Goal: Task Accomplishment & Management: Complete application form

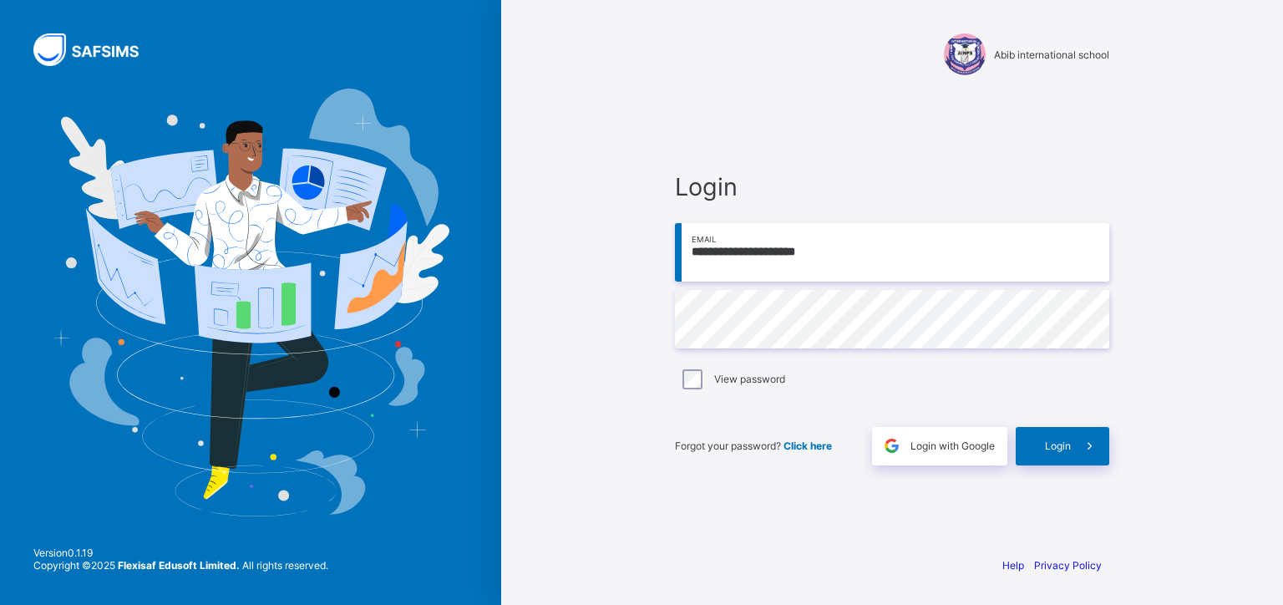
type input "**********"
click at [1056, 441] on span "Login" at bounding box center [1058, 445] width 26 height 13
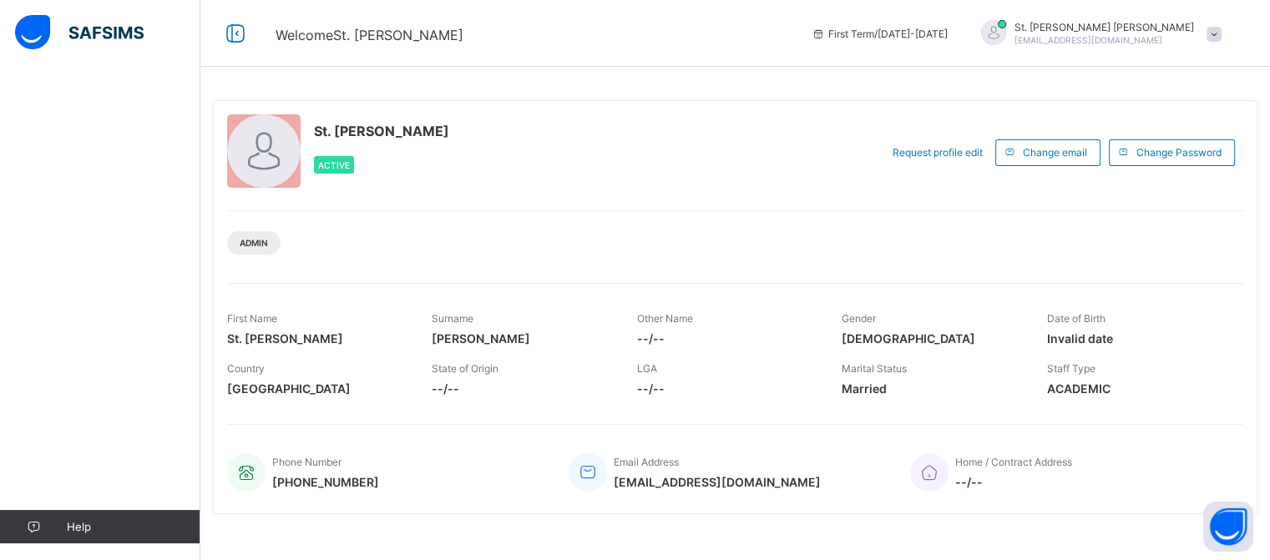
click at [1222, 33] on span at bounding box center [1214, 34] width 15 height 15
click at [1157, 164] on span "Logout" at bounding box center [1167, 164] width 110 height 19
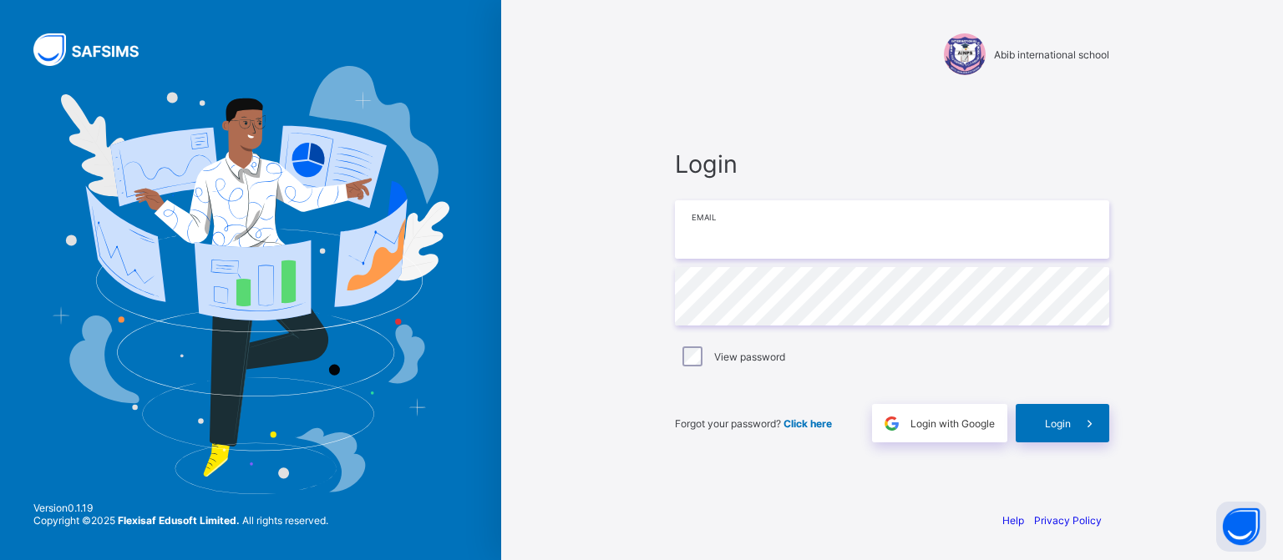
click at [745, 228] on input "email" at bounding box center [892, 229] width 434 height 58
type input "**********"
click at [922, 367] on div "View password" at bounding box center [892, 356] width 434 height 35
click at [1061, 421] on span "Login" at bounding box center [1058, 424] width 26 height 13
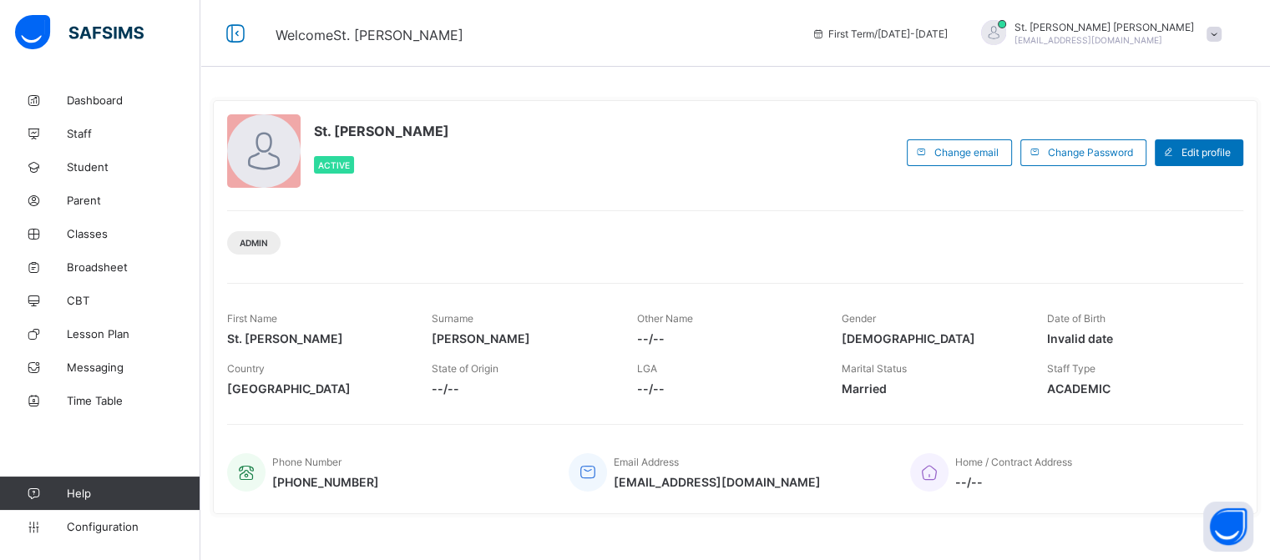
scroll to position [84, 0]
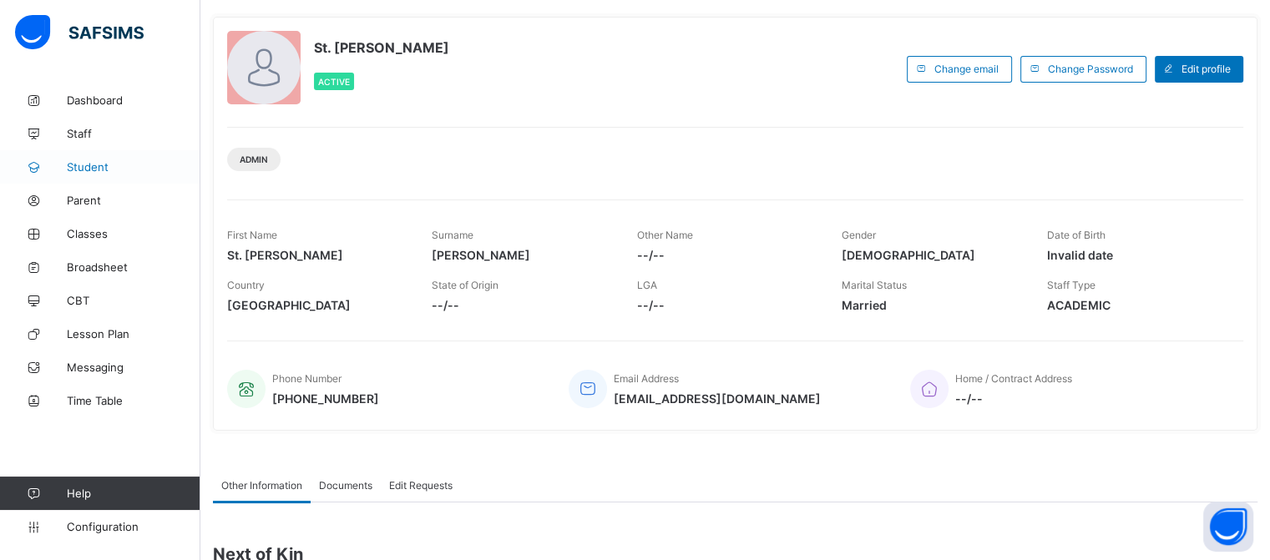
click at [109, 164] on span "Student" at bounding box center [134, 166] width 134 height 13
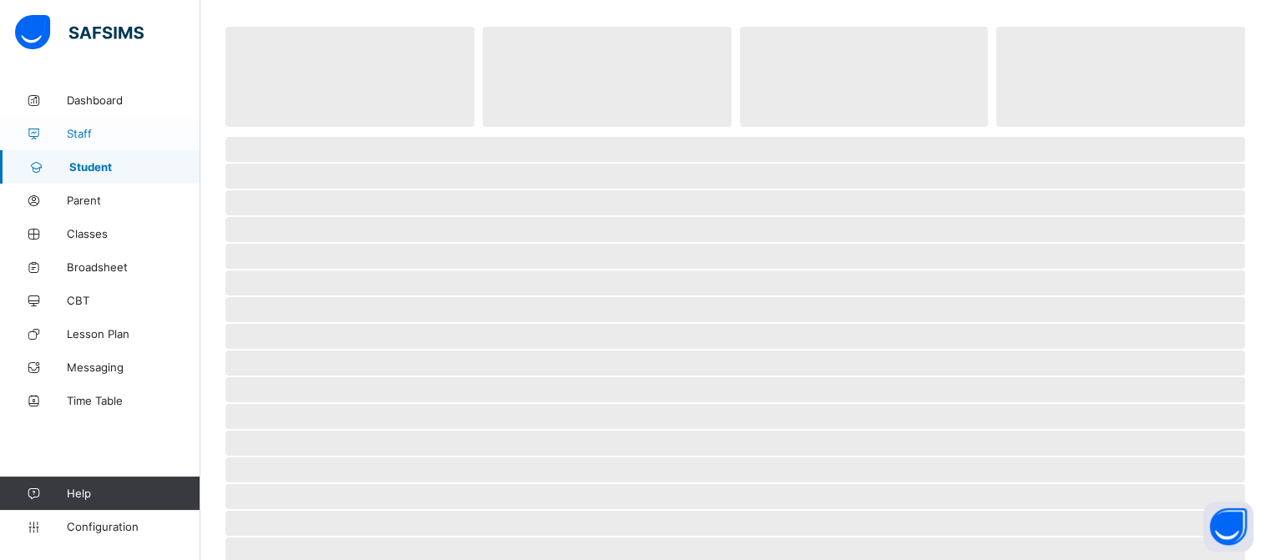
click at [72, 133] on span "Staff" at bounding box center [134, 133] width 134 height 13
click at [72, 164] on span "Student" at bounding box center [134, 166] width 134 height 13
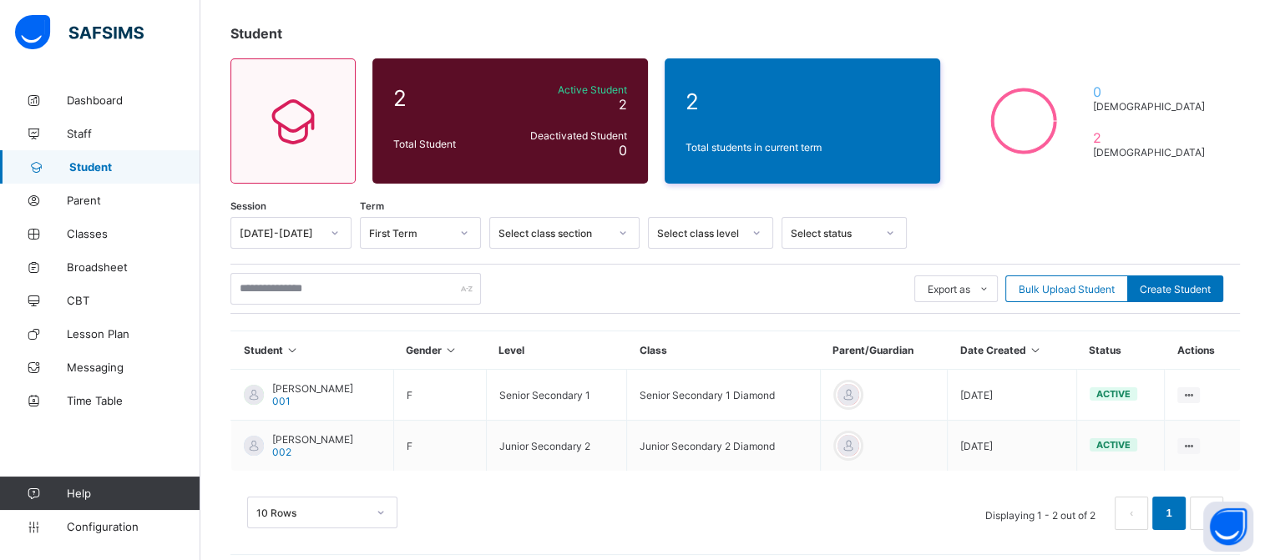
scroll to position [94, 0]
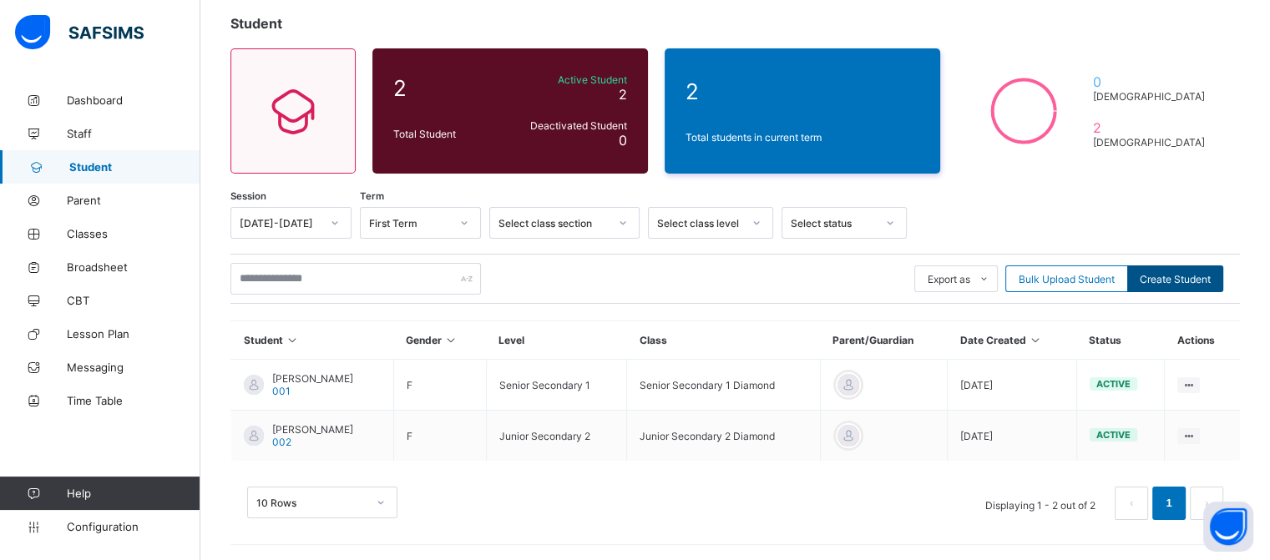
click at [1201, 273] on span "Create Student" at bounding box center [1175, 279] width 71 height 13
select select "**"
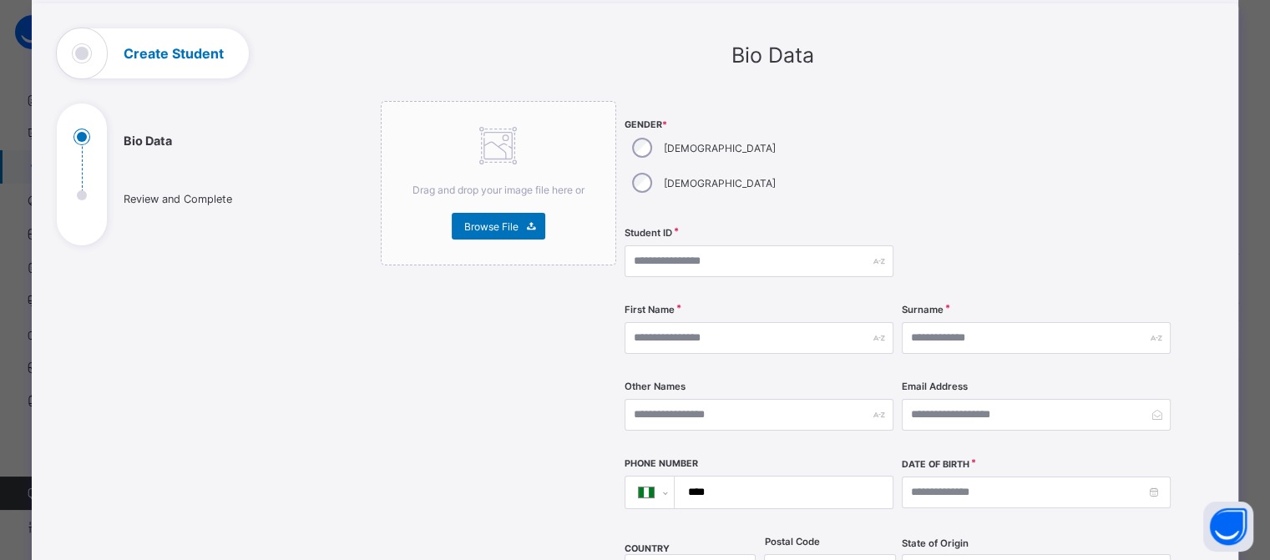
scroll to position [167, 0]
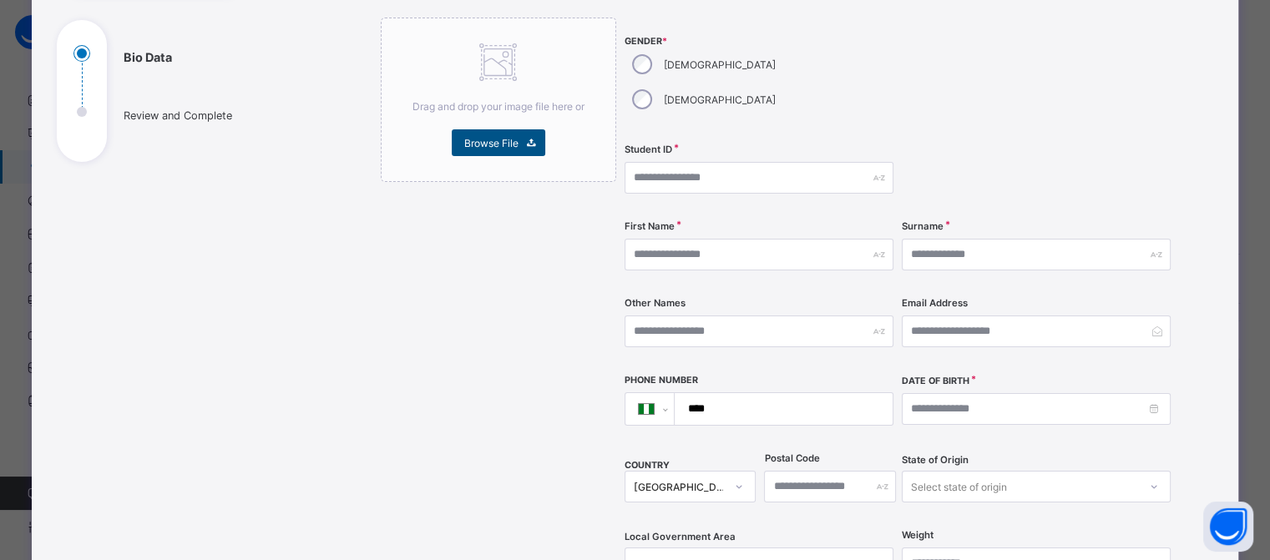
click at [478, 145] on span "Browse File" at bounding box center [491, 143] width 54 height 13
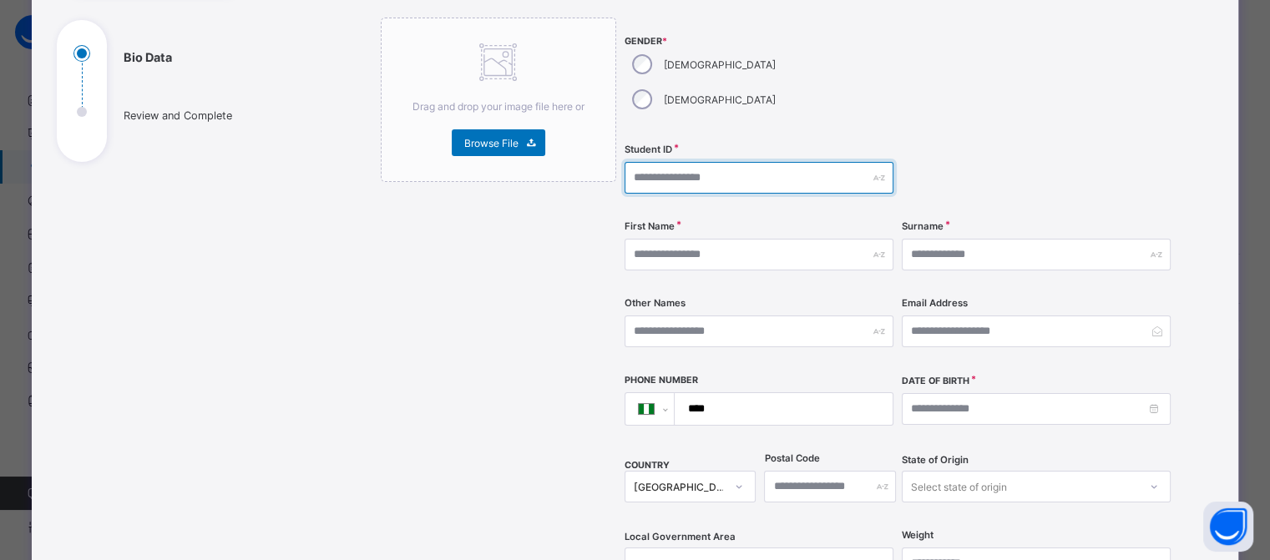
click at [712, 162] on input "text" at bounding box center [759, 178] width 269 height 32
type input "**********"
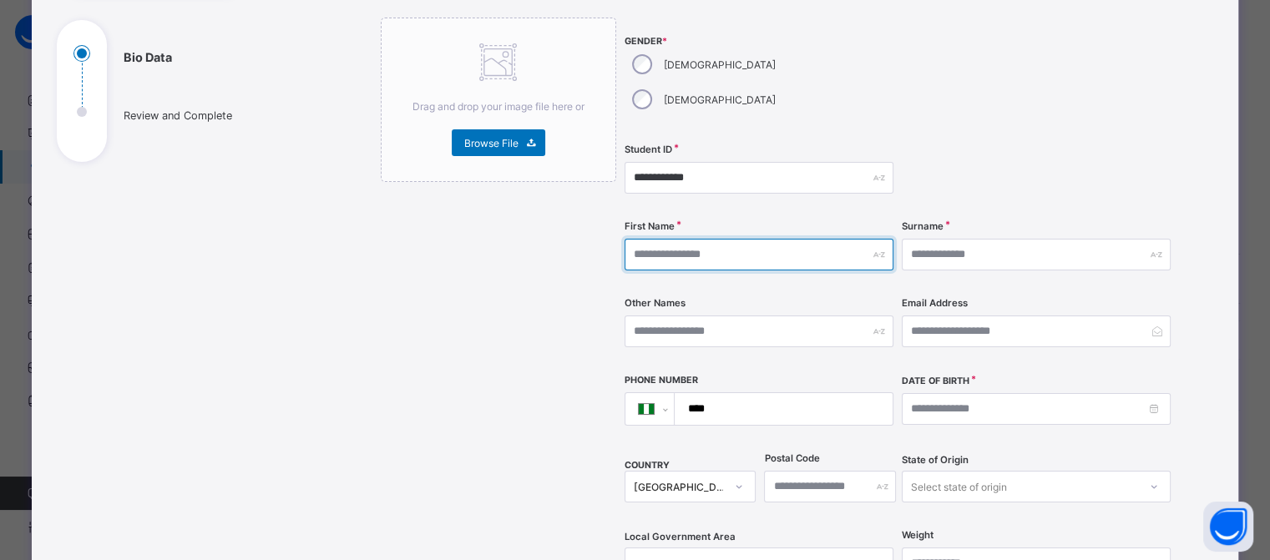
click at [665, 239] on input "text" at bounding box center [759, 255] width 269 height 32
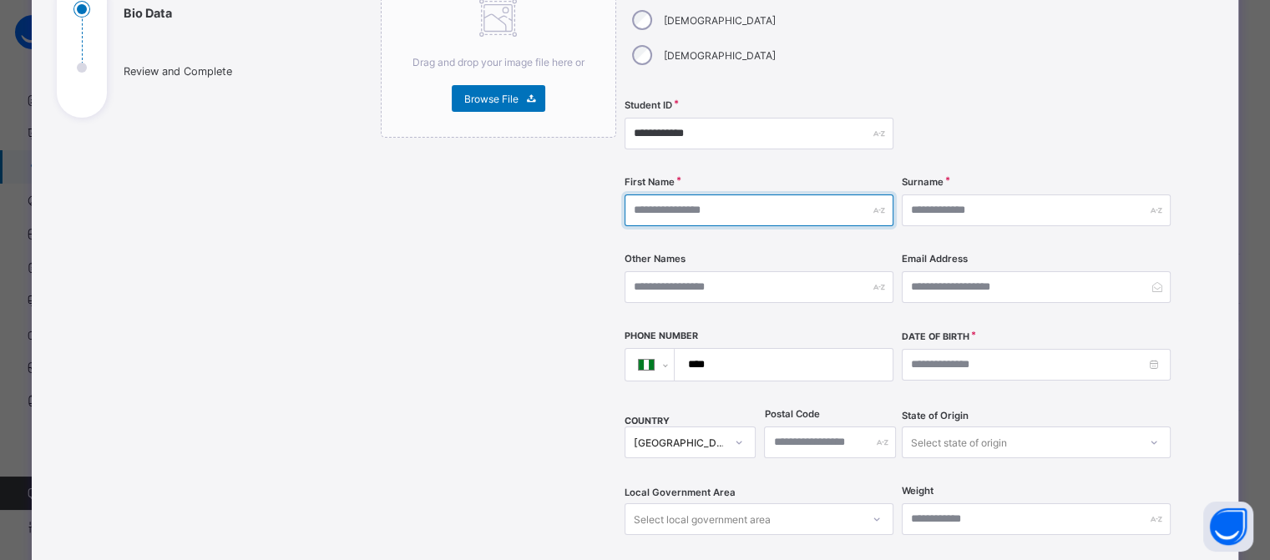
scroll to position [251, 0]
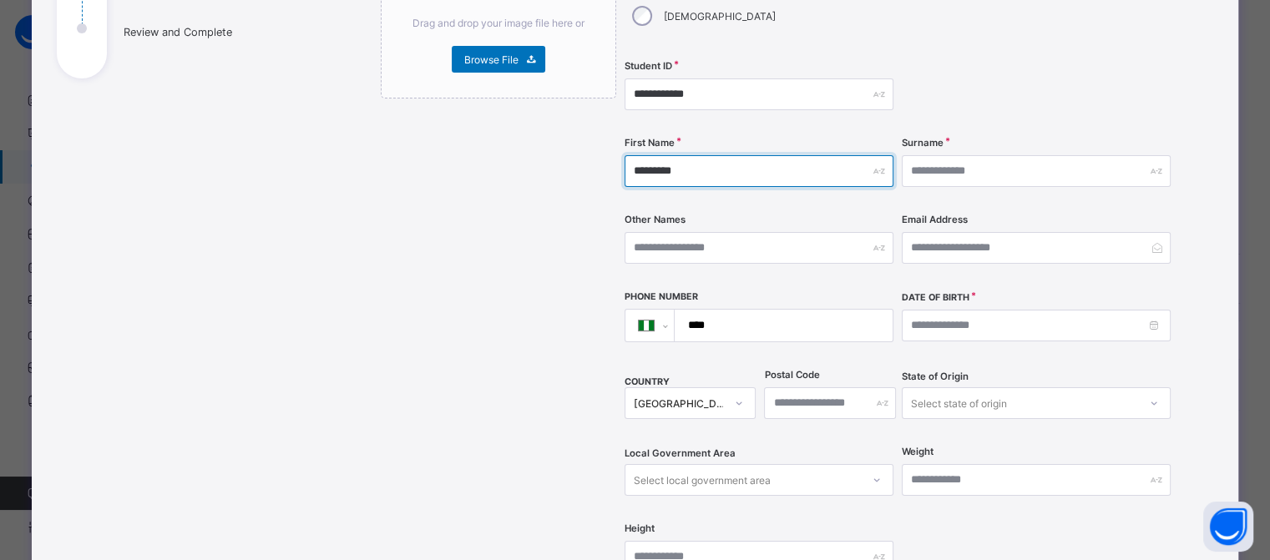
type input "*********"
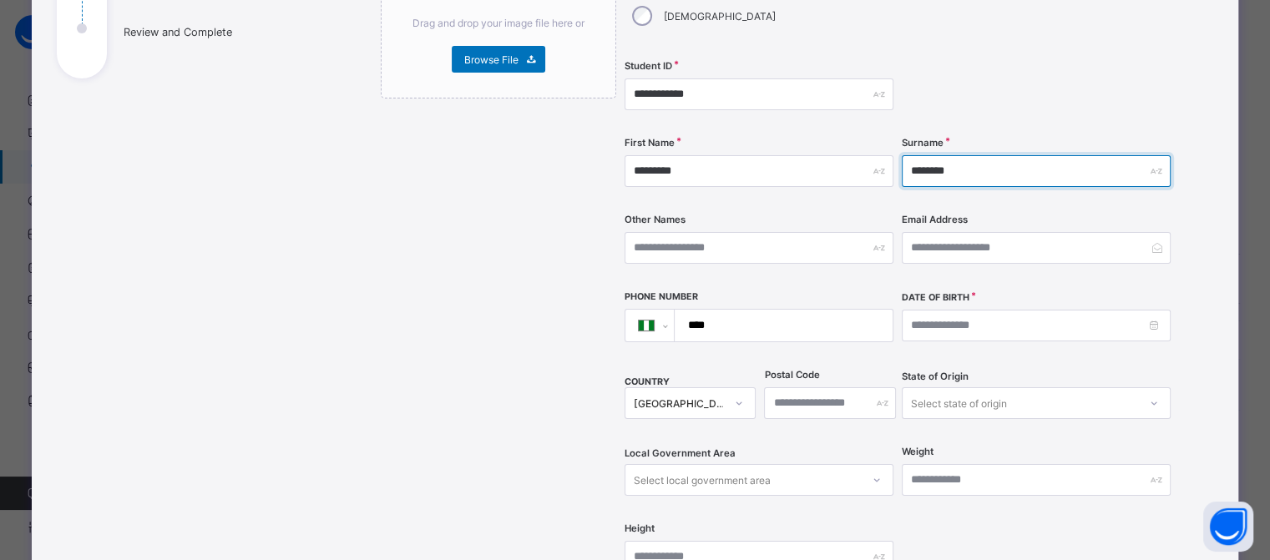
type input "********"
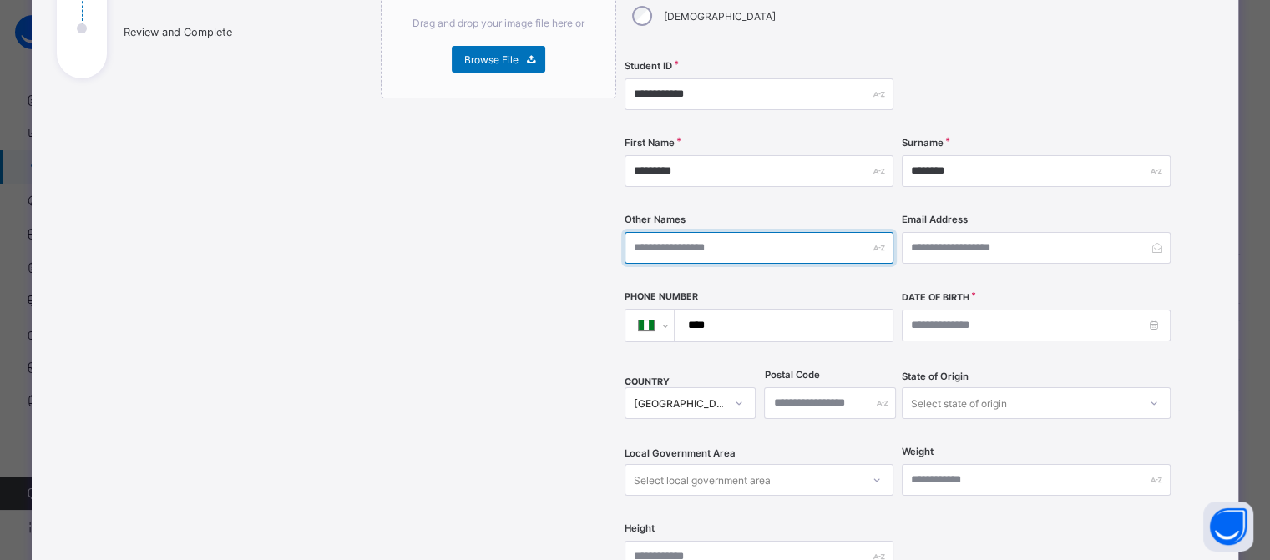
click at [687, 232] on input "text" at bounding box center [759, 248] width 269 height 32
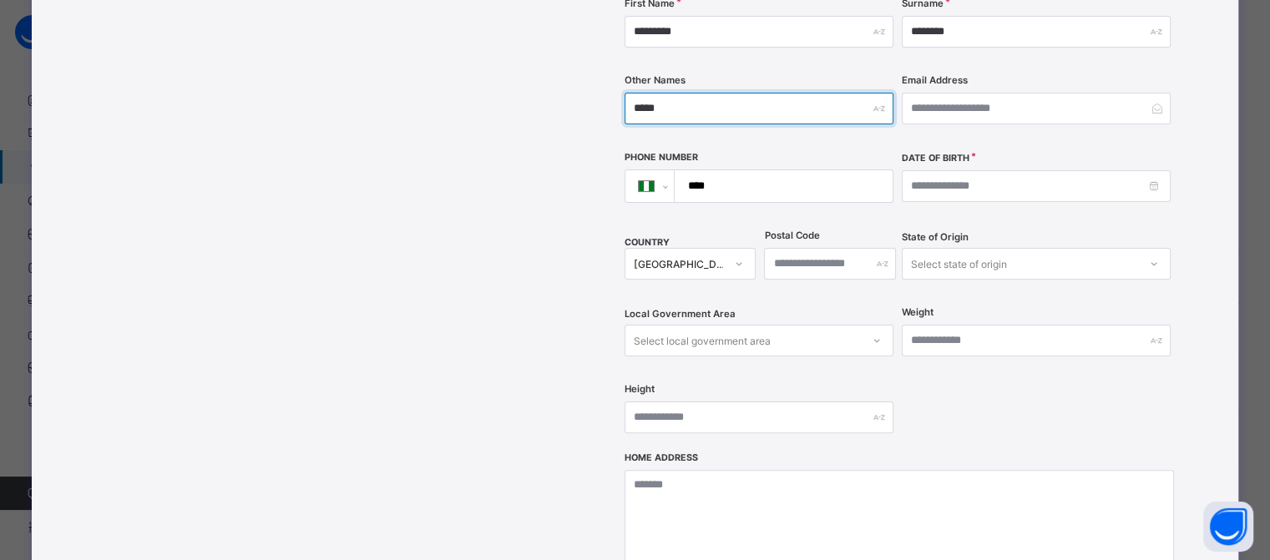
scroll to position [418, 0]
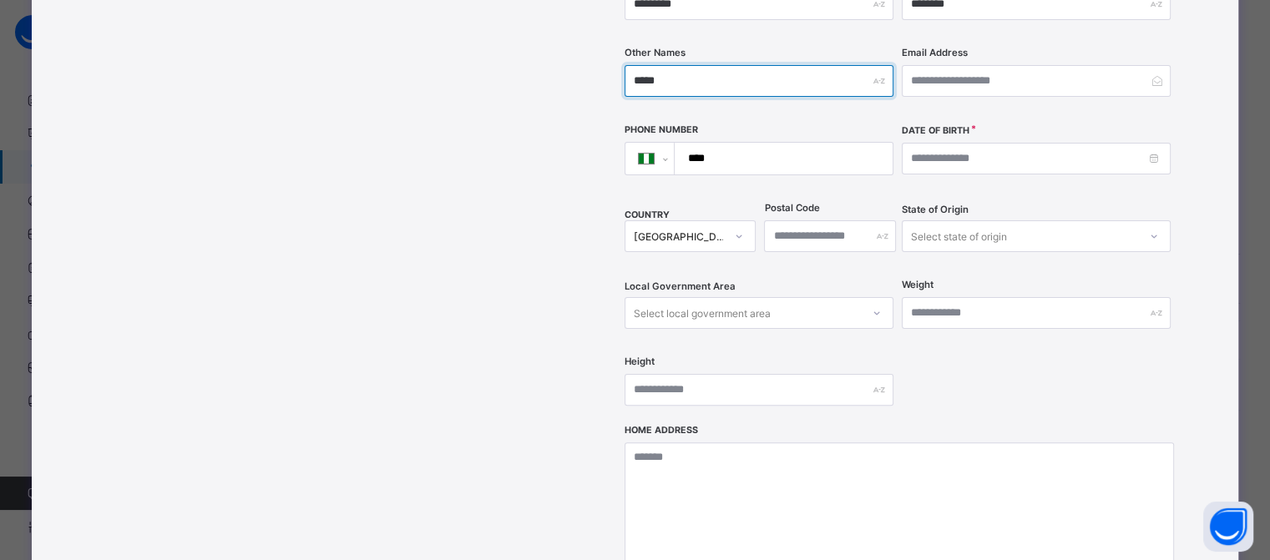
type input "*****"
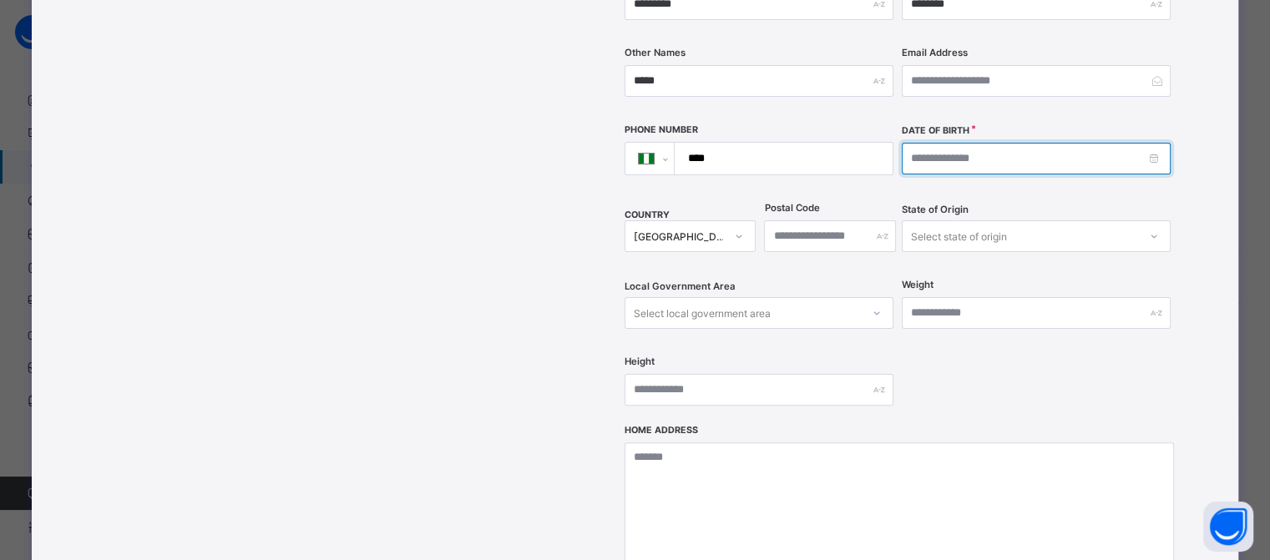
click at [907, 143] on input at bounding box center [1036, 159] width 269 height 32
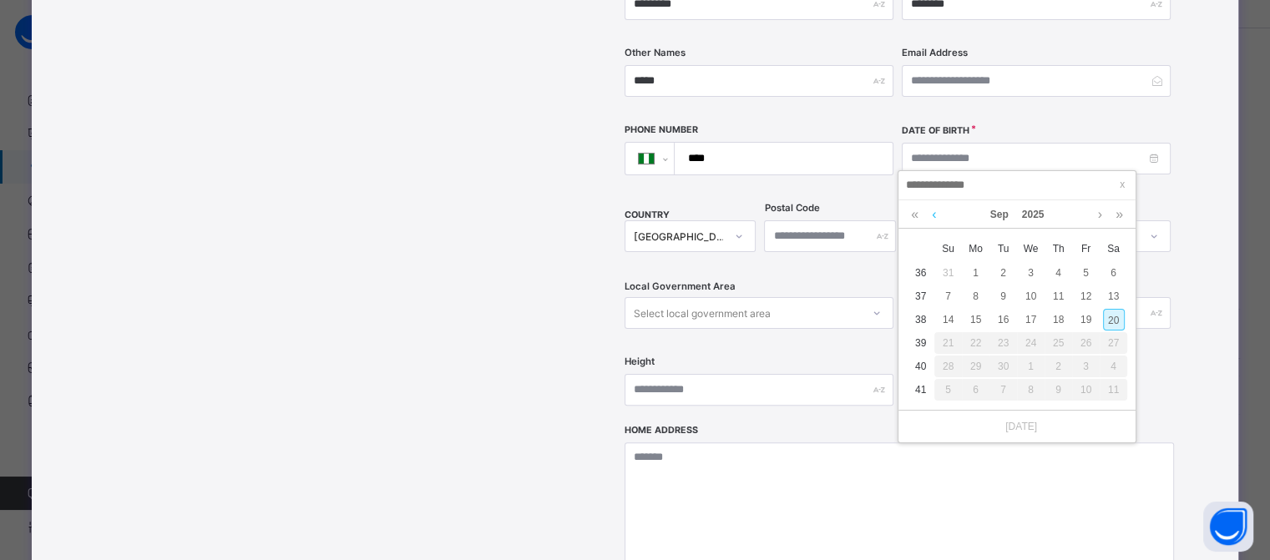
scroll to position [10, 0]
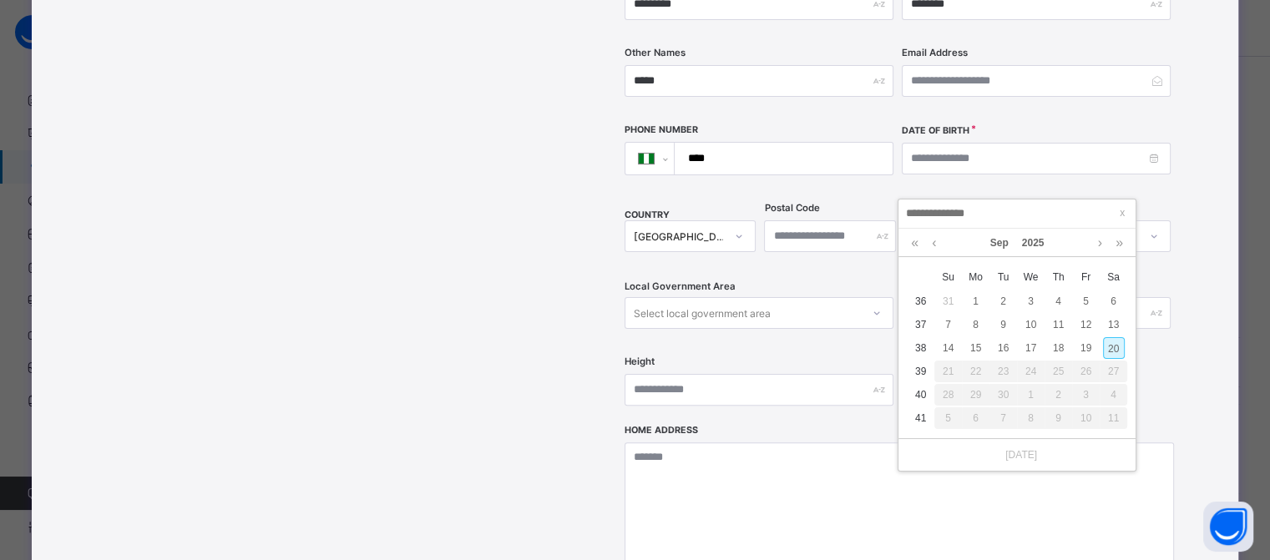
type input "**********"
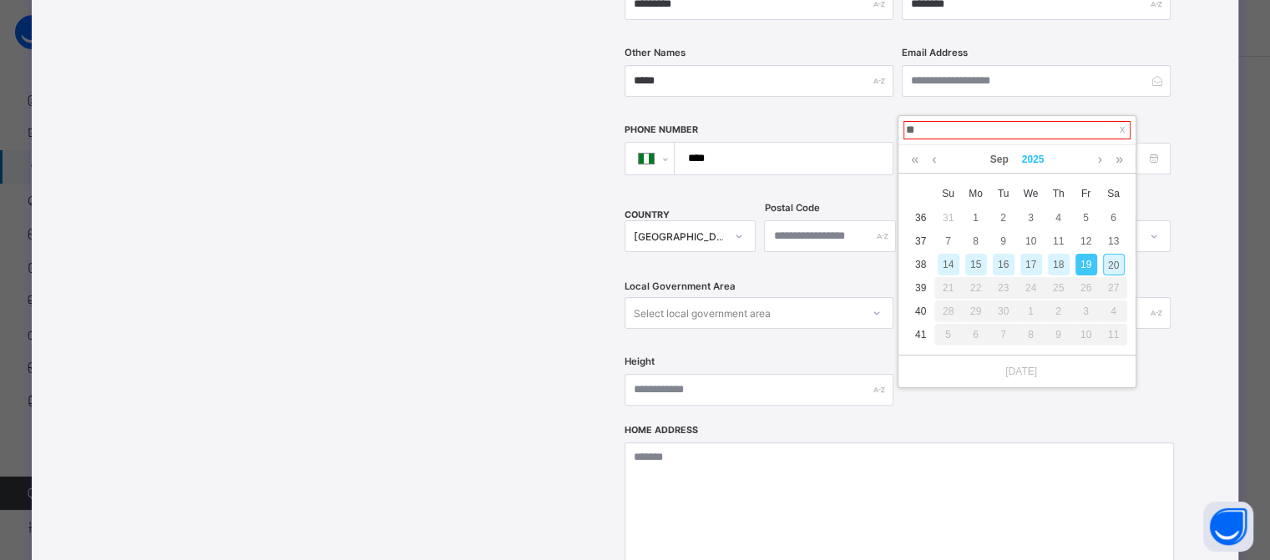
type input "**********"
click at [1025, 157] on link "2025" at bounding box center [1033, 159] width 36 height 28
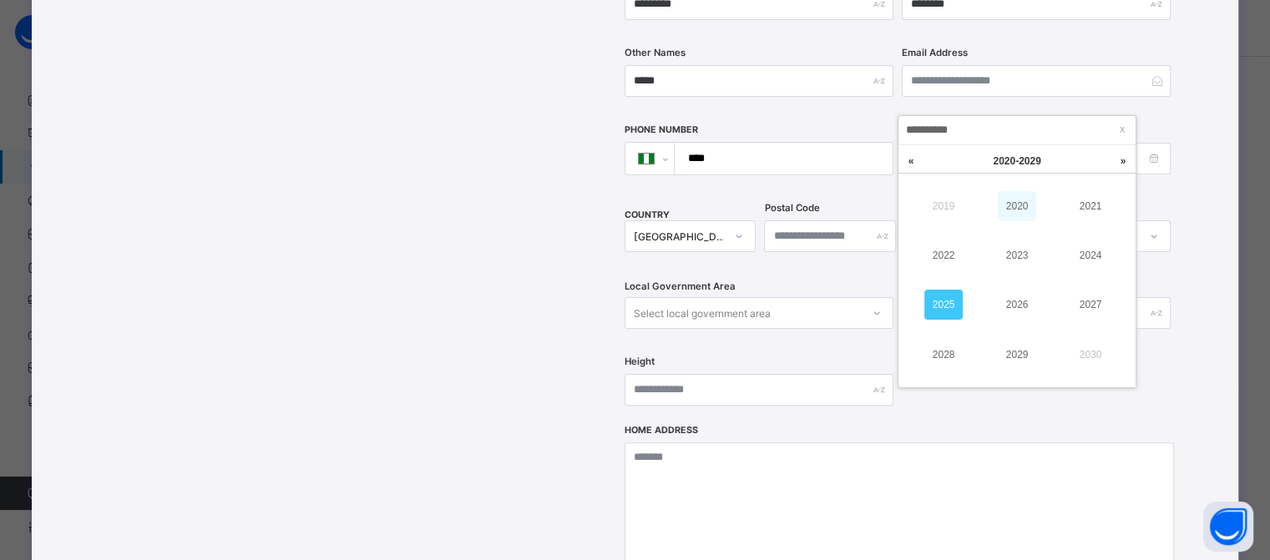
click at [1022, 210] on link "2020" at bounding box center [1017, 206] width 38 height 30
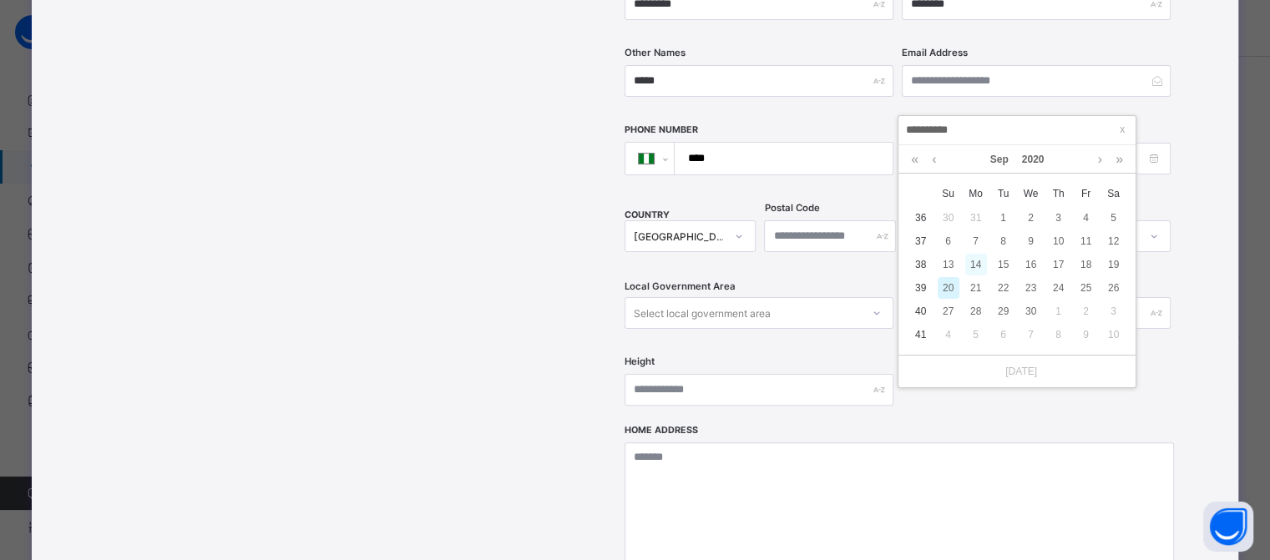
click at [972, 257] on div "14" at bounding box center [976, 265] width 22 height 22
type input "**********"
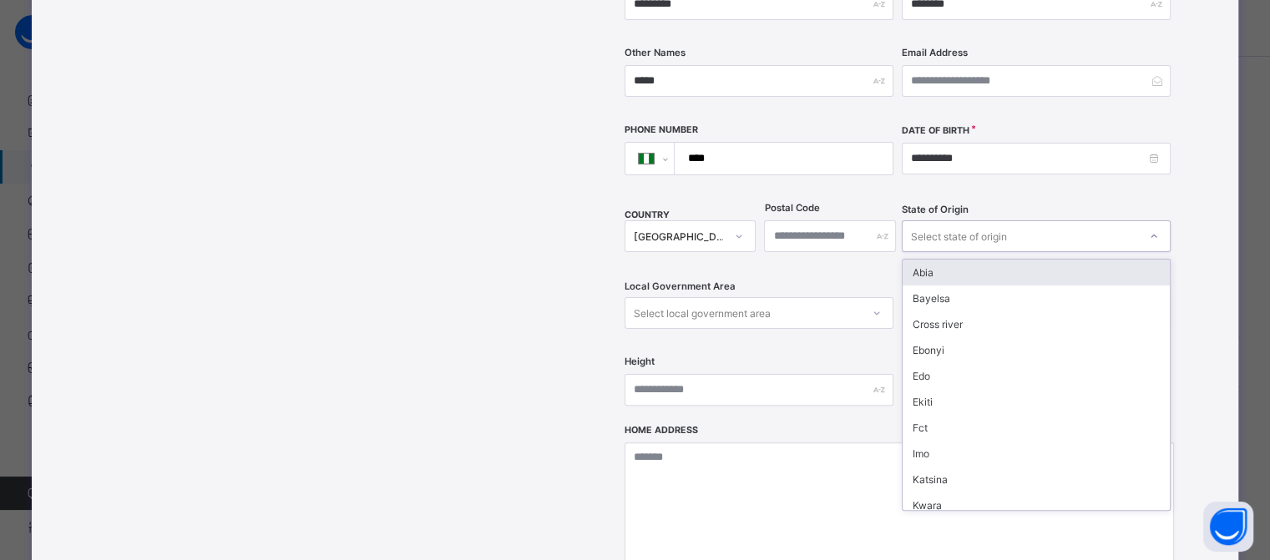
click at [1069, 225] on div "Select state of origin" at bounding box center [1020, 236] width 235 height 23
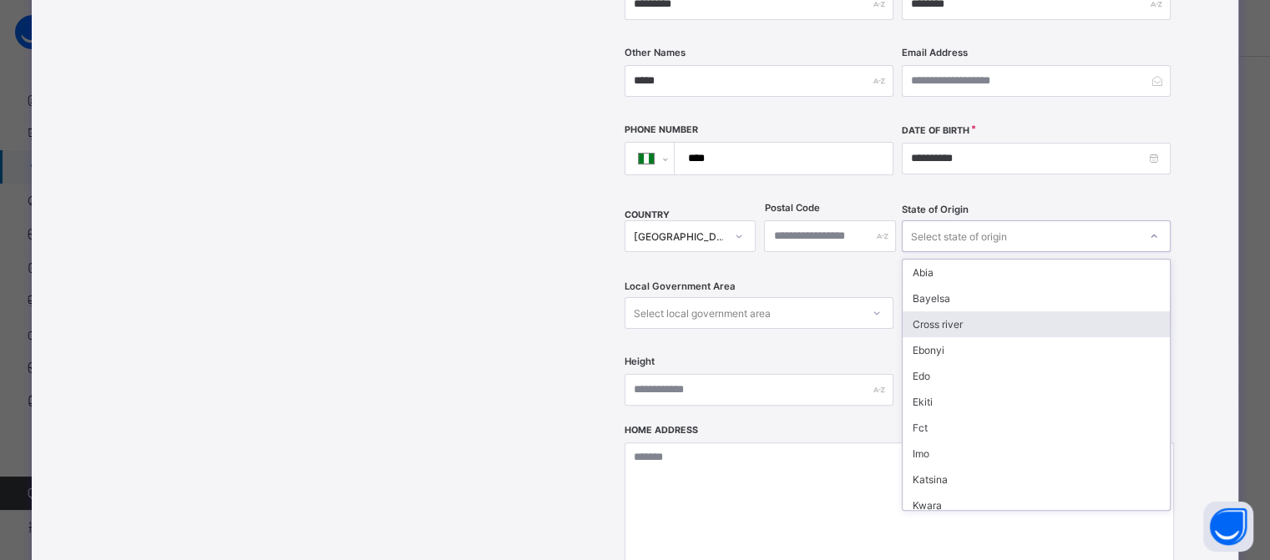
click at [948, 311] on div "Cross river" at bounding box center [1036, 324] width 267 height 26
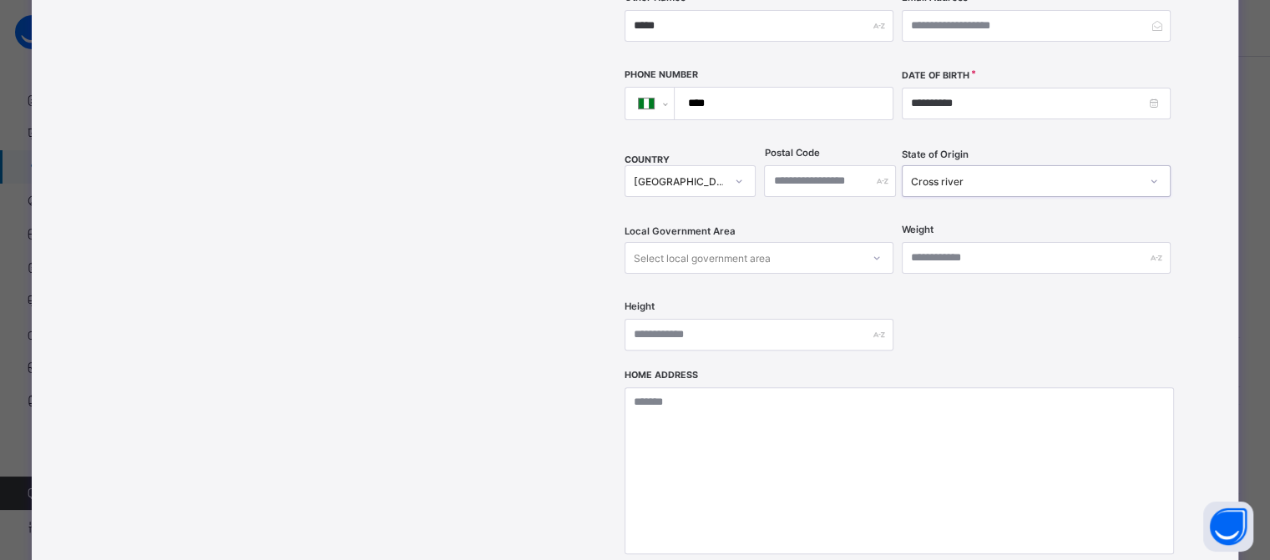
scroll to position [501, 0]
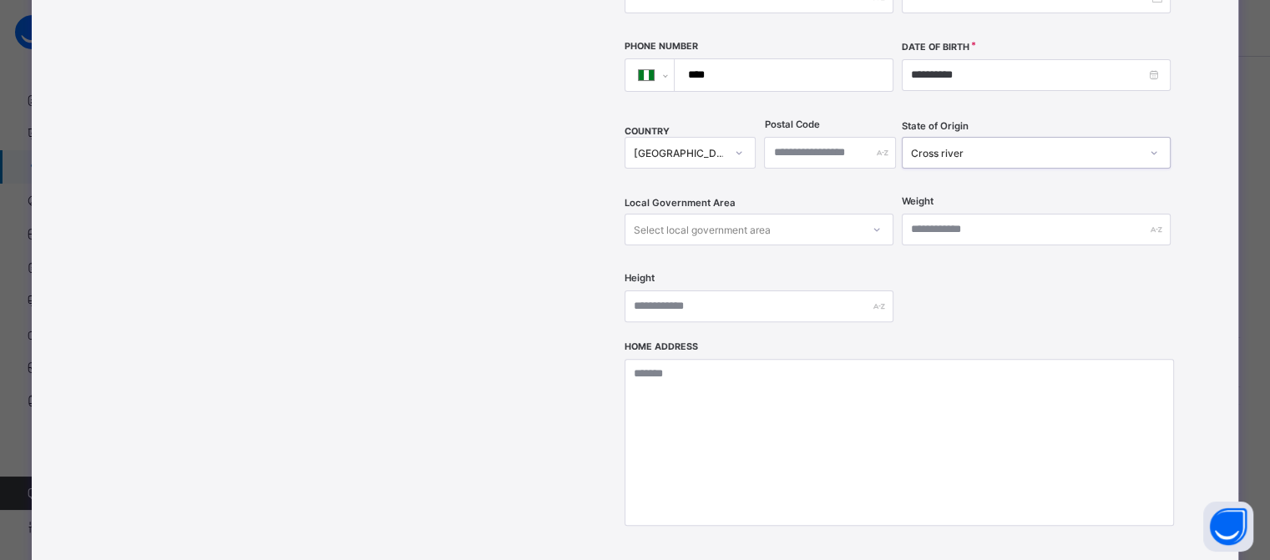
click at [674, 214] on div "Select local government area" at bounding box center [702, 230] width 137 height 32
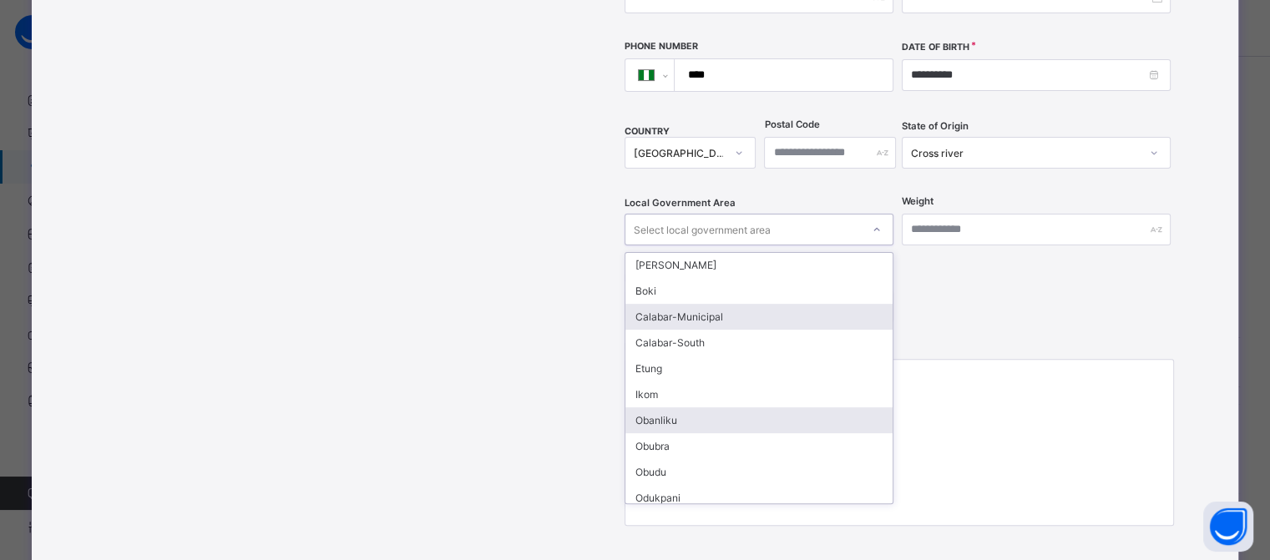
scroll to position [167, 0]
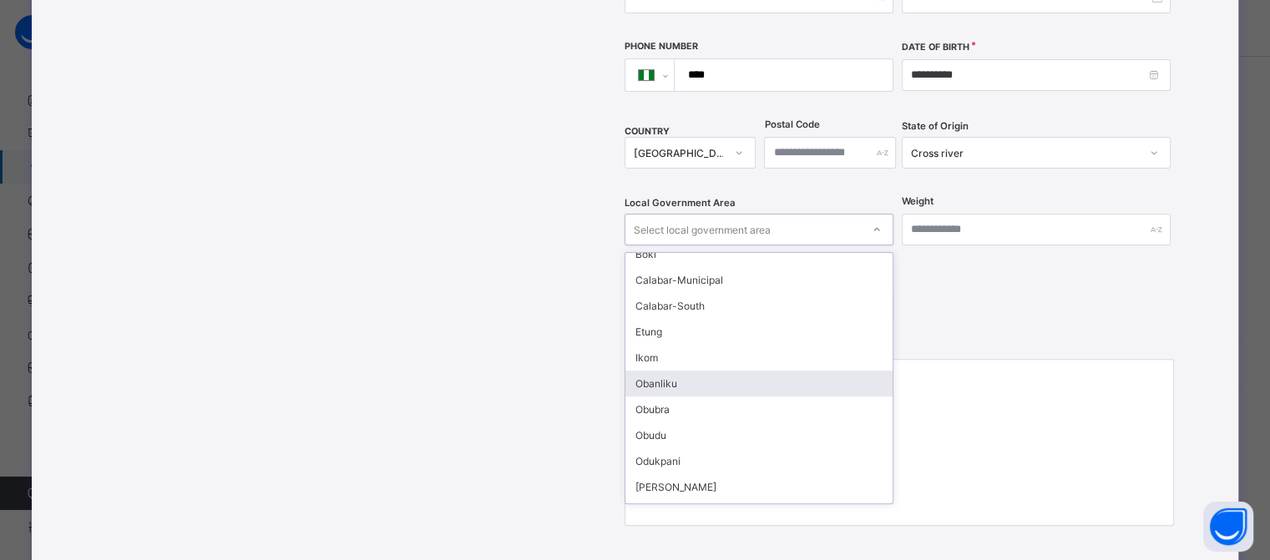
click at [674, 371] on div "Obanliku" at bounding box center [758, 384] width 267 height 26
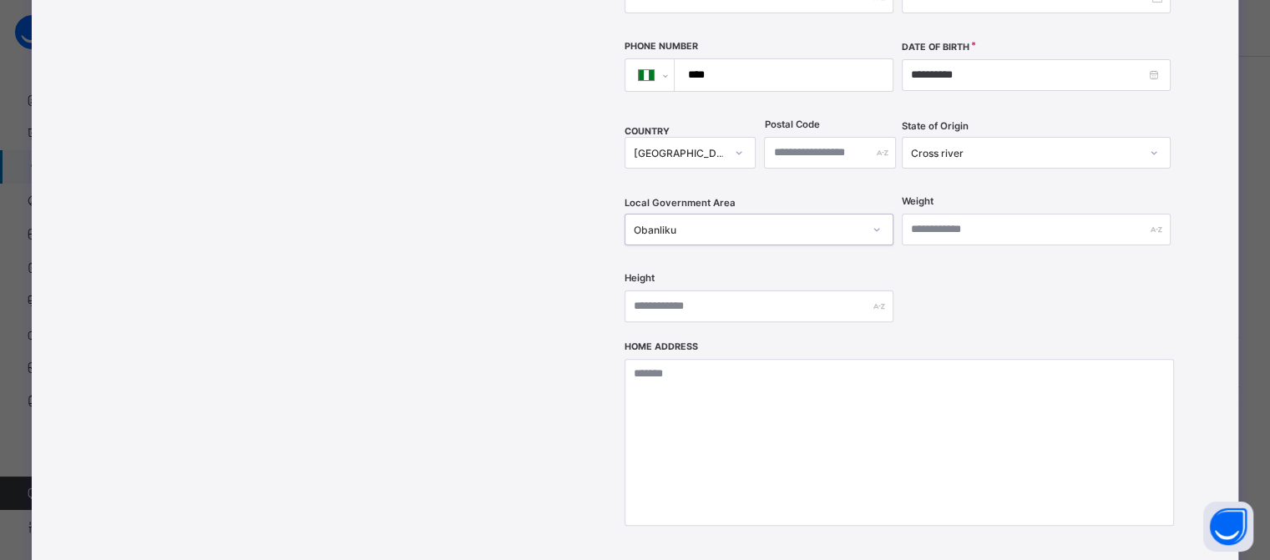
click at [695, 218] on div "Obanliku" at bounding box center [742, 229] width 235 height 23
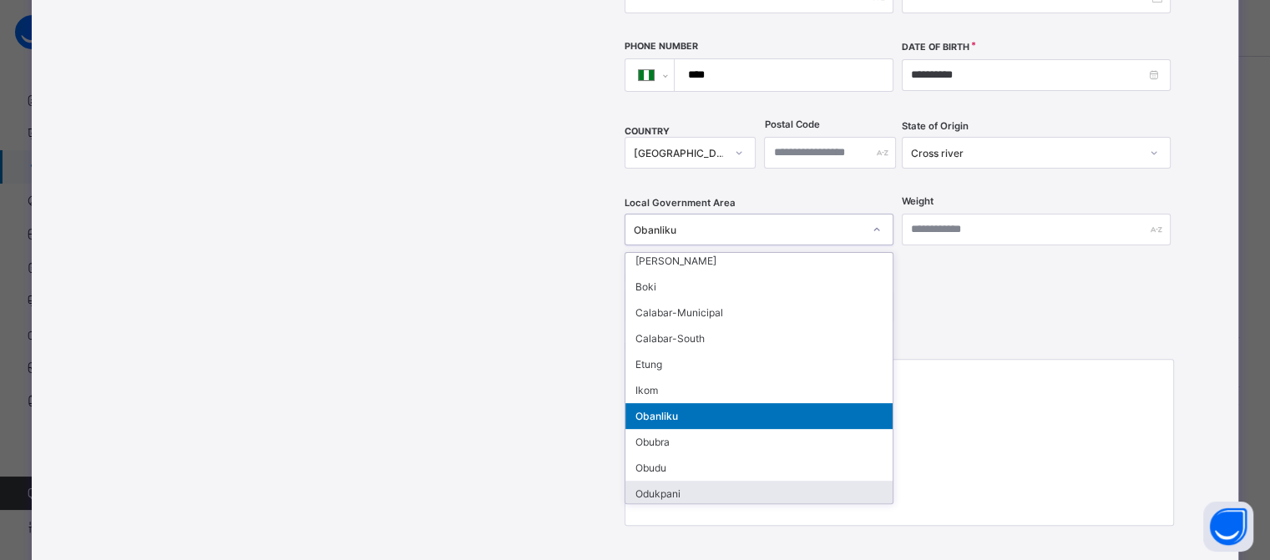
scroll to position [218, 0]
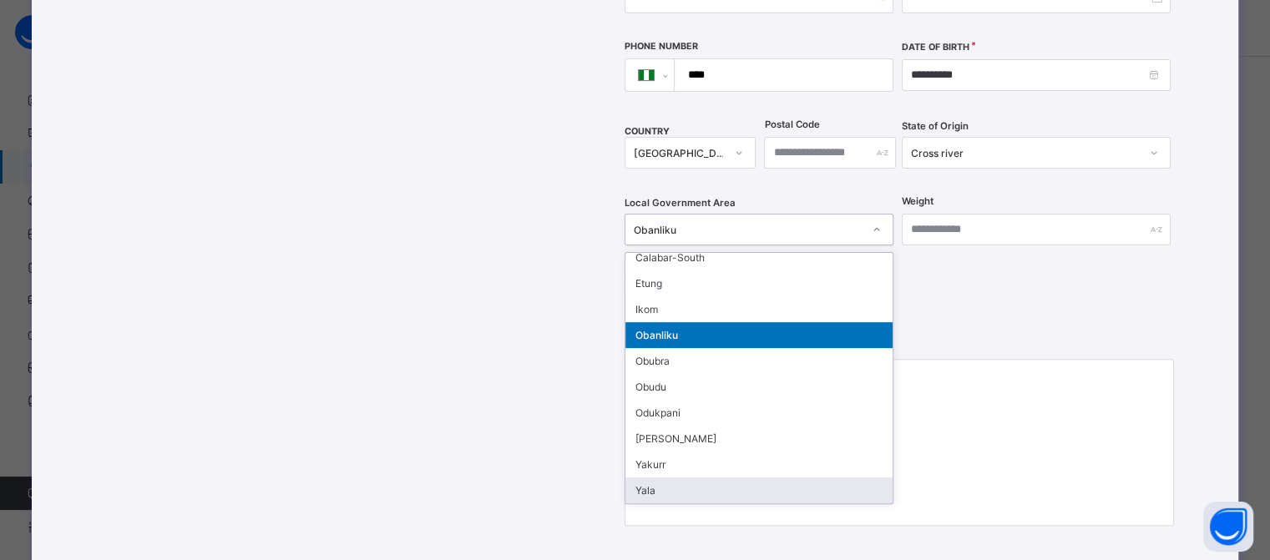
click at [645, 478] on div "Yala" at bounding box center [758, 491] width 267 height 26
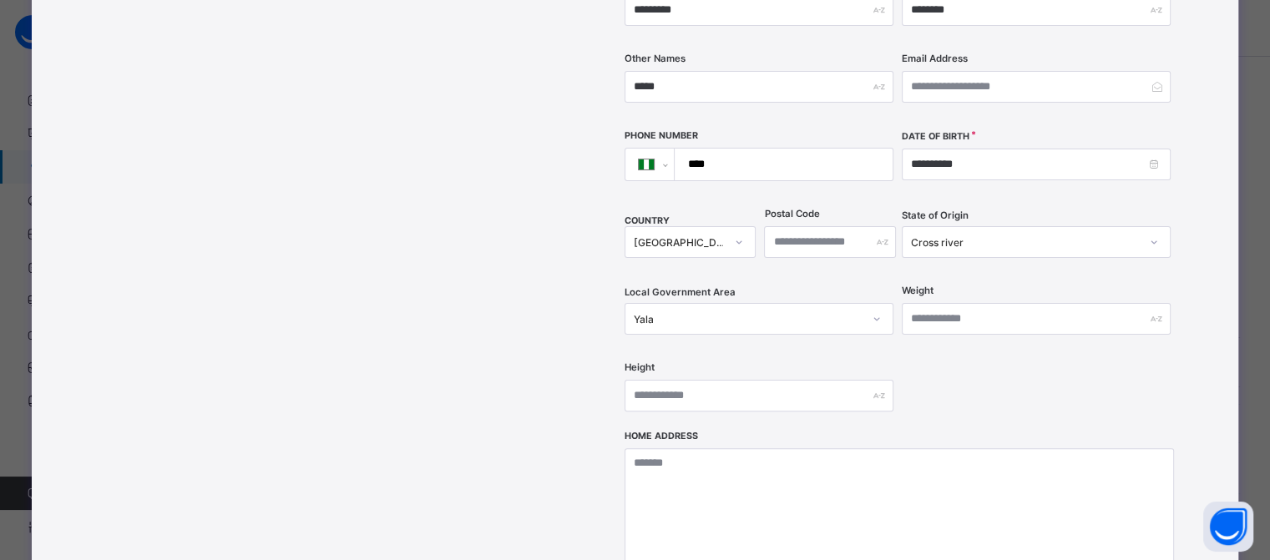
scroll to position [449, 0]
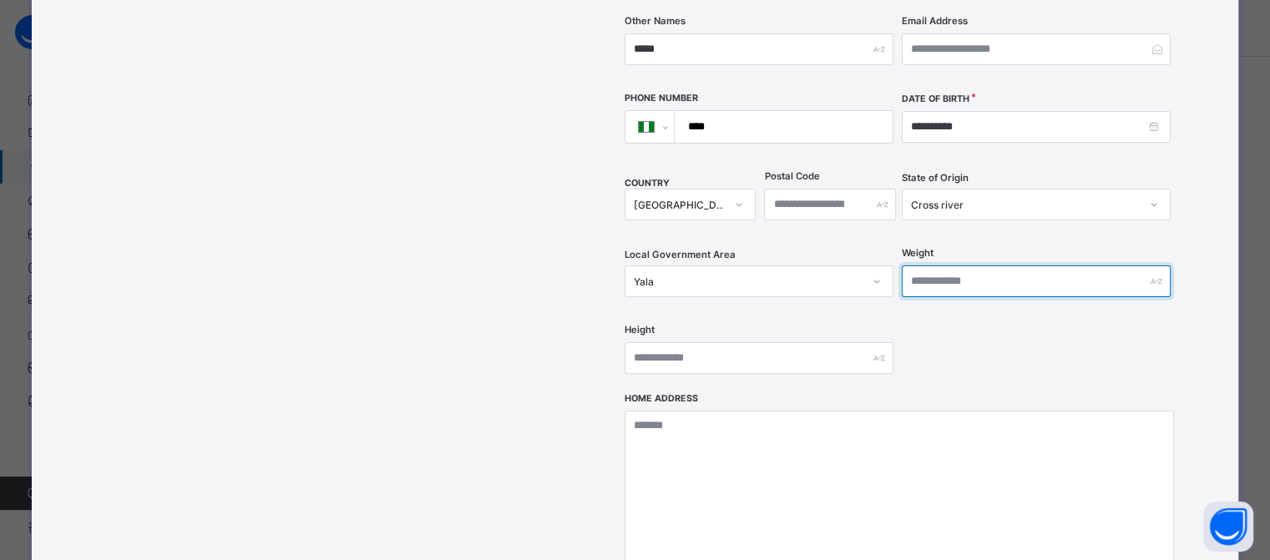
click at [1106, 266] on input "text" at bounding box center [1036, 282] width 269 height 32
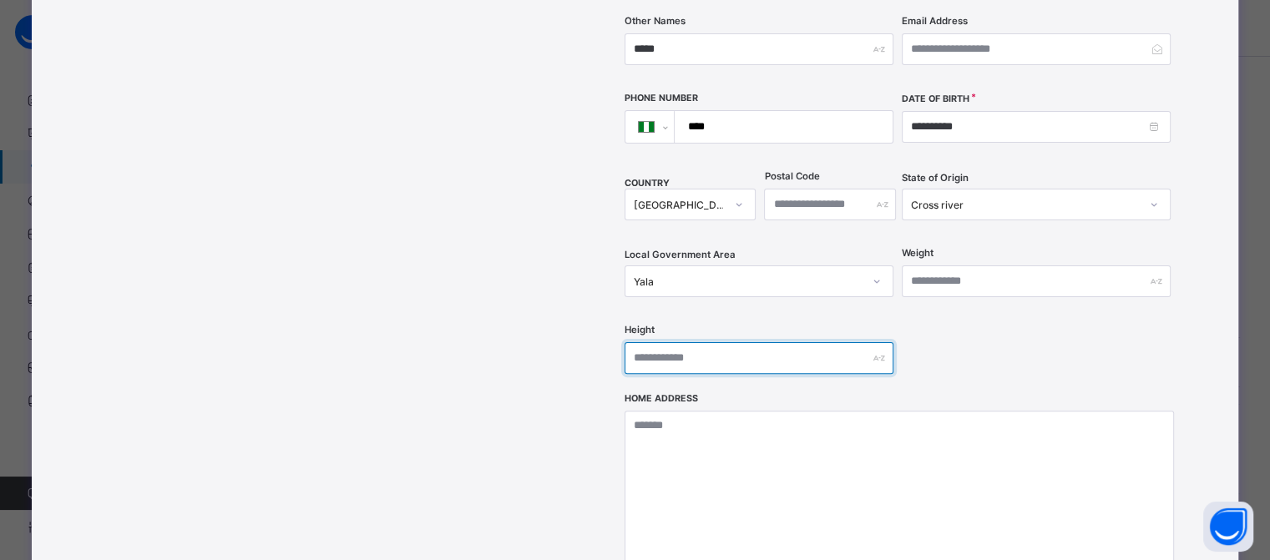
click at [665, 342] on input "text" at bounding box center [759, 358] width 269 height 32
type input "***"
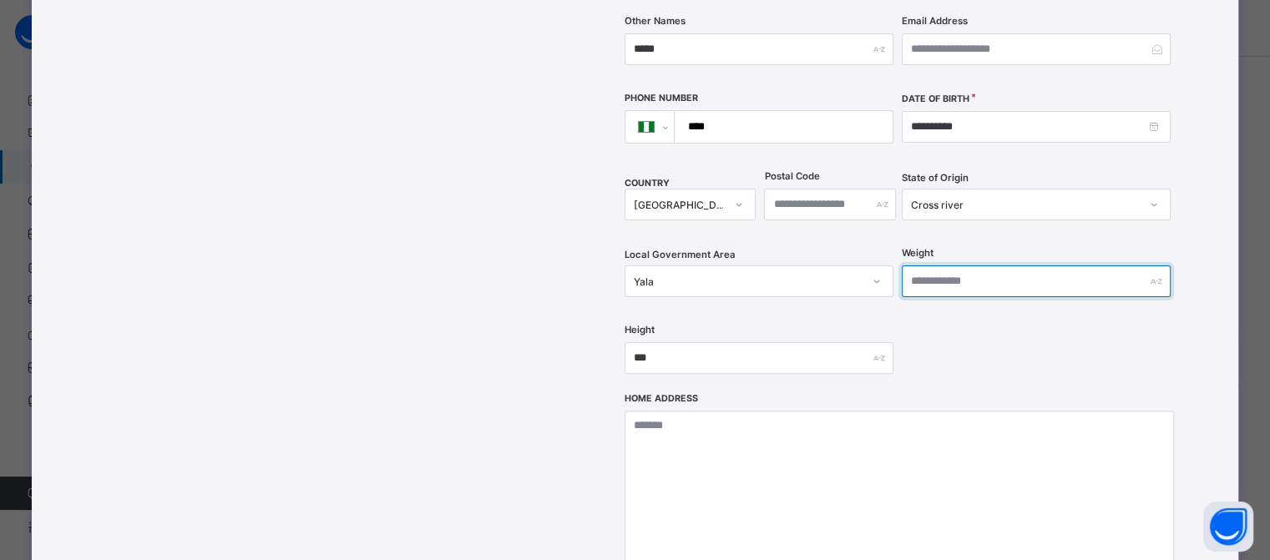
click at [956, 266] on input "text" at bounding box center [1036, 282] width 269 height 32
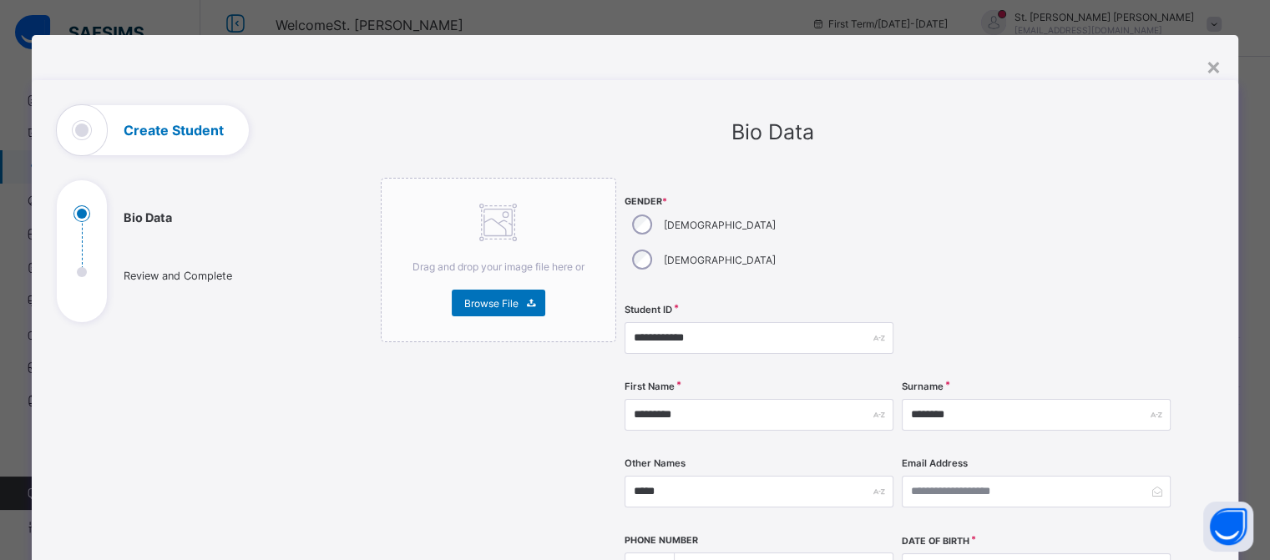
scroll to position [0, 0]
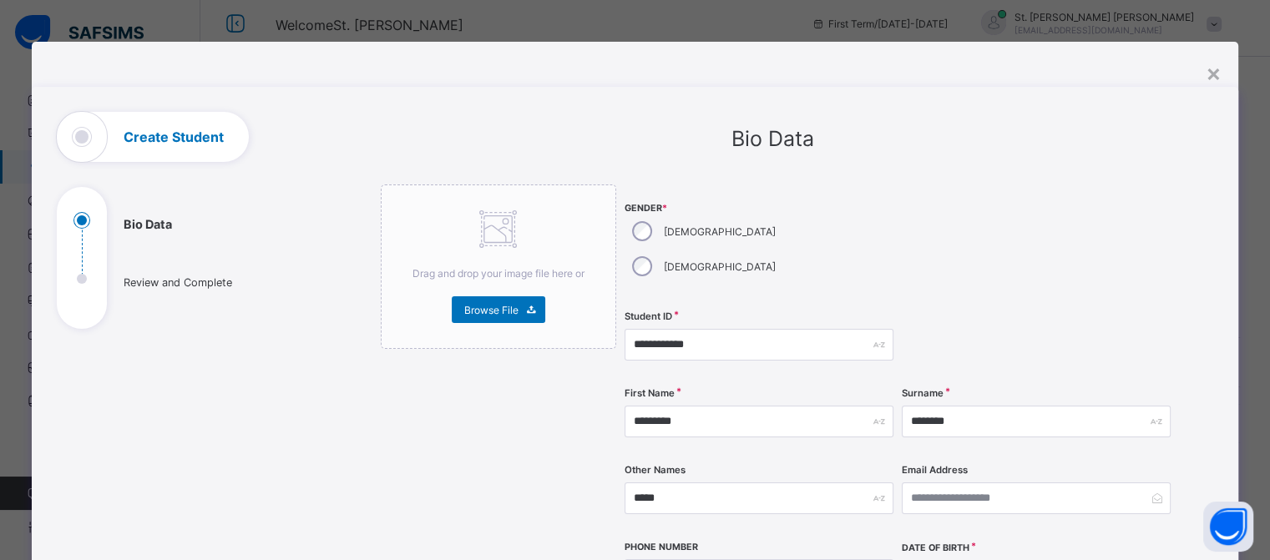
type input "**"
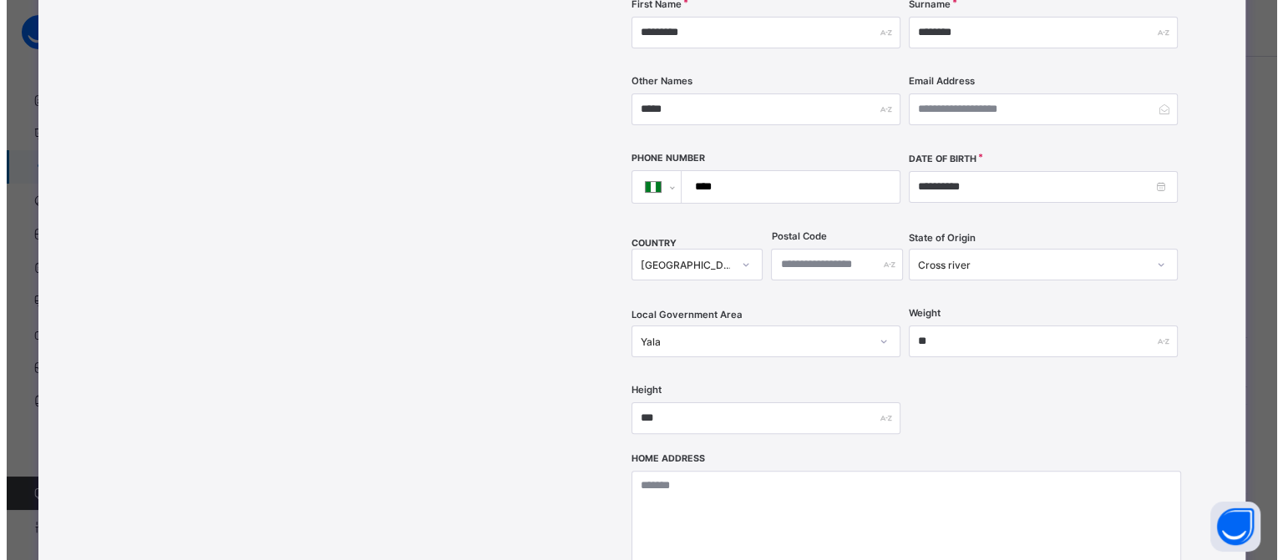
scroll to position [533, 0]
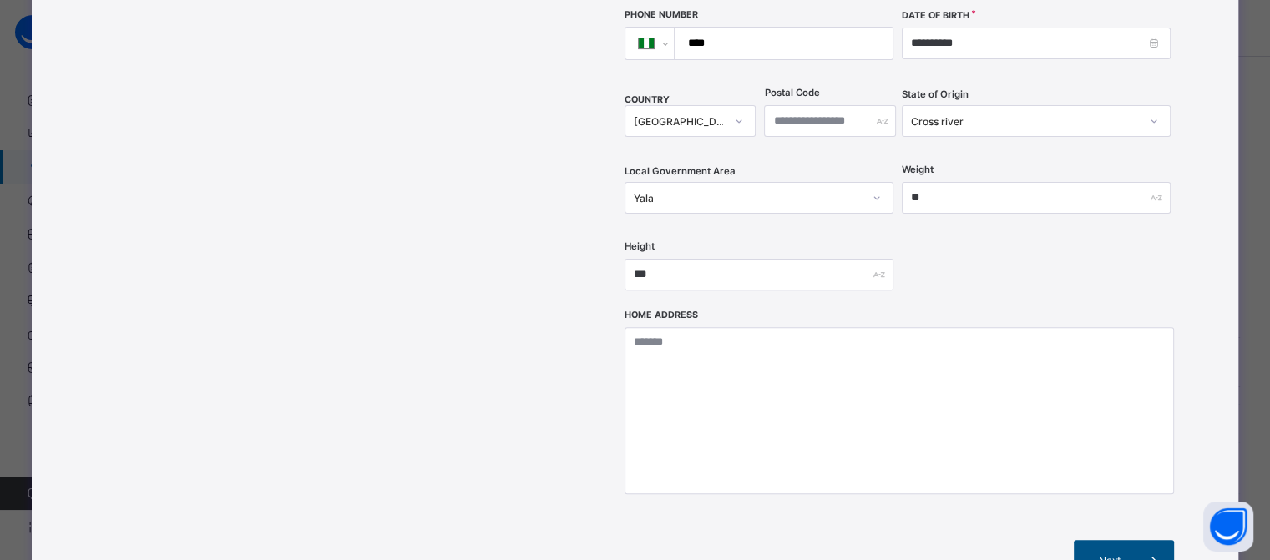
click at [1095, 554] on span "Next" at bounding box center [1110, 560] width 48 height 13
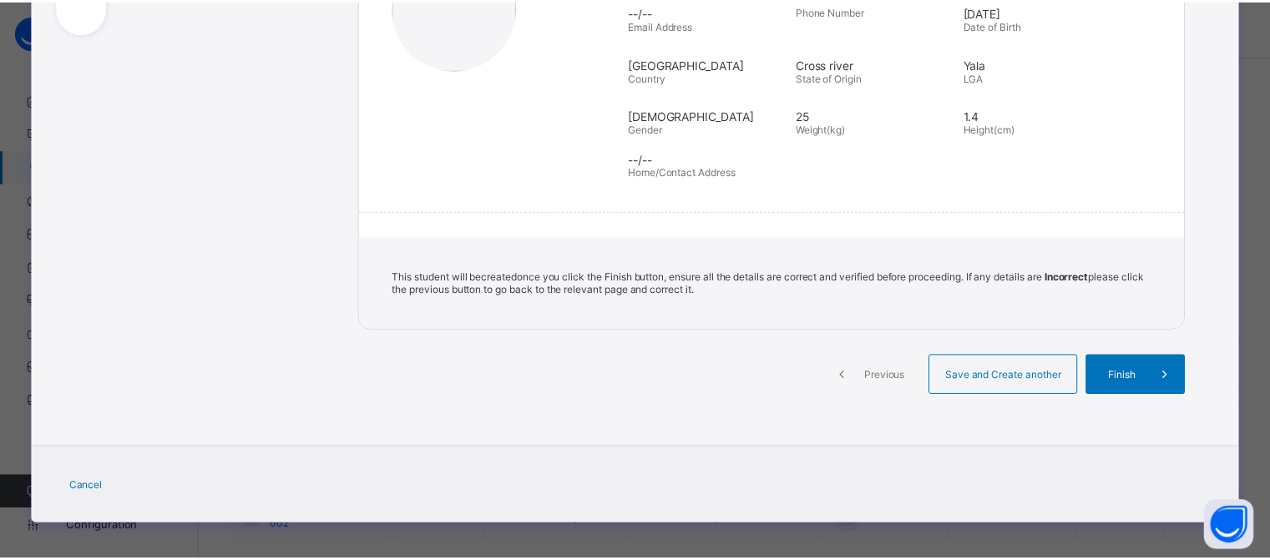
scroll to position [302, 0]
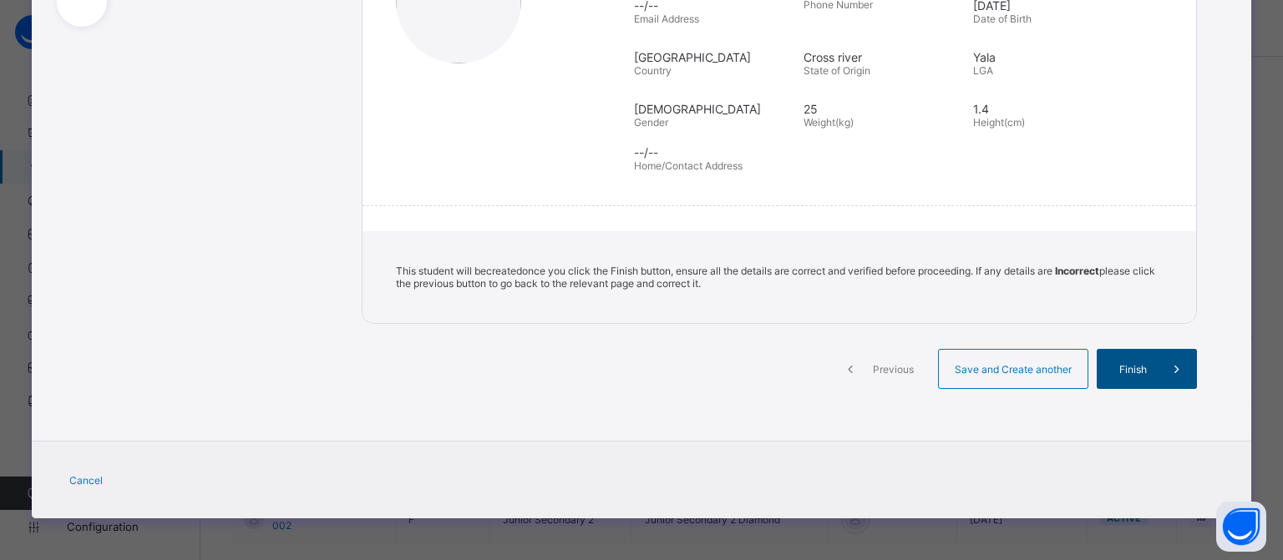
click at [1118, 371] on span "Finish" at bounding box center [1133, 369] width 48 height 13
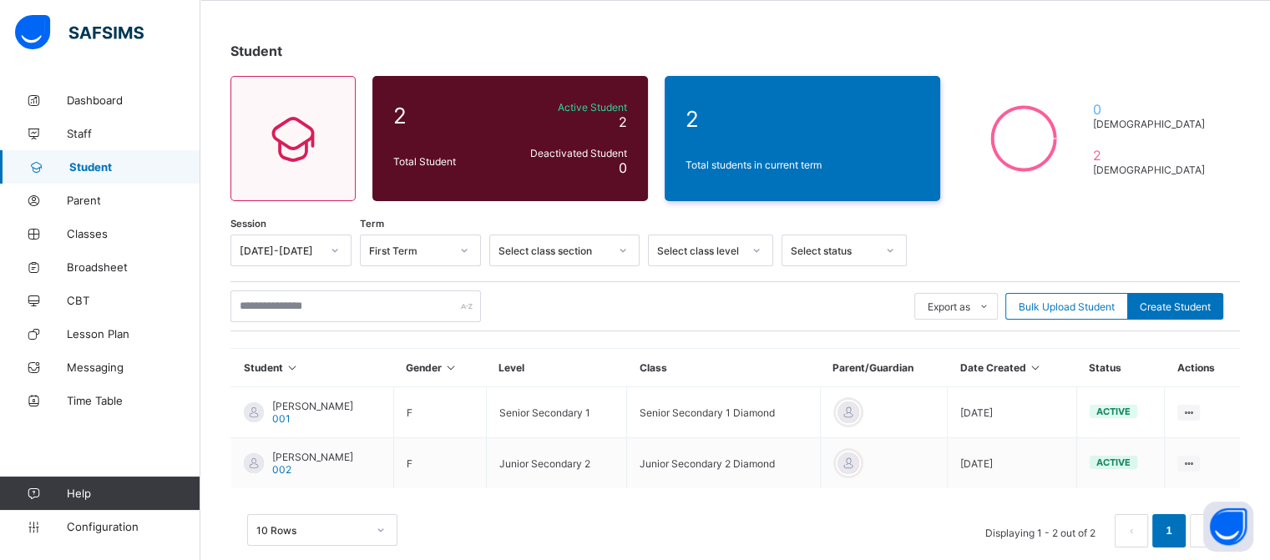
scroll to position [94, 0]
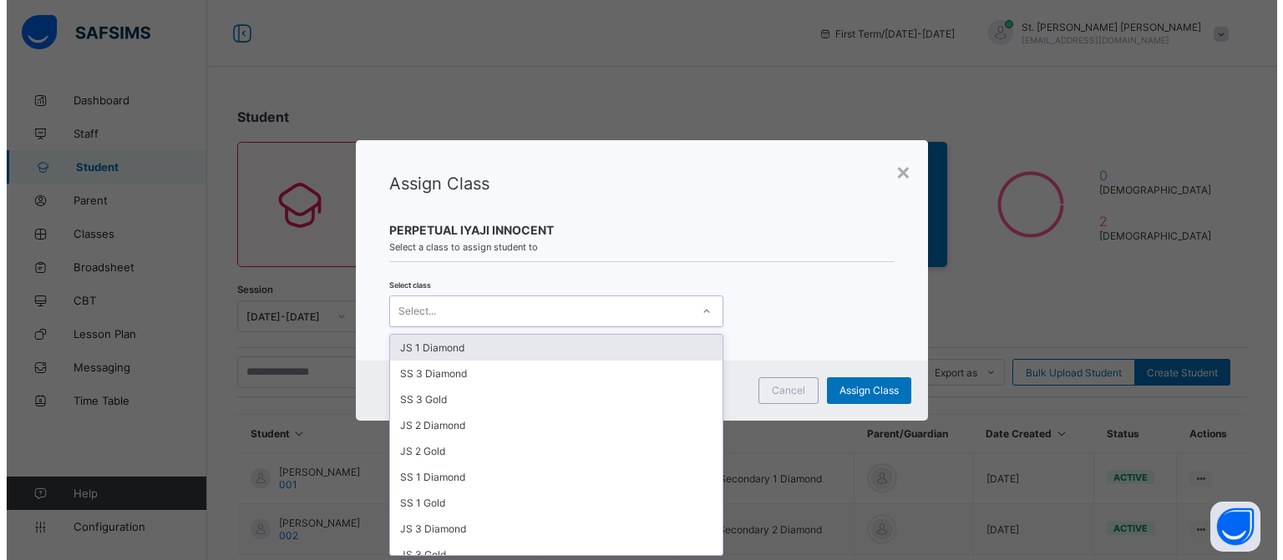
scroll to position [140, 0]
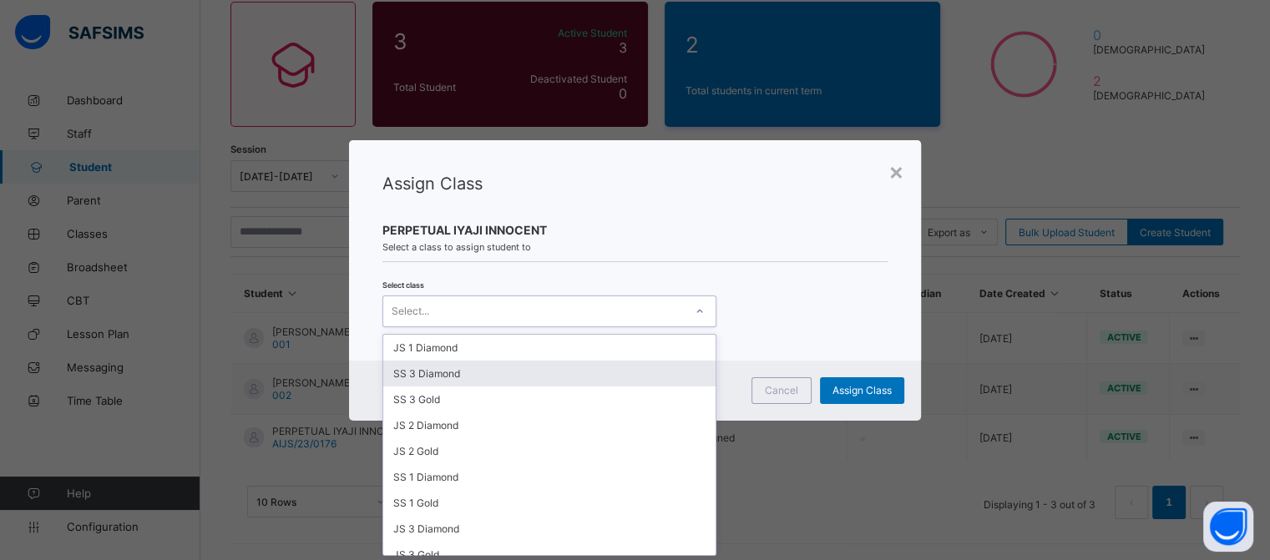
click at [615, 364] on div "SS 3 Diamond" at bounding box center [549, 374] width 332 height 26
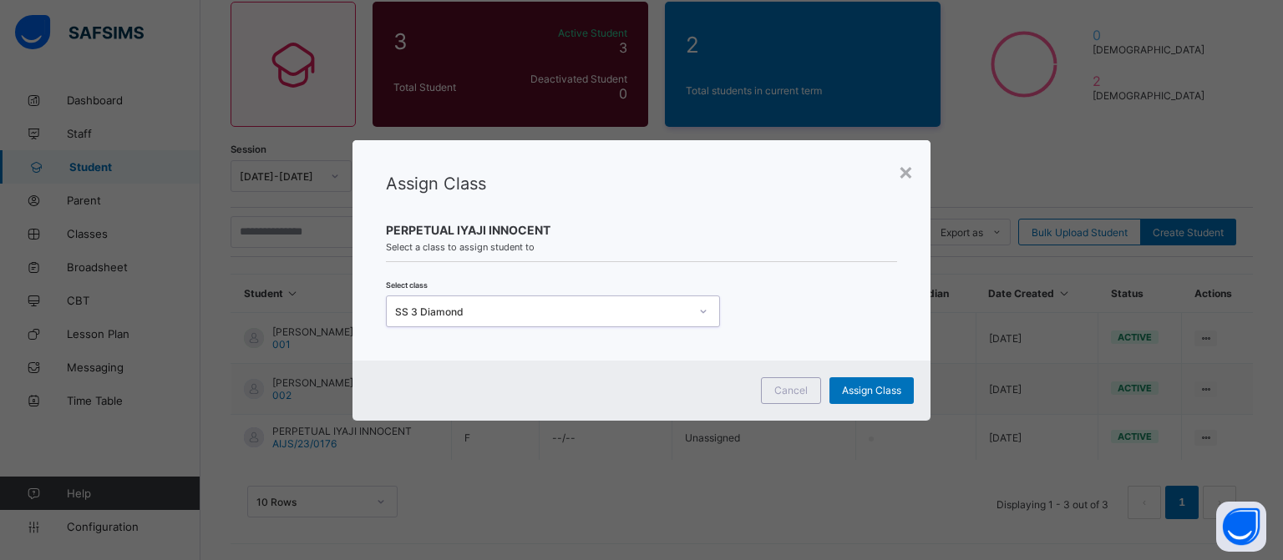
scroll to position [0, 0]
click at [701, 320] on div at bounding box center [703, 311] width 28 height 27
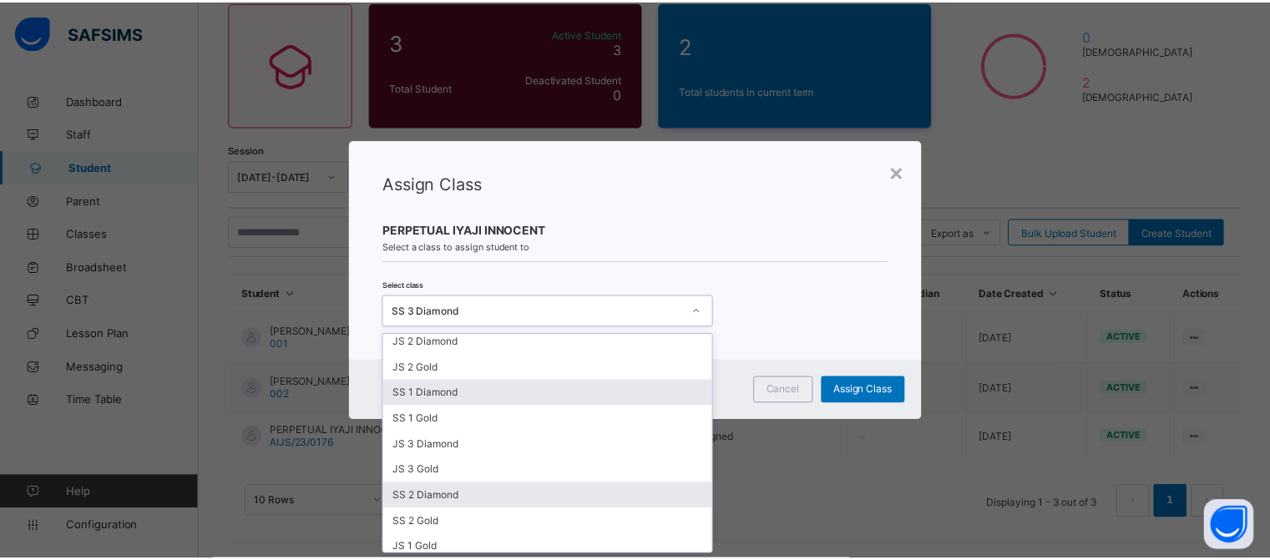
scroll to position [91, 0]
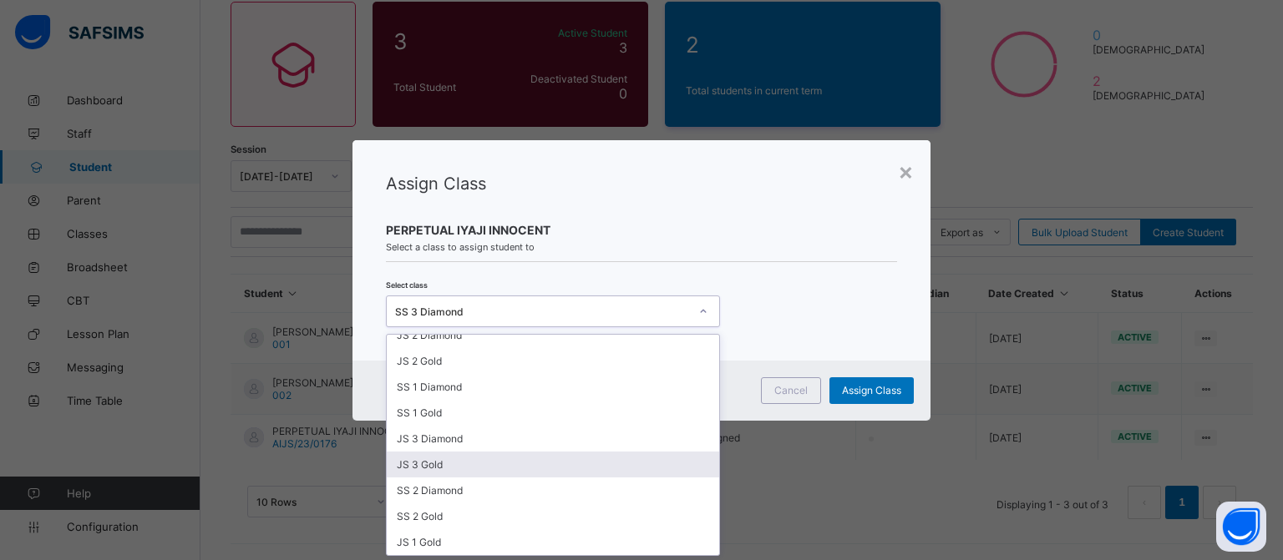
click at [504, 454] on div "JS 3 Gold" at bounding box center [553, 465] width 332 height 26
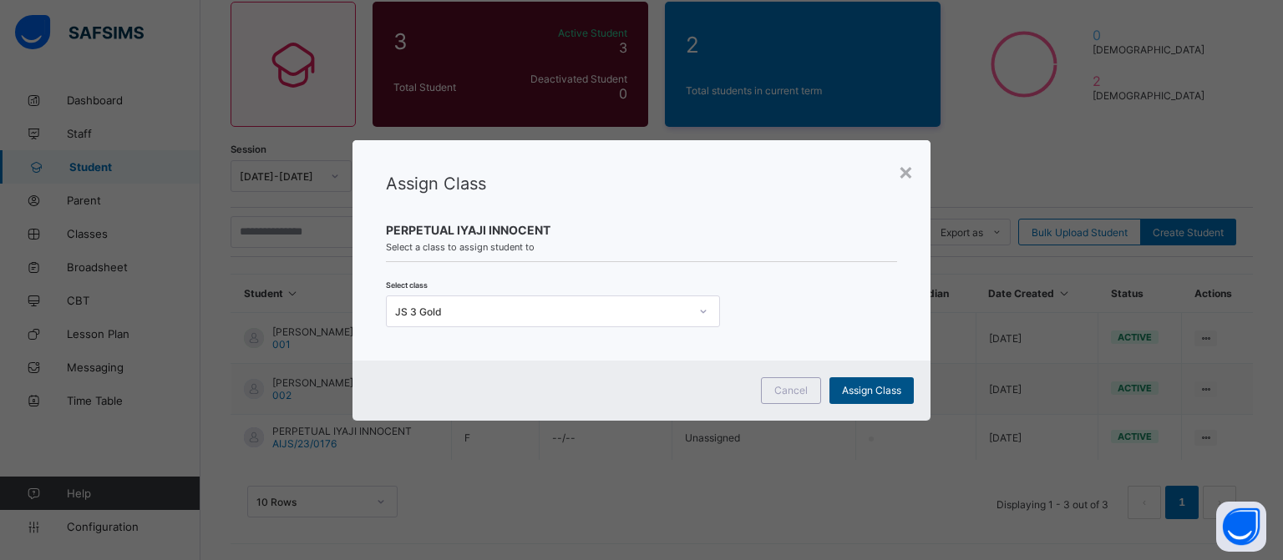
click at [875, 387] on span "Assign Class" at bounding box center [871, 390] width 59 height 13
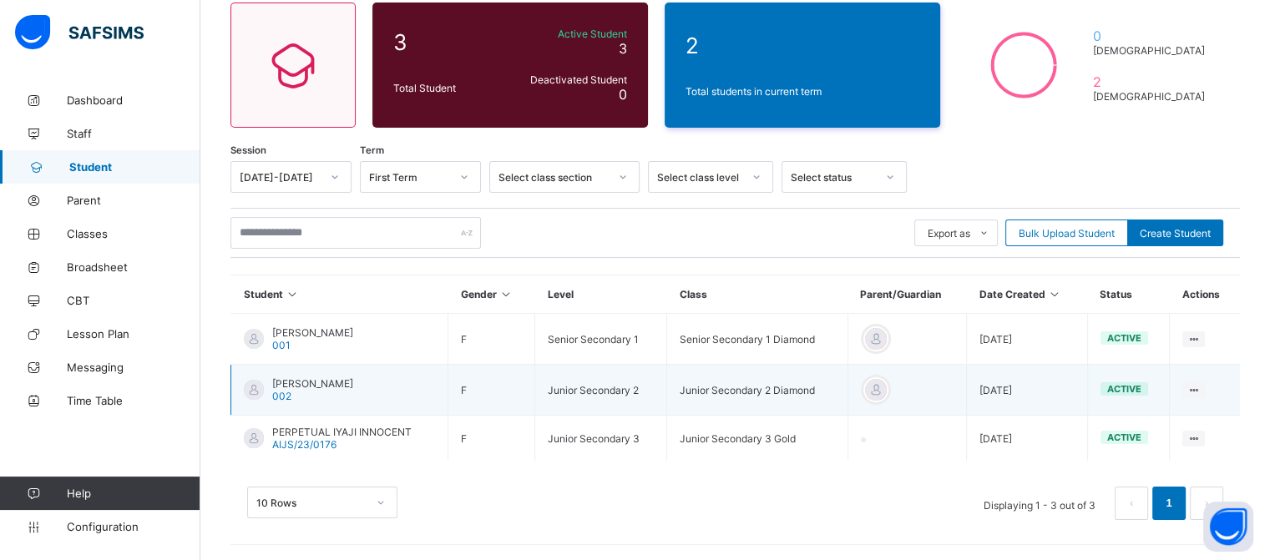
scroll to position [140, 0]
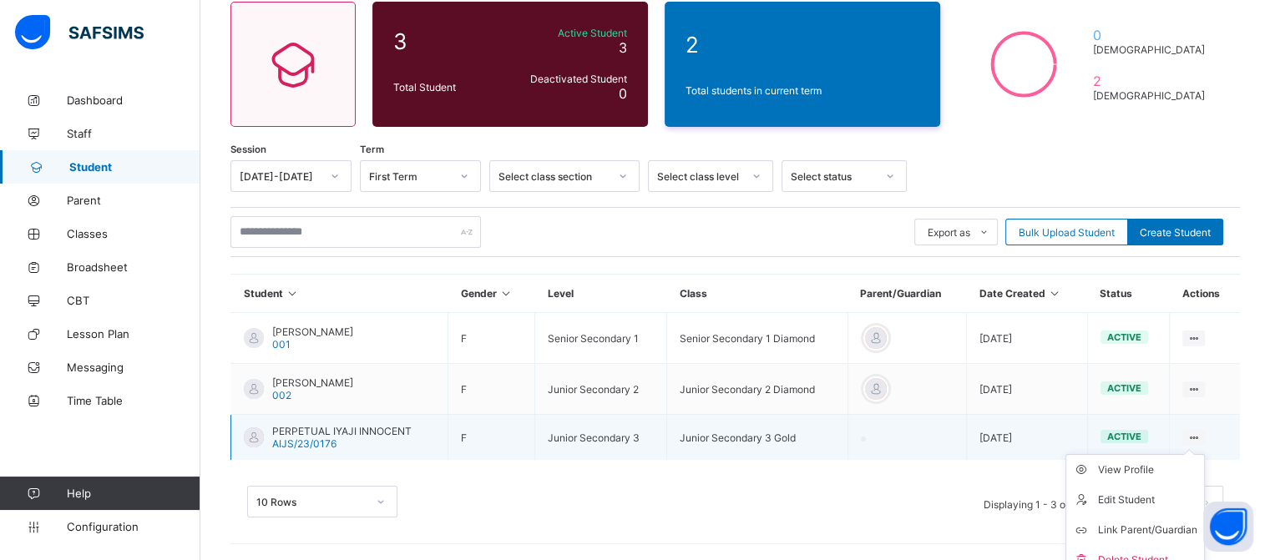
click at [1205, 454] on ul "View Profile Edit Student Link Parent/Guardian Delete Student" at bounding box center [1135, 515] width 139 height 122
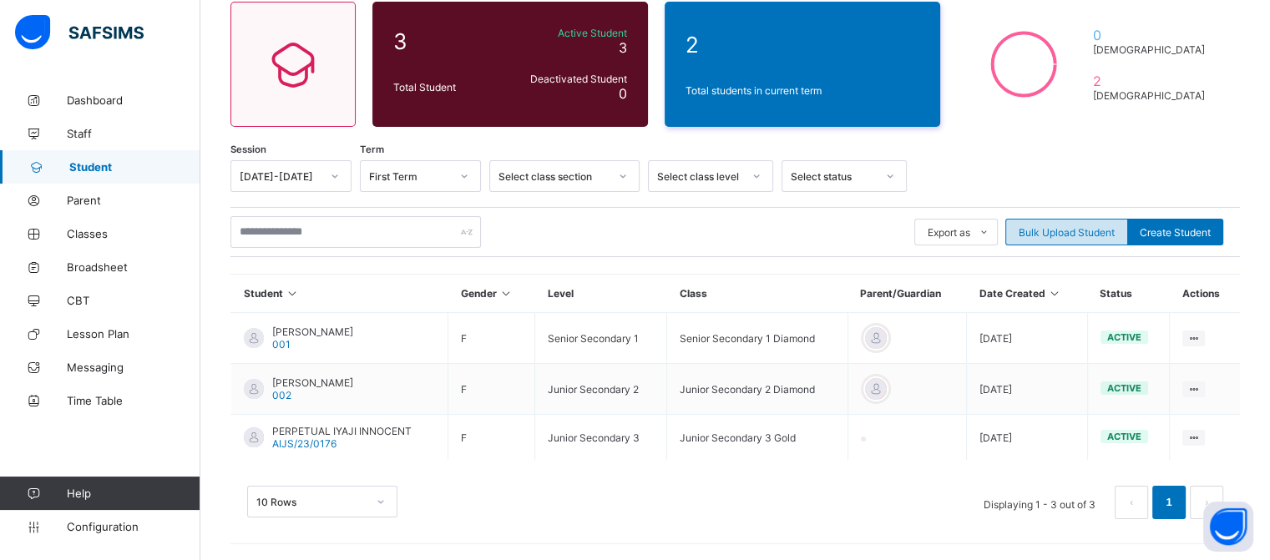
click at [1092, 230] on span "Bulk Upload Student" at bounding box center [1067, 232] width 96 height 13
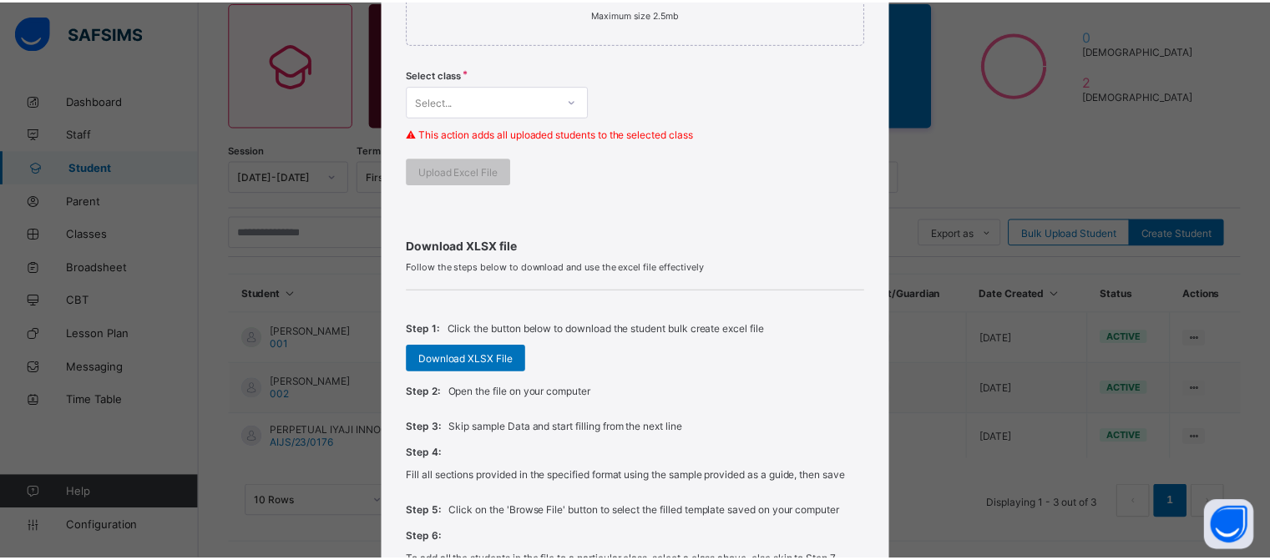
scroll to position [418, 0]
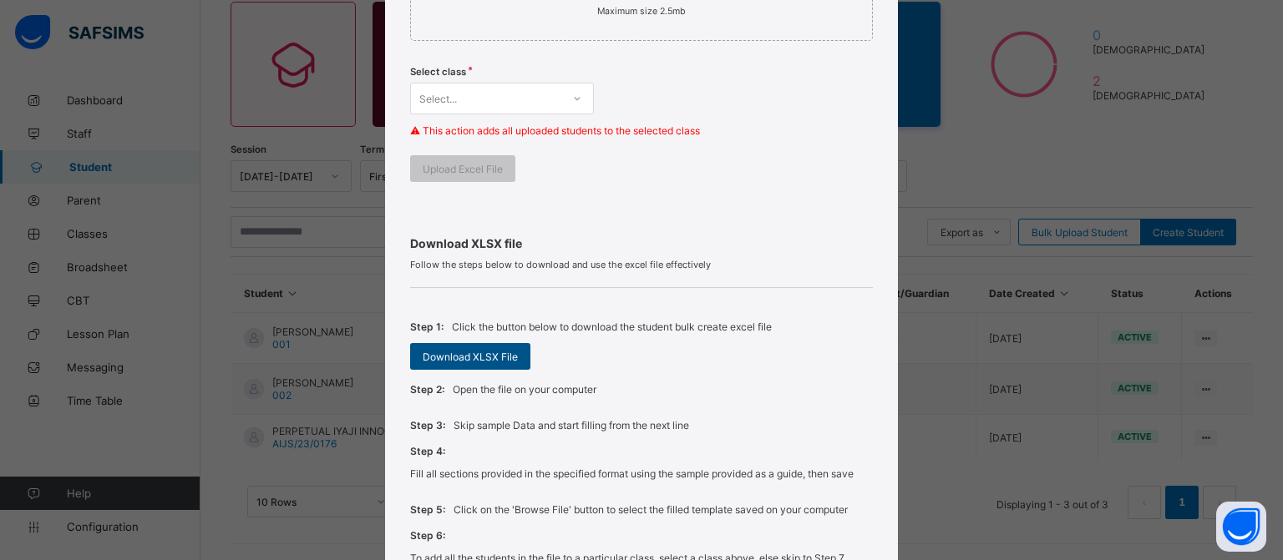
click at [471, 351] on span "Download XLSX File" at bounding box center [470, 357] width 95 height 13
click at [433, 360] on span "Download XLSX File" at bounding box center [465, 357] width 95 height 13
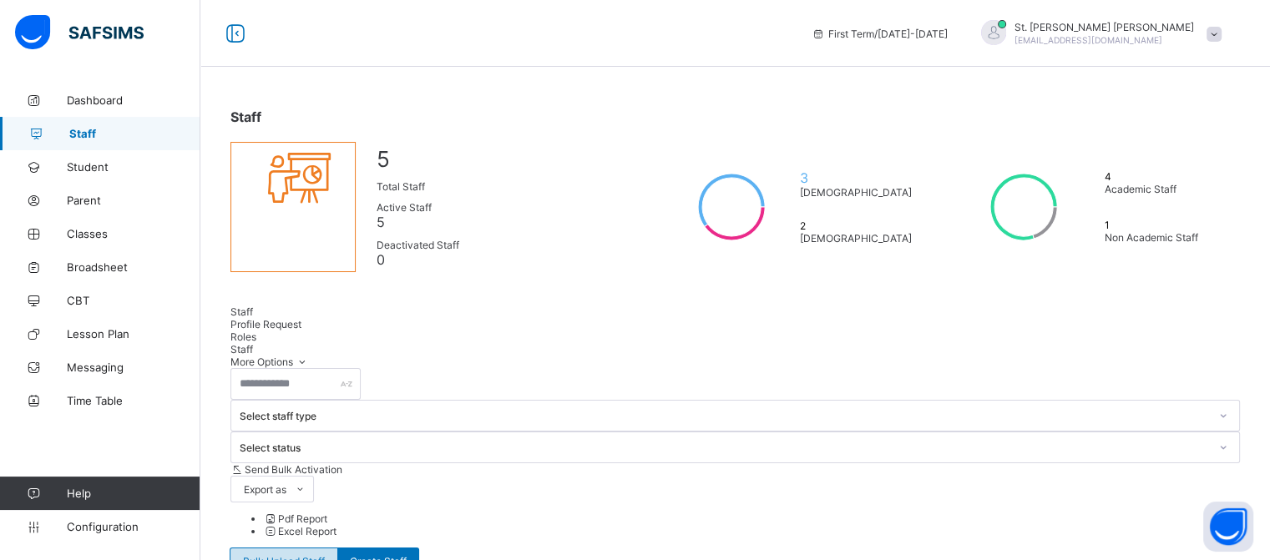
click at [325, 555] on span "Bulk Upload Staff" at bounding box center [284, 561] width 82 height 13
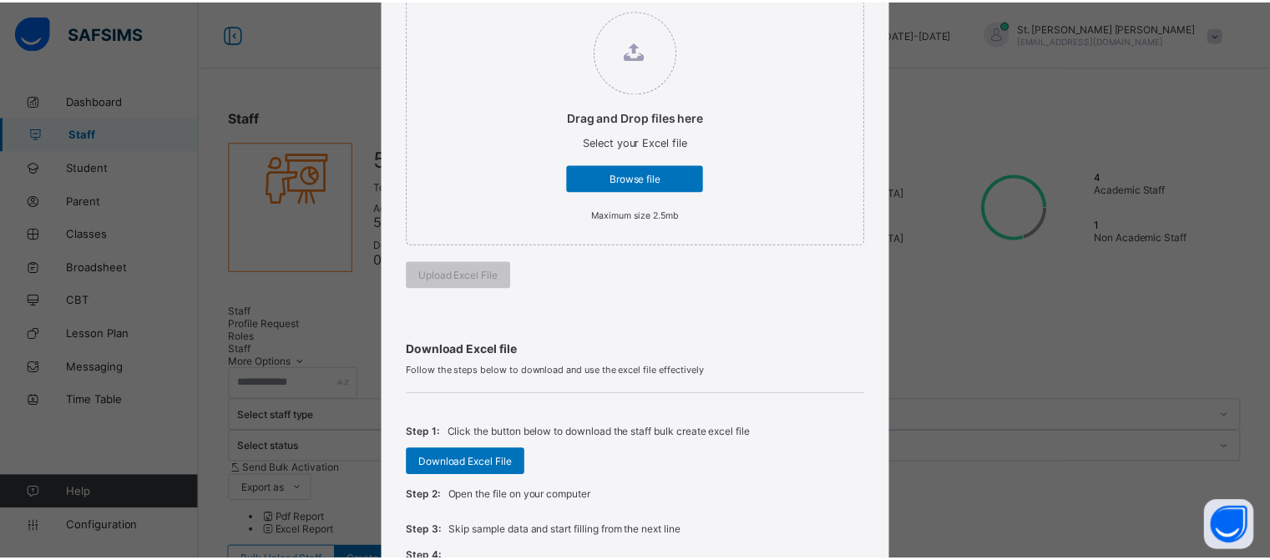
scroll to position [418, 0]
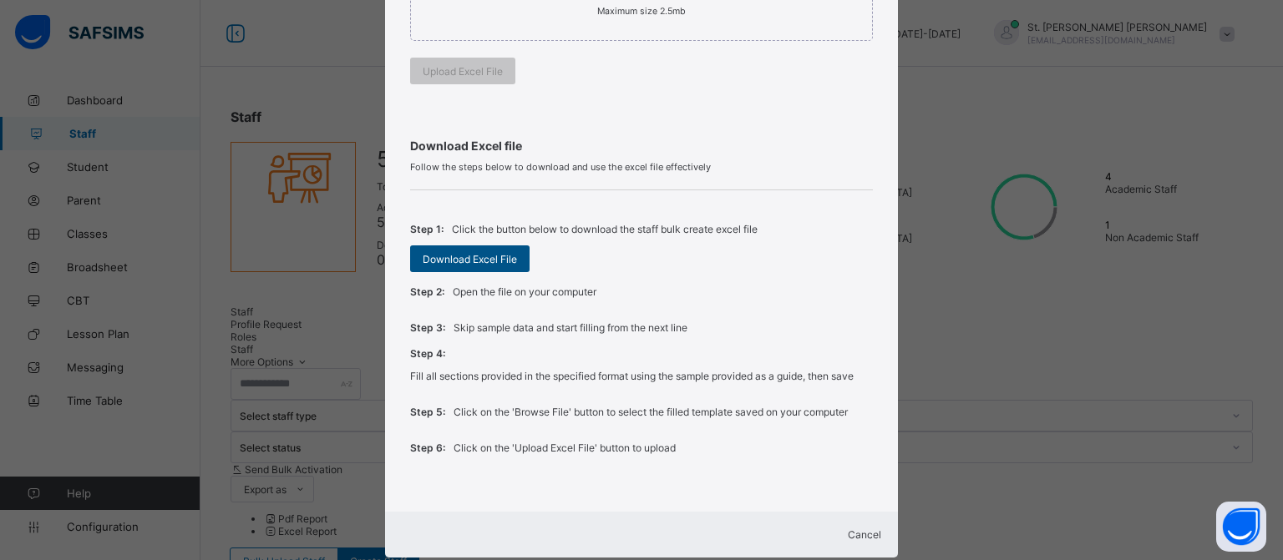
click at [446, 257] on span "Download Excel File" at bounding box center [470, 259] width 94 height 13
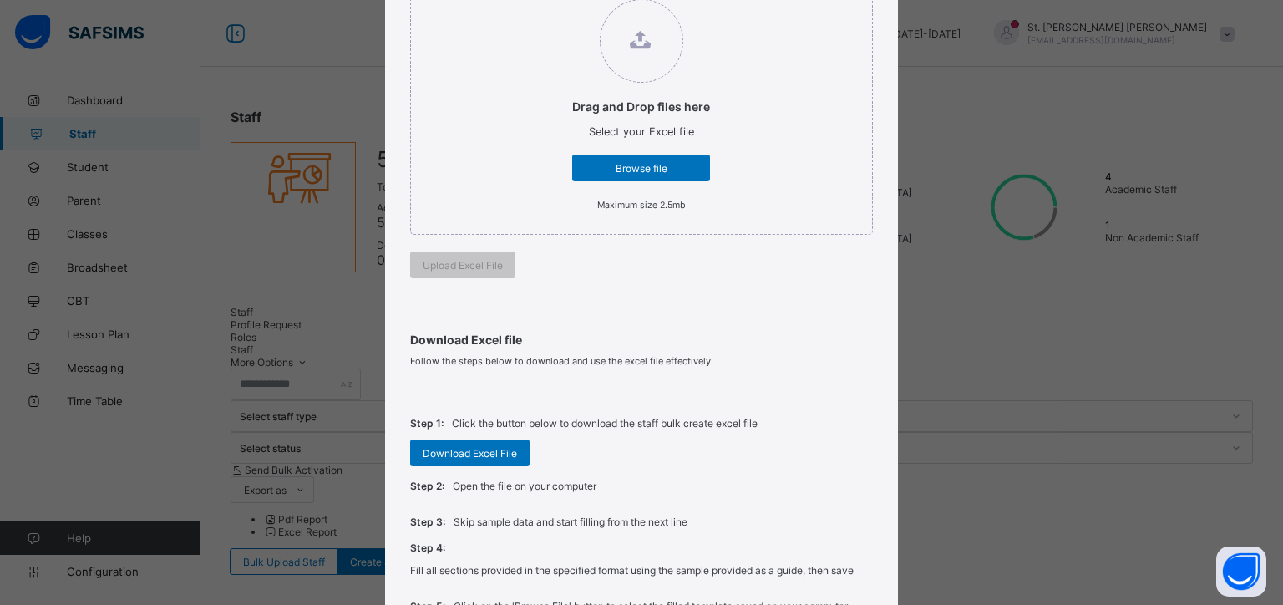
scroll to position [251, 0]
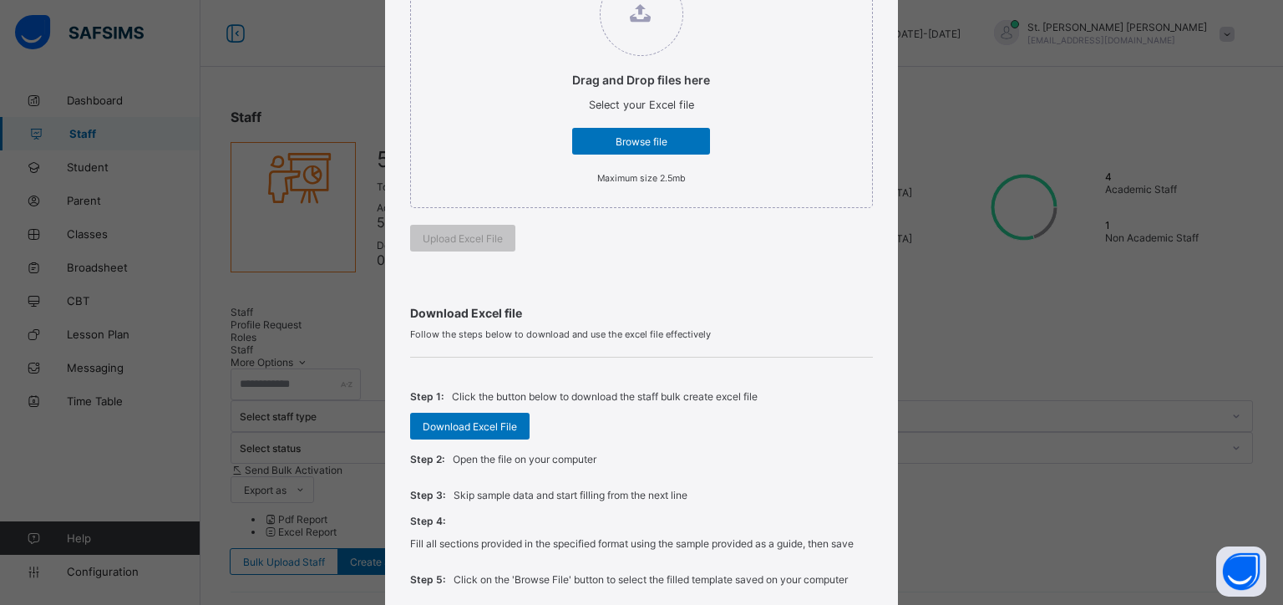
click at [309, 86] on div "Bulk Upload Staff Upload Excel File Select your Excel file from your computer t…" at bounding box center [641, 302] width 1283 height 605
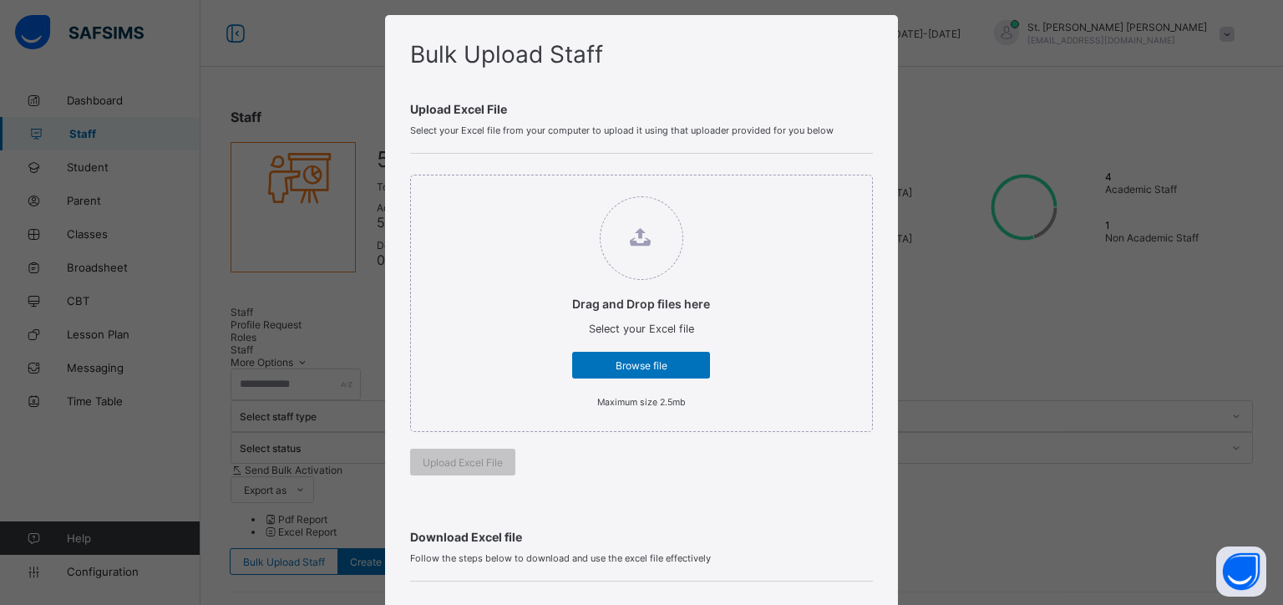
scroll to position [0, 0]
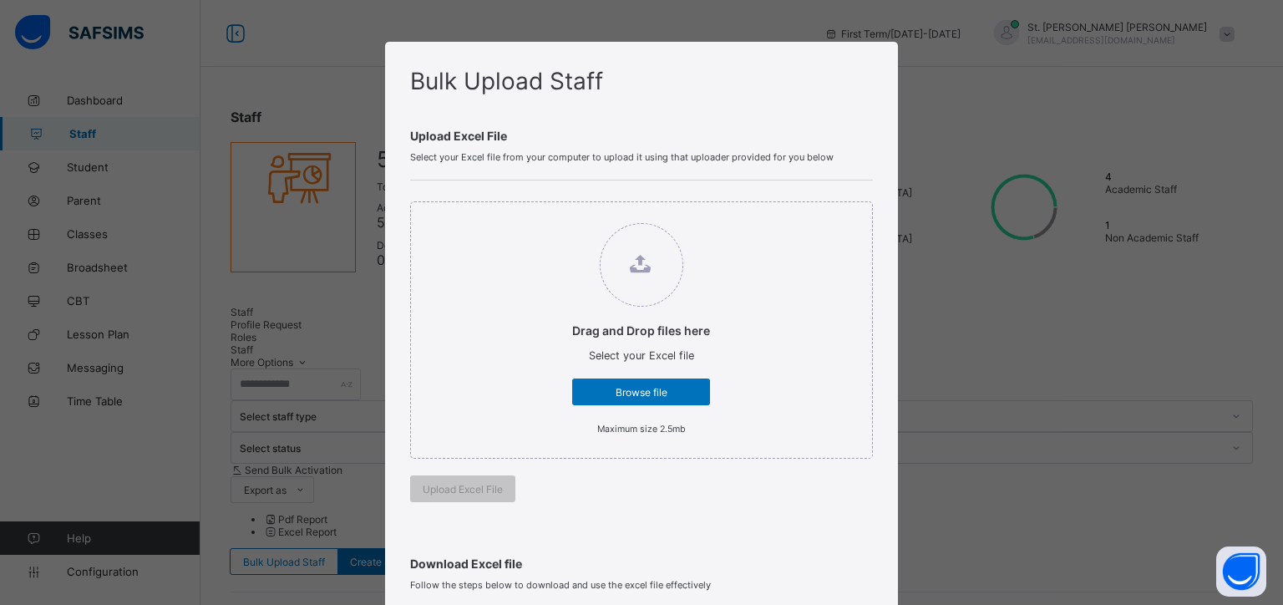
click at [955, 84] on div "Bulk Upload Staff Upload Excel File Select your Excel file from your computer t…" at bounding box center [641, 302] width 1283 height 605
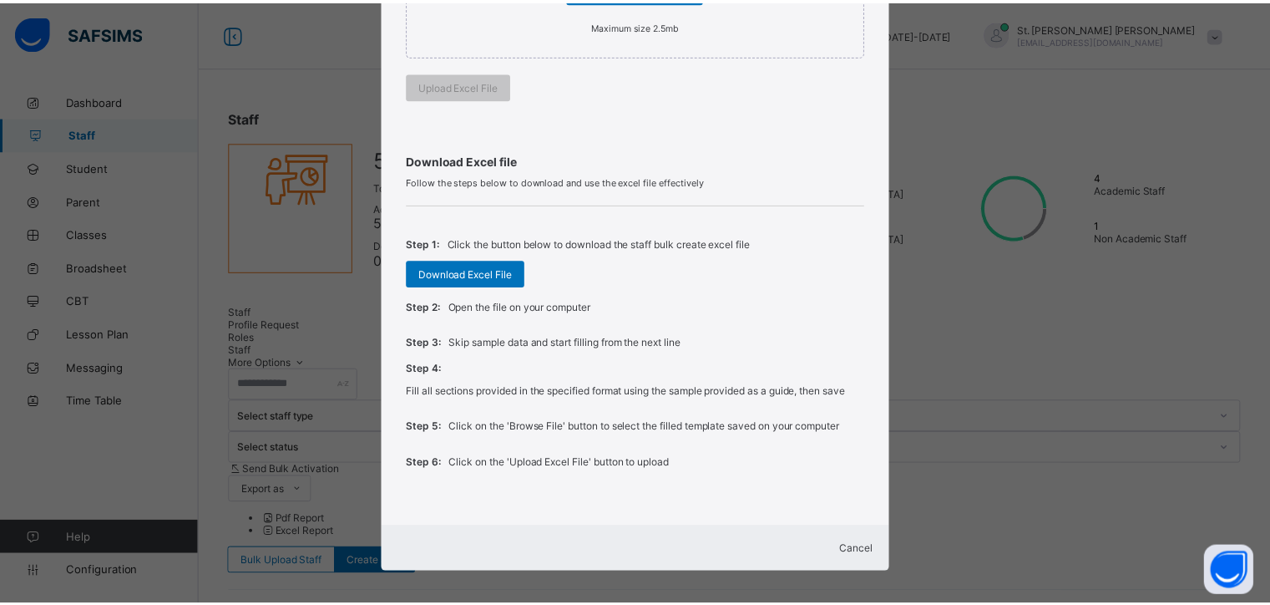
scroll to position [426, 0]
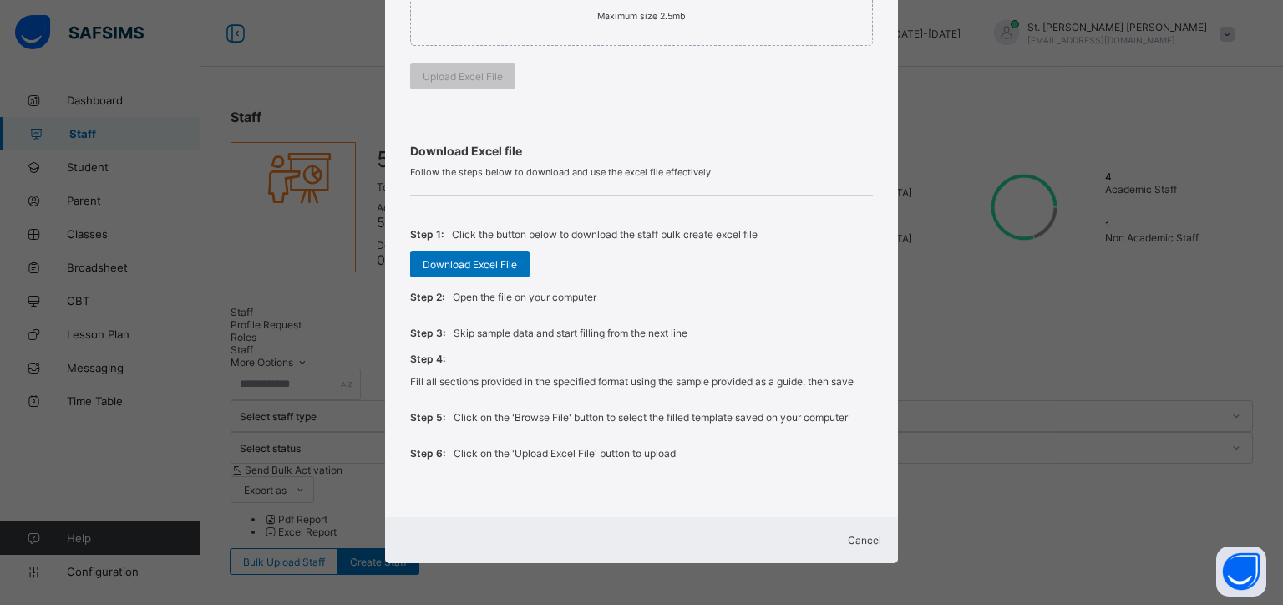
click at [848, 534] on span "Cancel" at bounding box center [864, 540] width 33 height 13
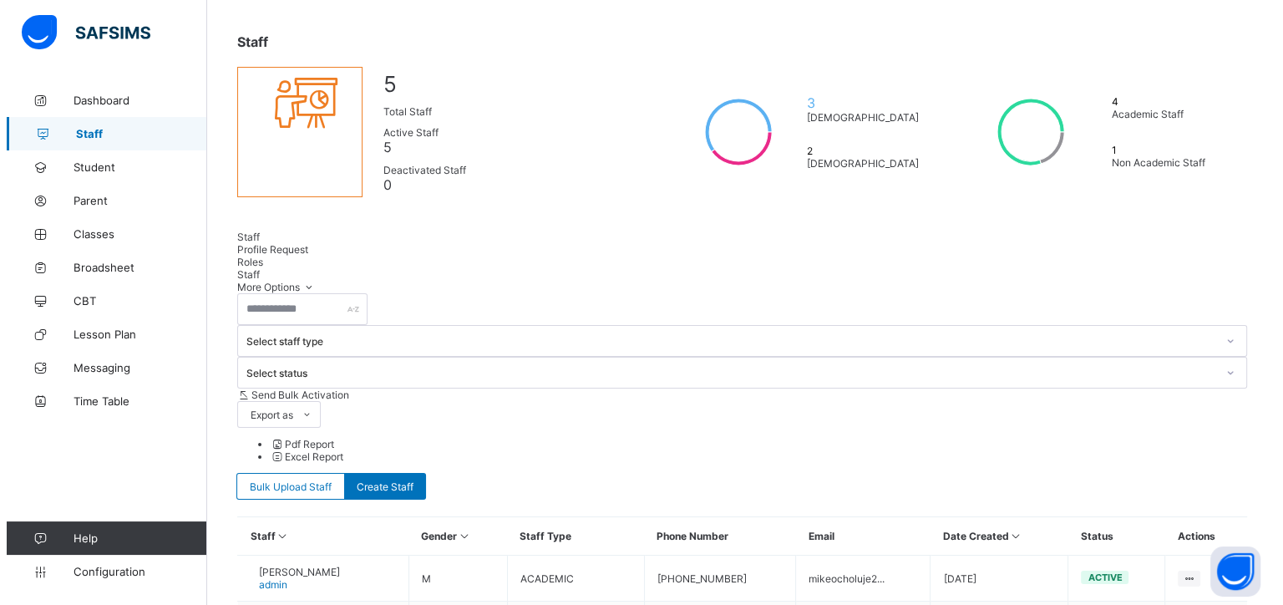
scroll to position [84, 0]
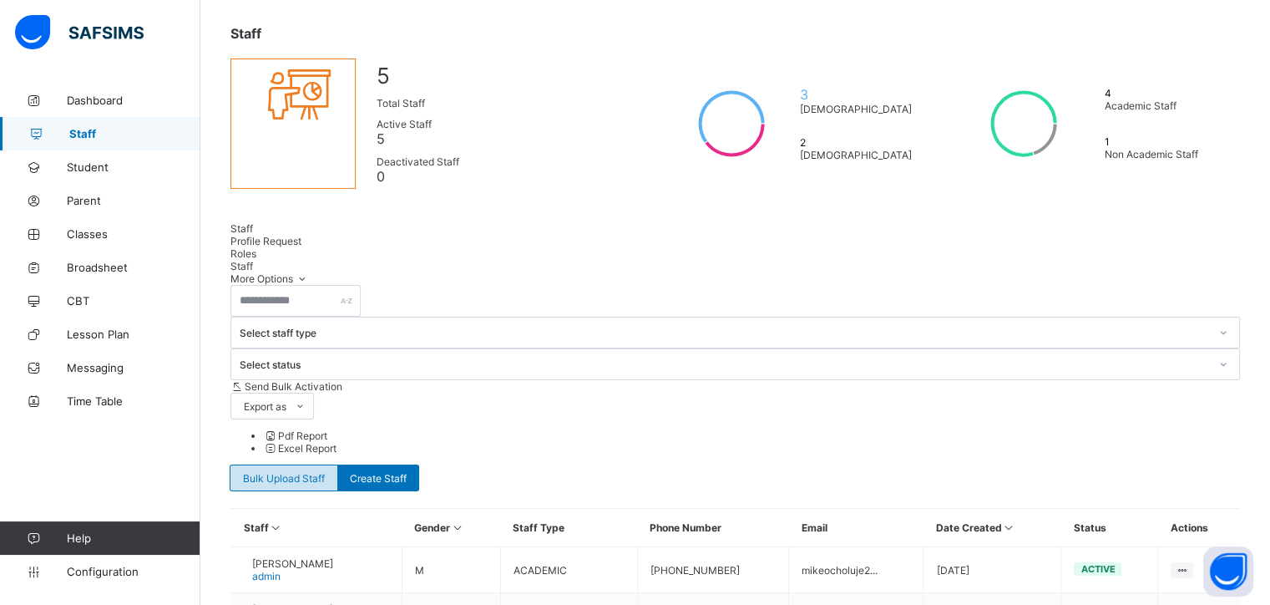
click at [325, 472] on span "Bulk Upload Staff" at bounding box center [284, 478] width 82 height 13
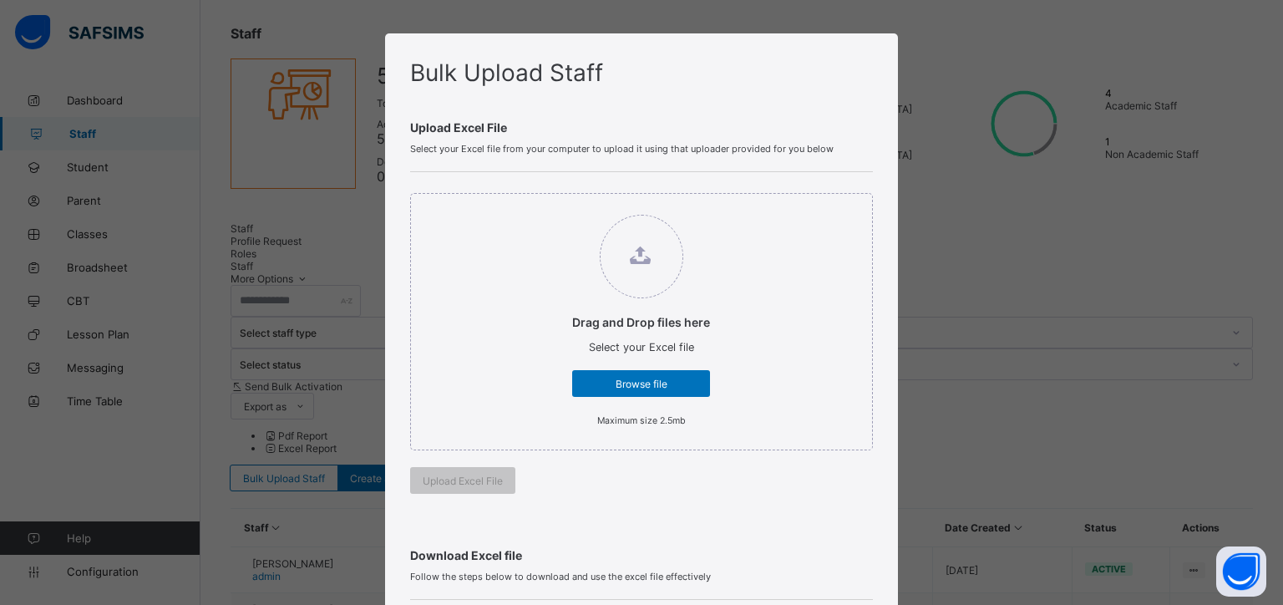
scroll to position [92, 0]
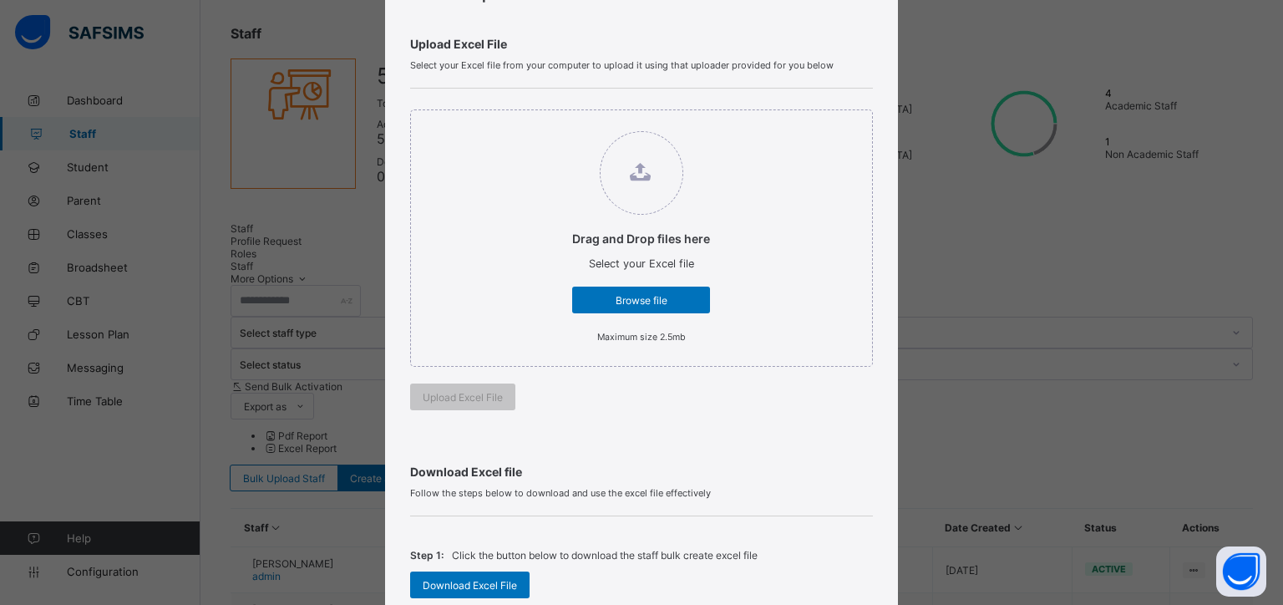
click at [812, 171] on div "Drag and Drop files here Select your Excel file Browse file Maximum size 2.5mb" at bounding box center [641, 237] width 463 height 257
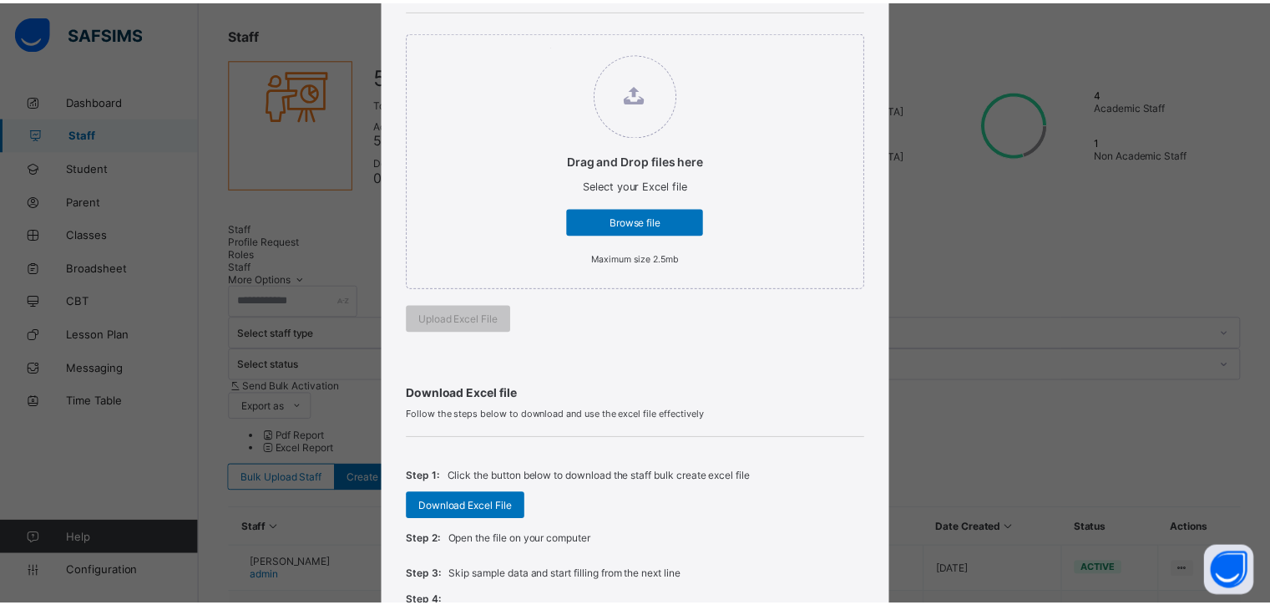
scroll to position [426, 0]
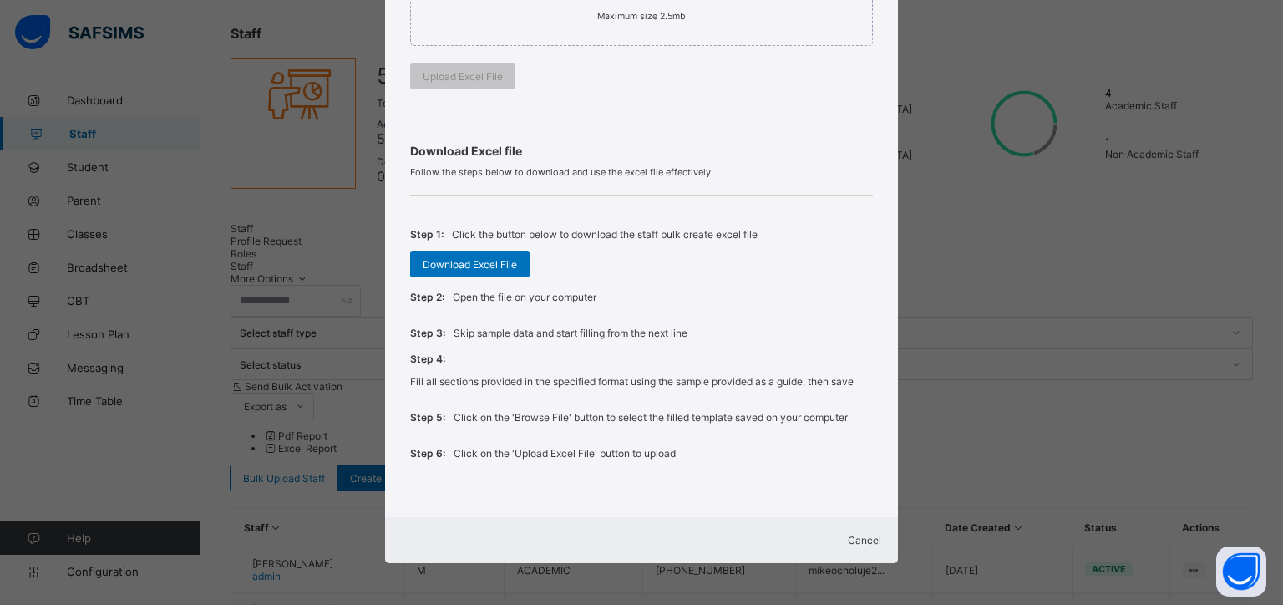
click at [855, 534] on span "Cancel" at bounding box center [864, 540] width 33 height 13
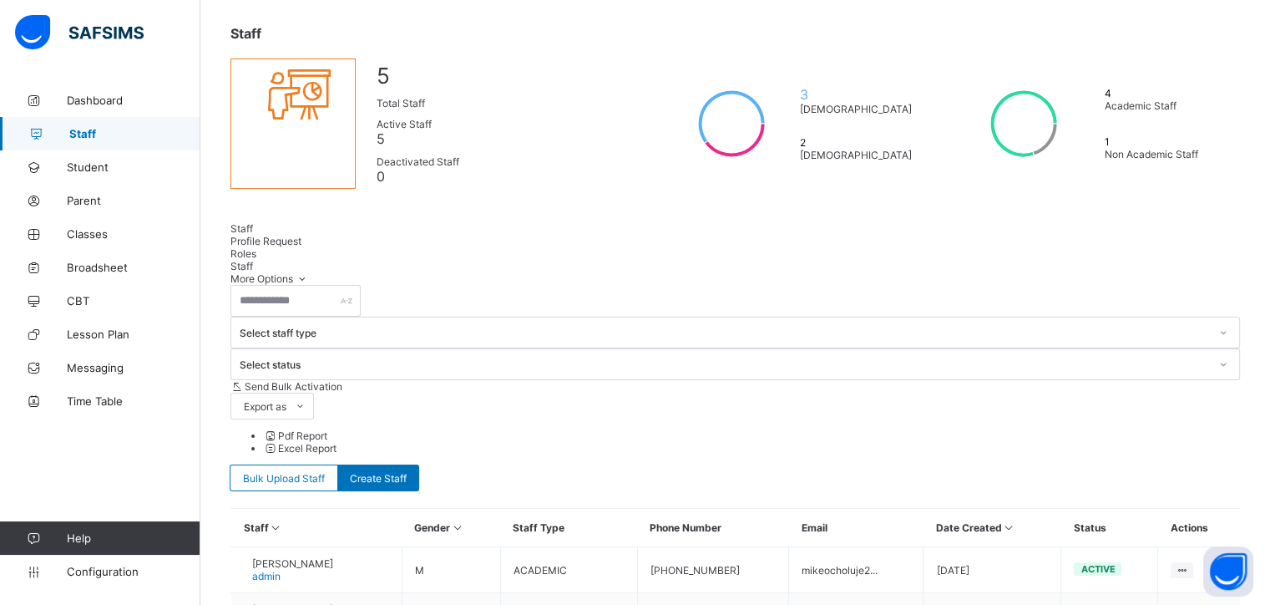
scroll to position [167, 0]
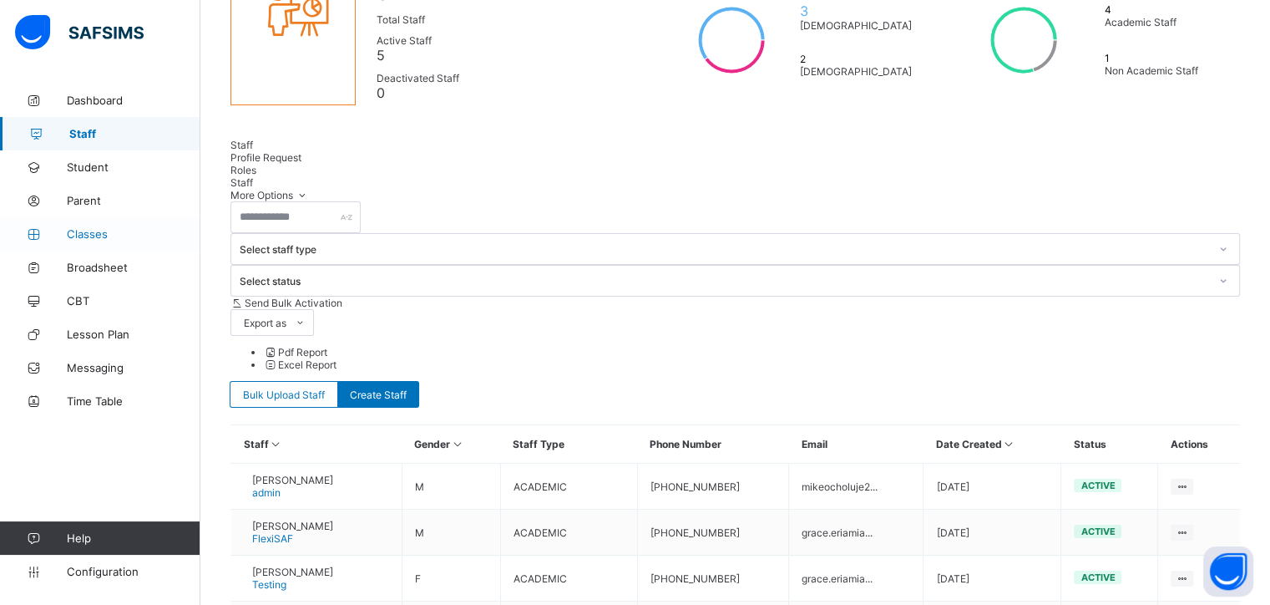
click at [80, 238] on span "Classes" at bounding box center [134, 233] width 134 height 13
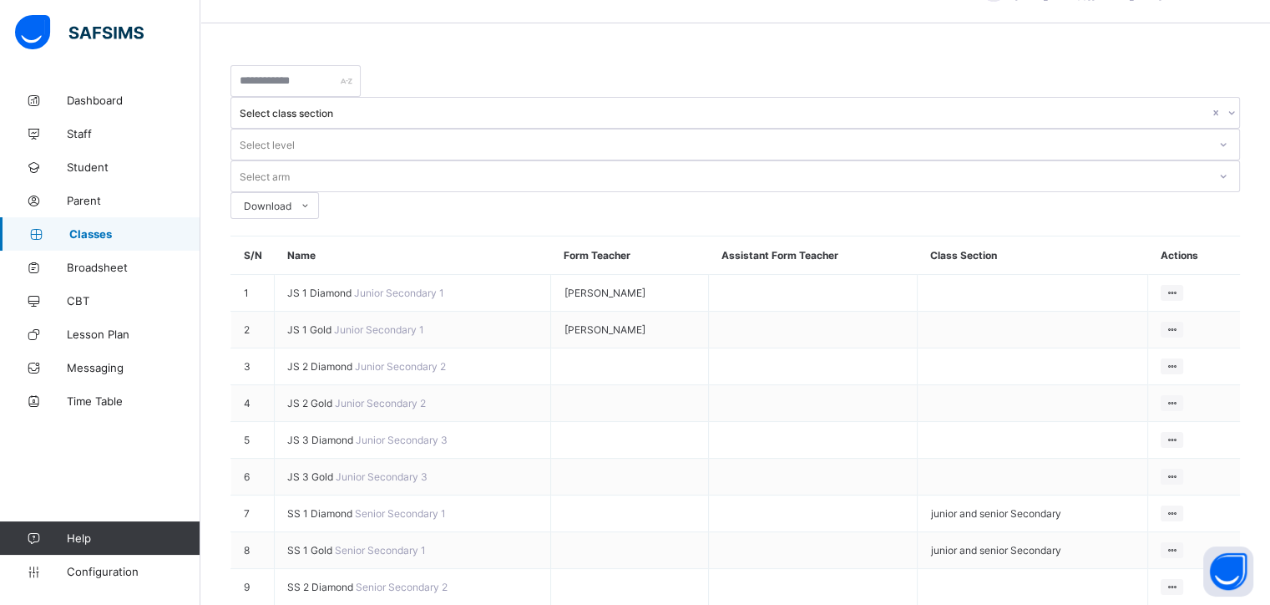
scroll to position [84, 0]
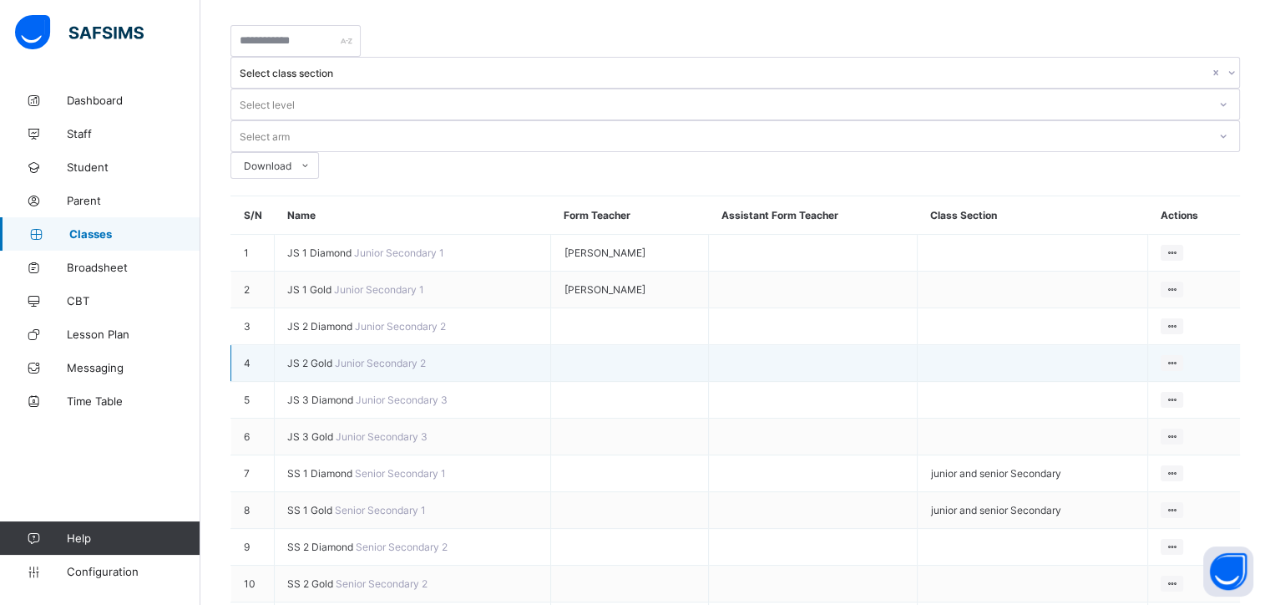
click at [301, 357] on span "JS 2 Gold" at bounding box center [311, 363] width 48 height 13
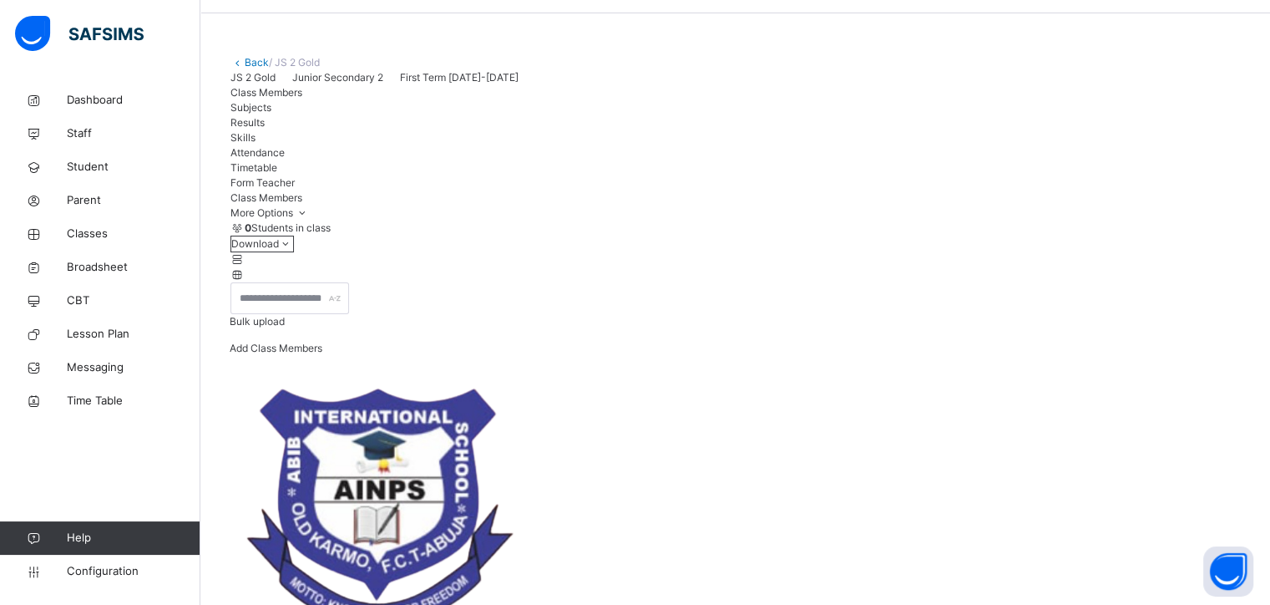
scroll to position [84, 0]
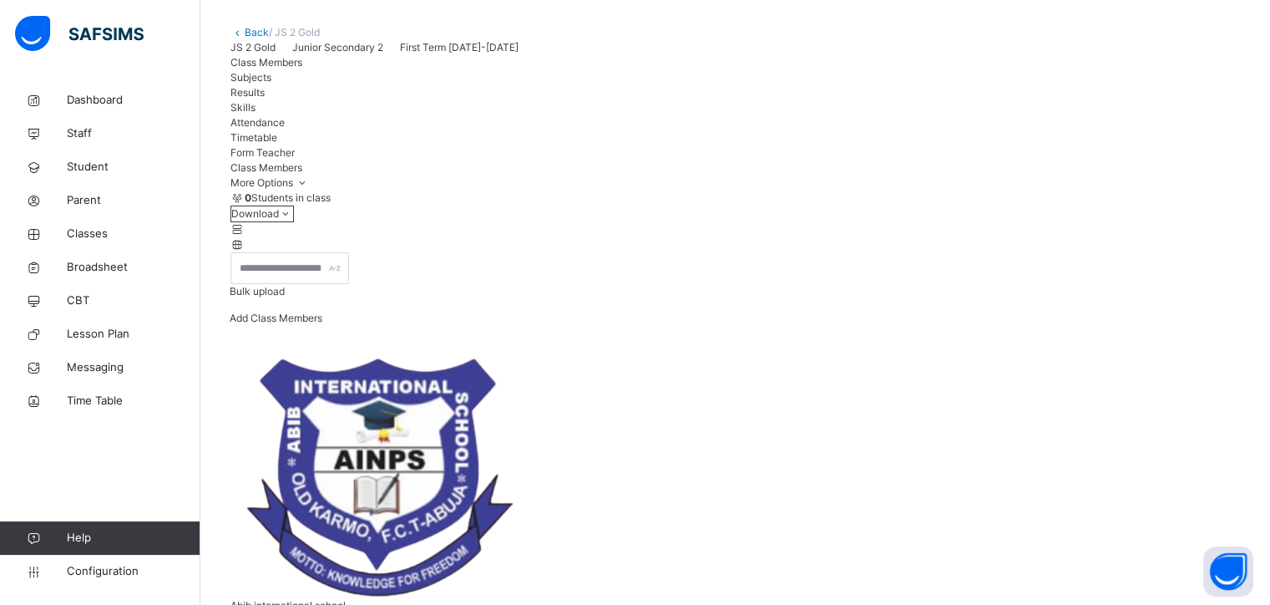
click at [271, 84] on span "Subjects" at bounding box center [250, 77] width 41 height 13
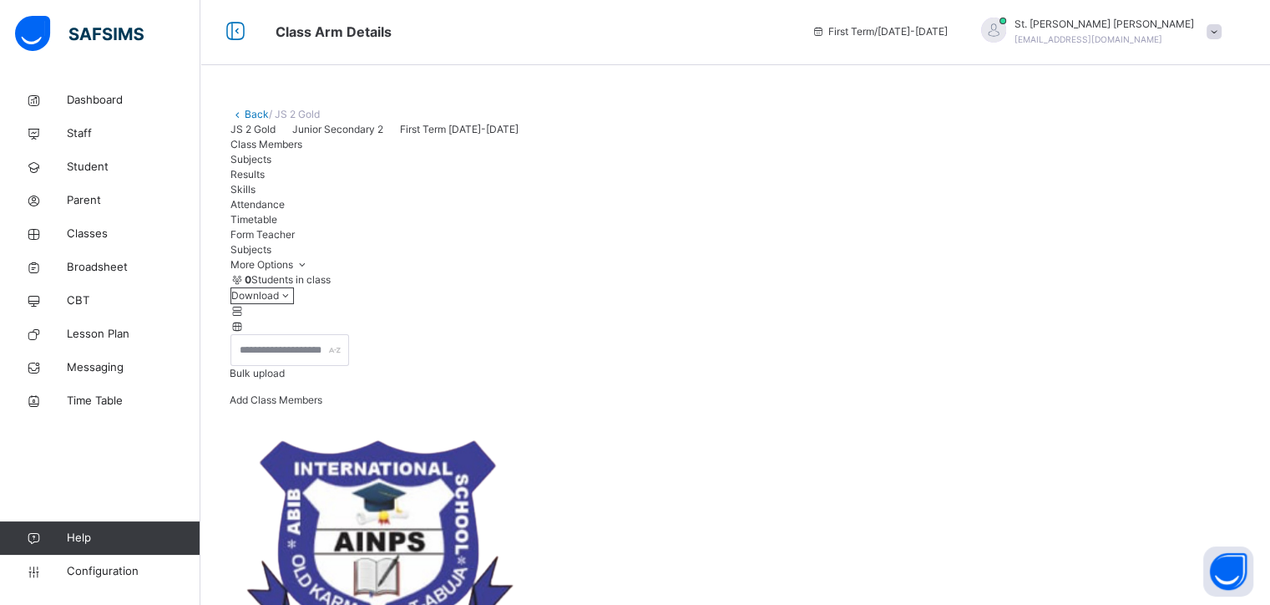
scroll to position [1, 0]
click at [285, 211] on span "Attendance" at bounding box center [257, 205] width 54 height 13
click at [277, 226] on span "Timetable" at bounding box center [253, 220] width 47 height 13
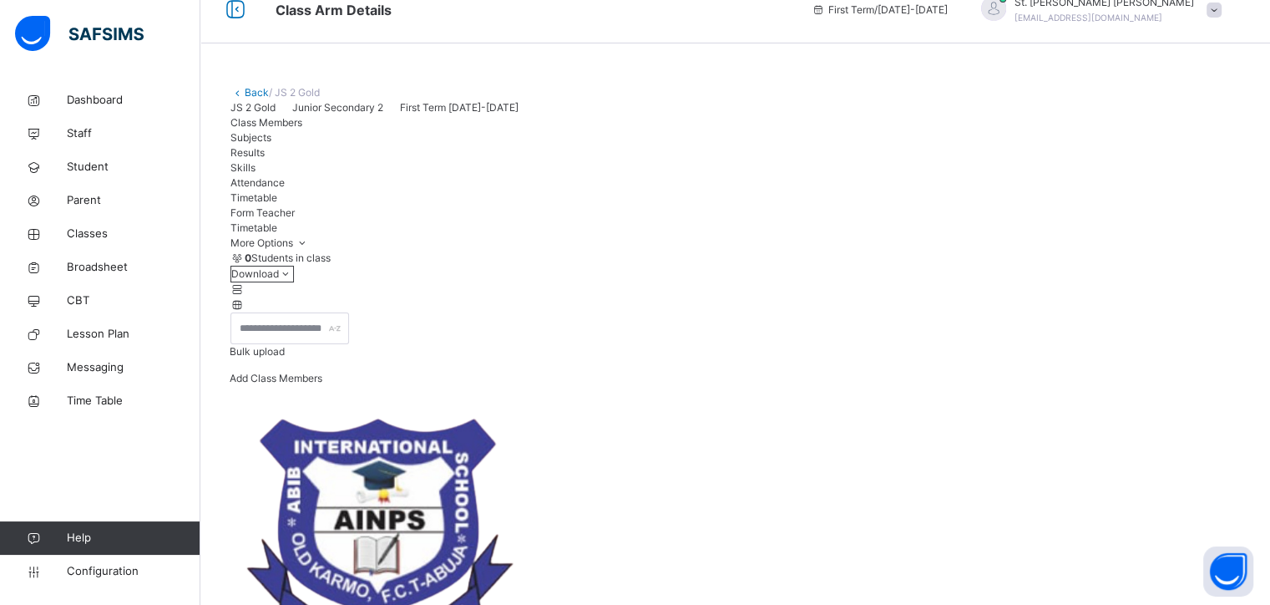
scroll to position [0, 0]
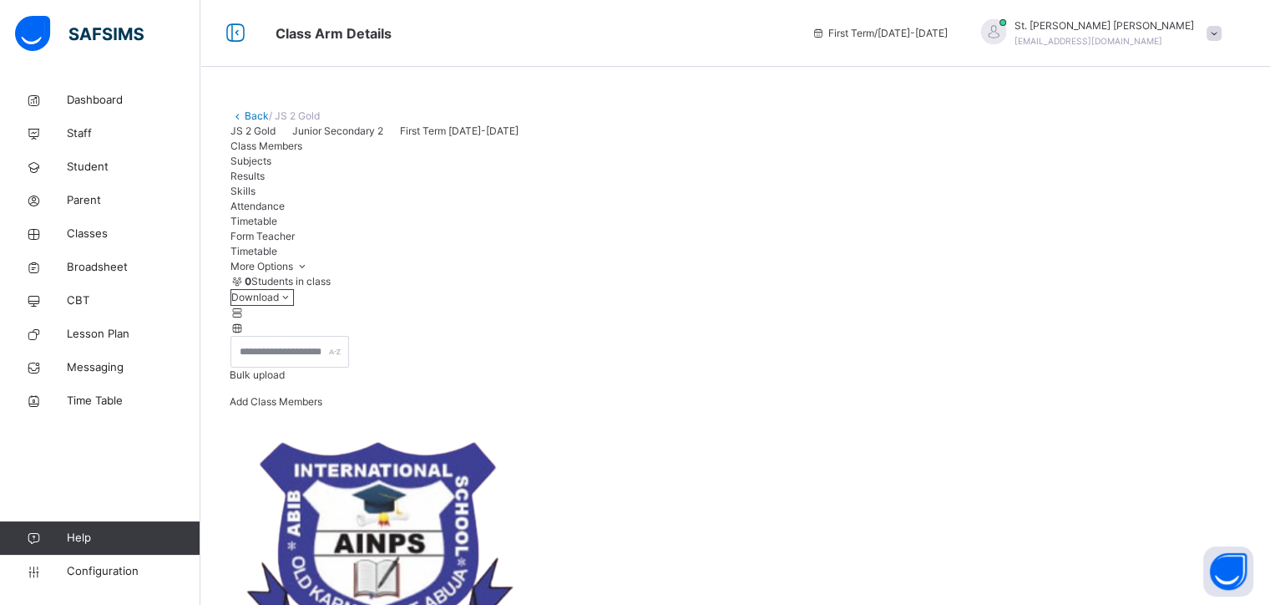
click at [285, 212] on span "Attendance" at bounding box center [257, 206] width 54 height 13
click at [265, 182] on span "Results" at bounding box center [247, 176] width 34 height 13
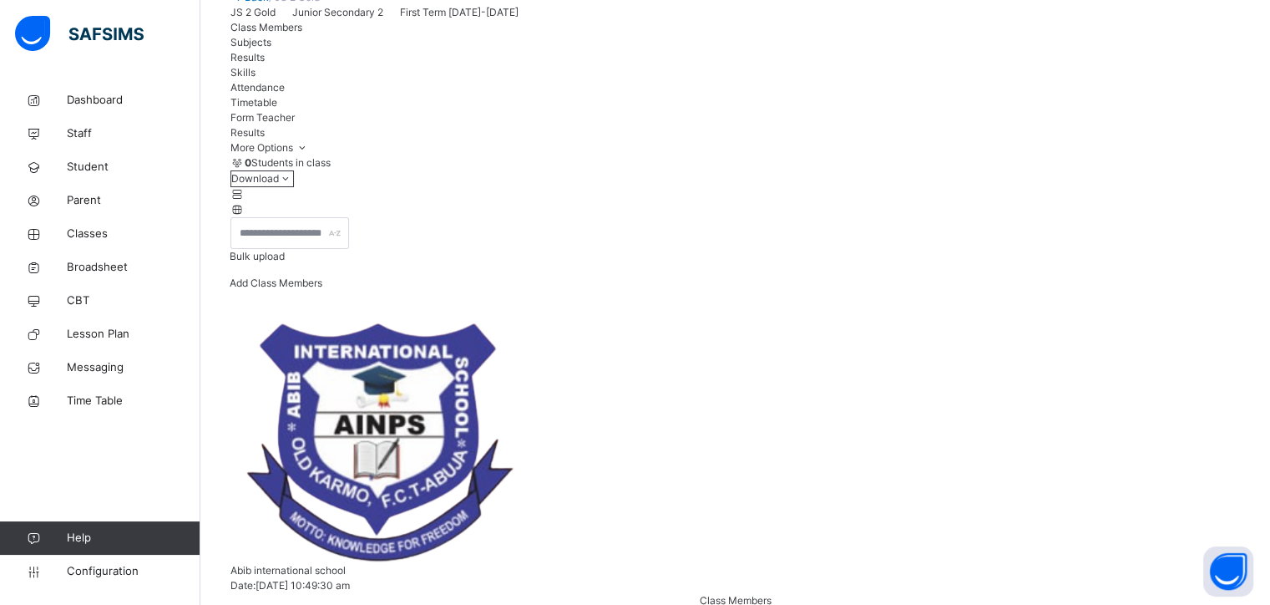
scroll to position [120, 0]
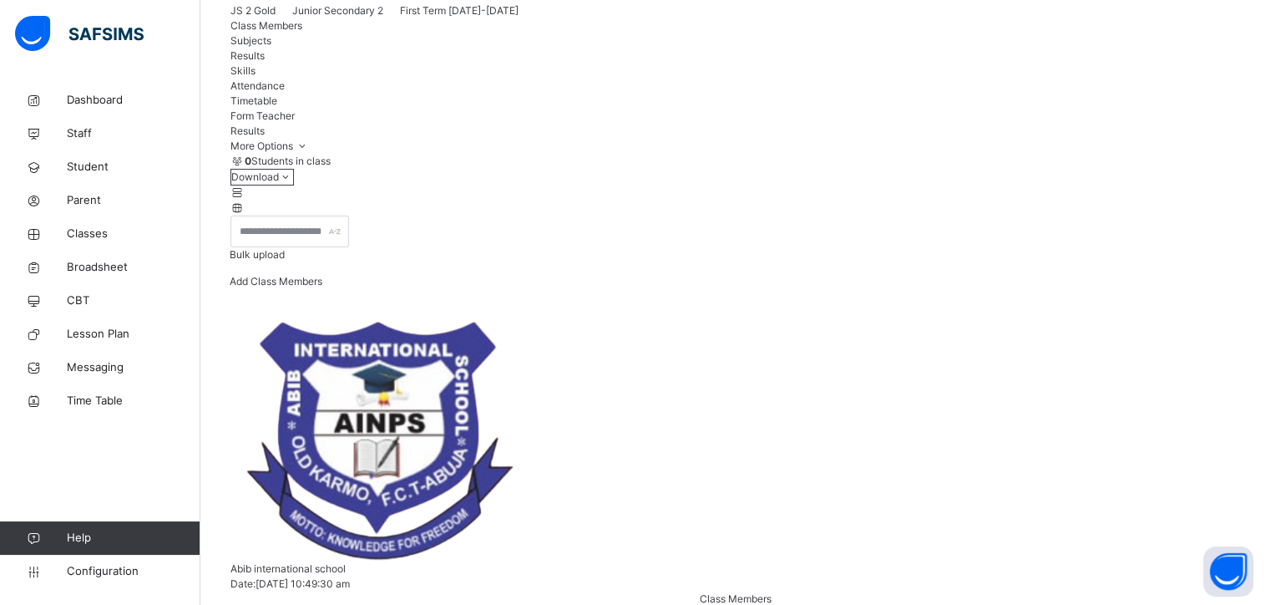
click at [611, 124] on div "Form Teacher" at bounding box center [735, 116] width 1010 height 15
click at [277, 107] on span "Timetable" at bounding box center [253, 100] width 47 height 13
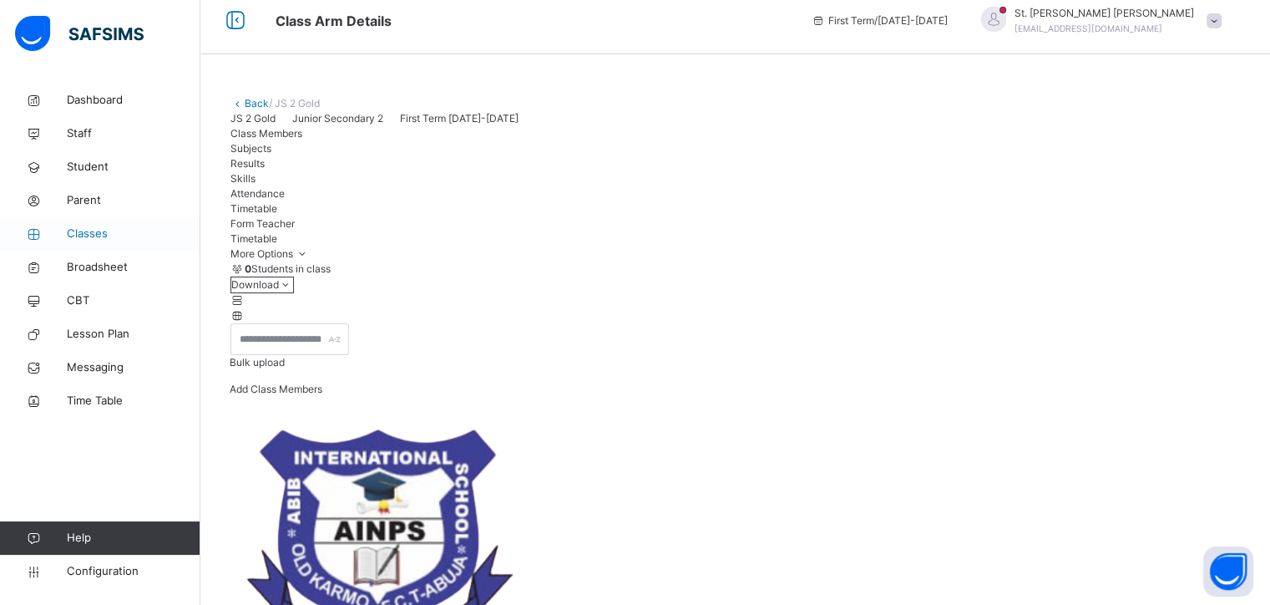
scroll to position [0, 0]
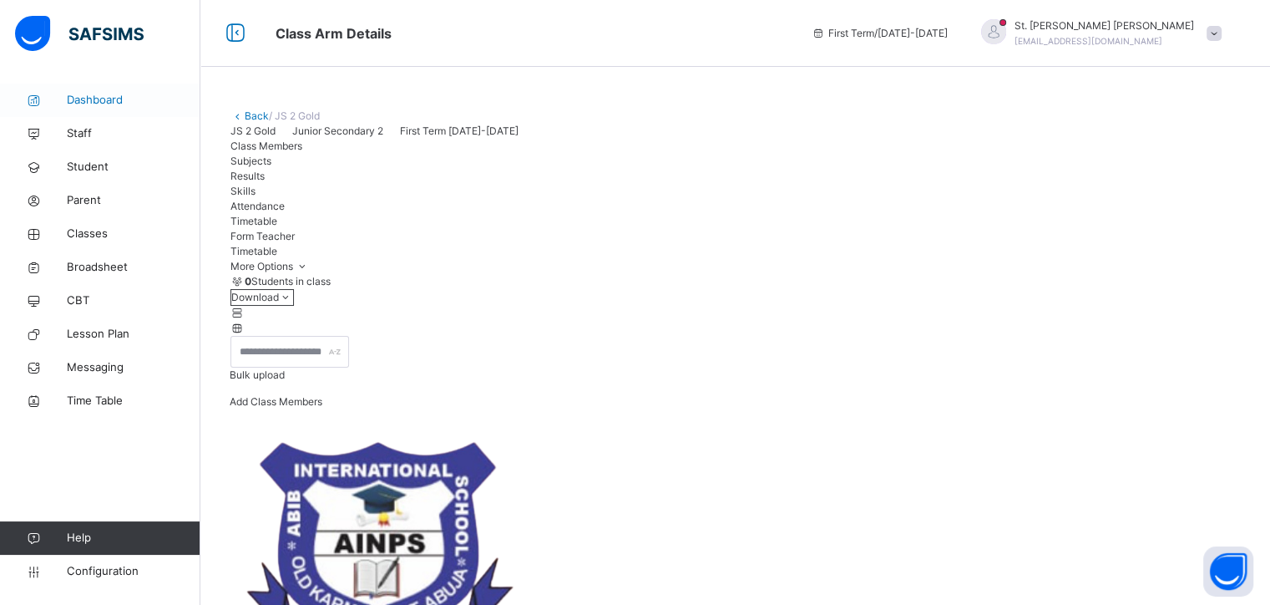
click at [97, 99] on span "Dashboard" at bounding box center [134, 100] width 134 height 17
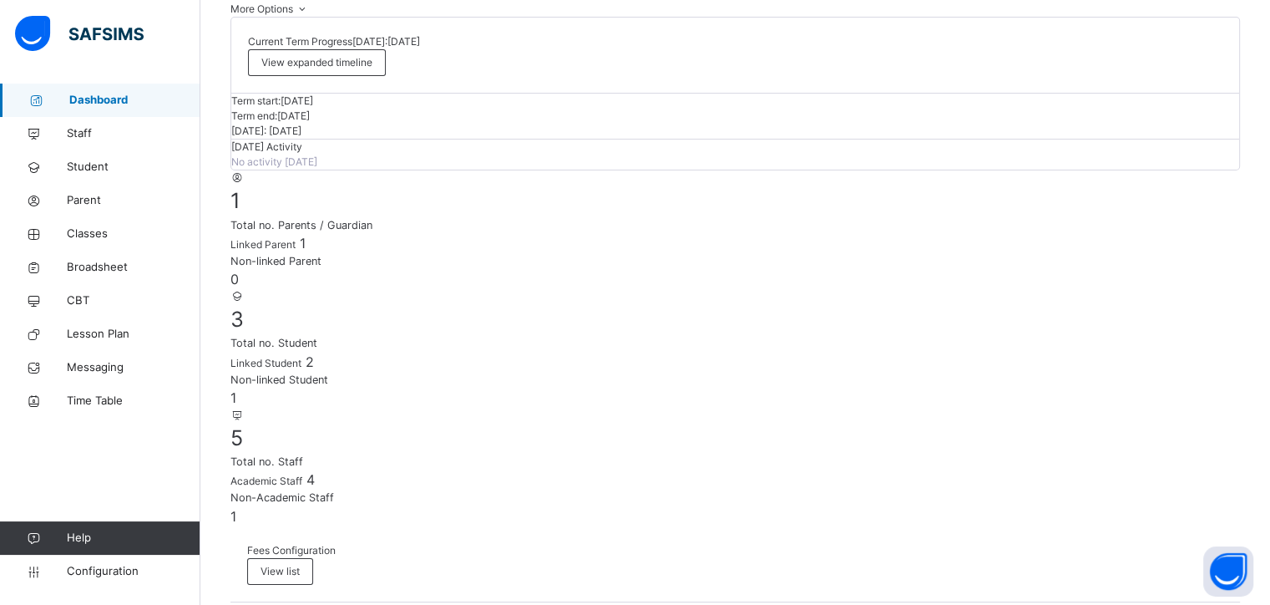
scroll to position [251, 0]
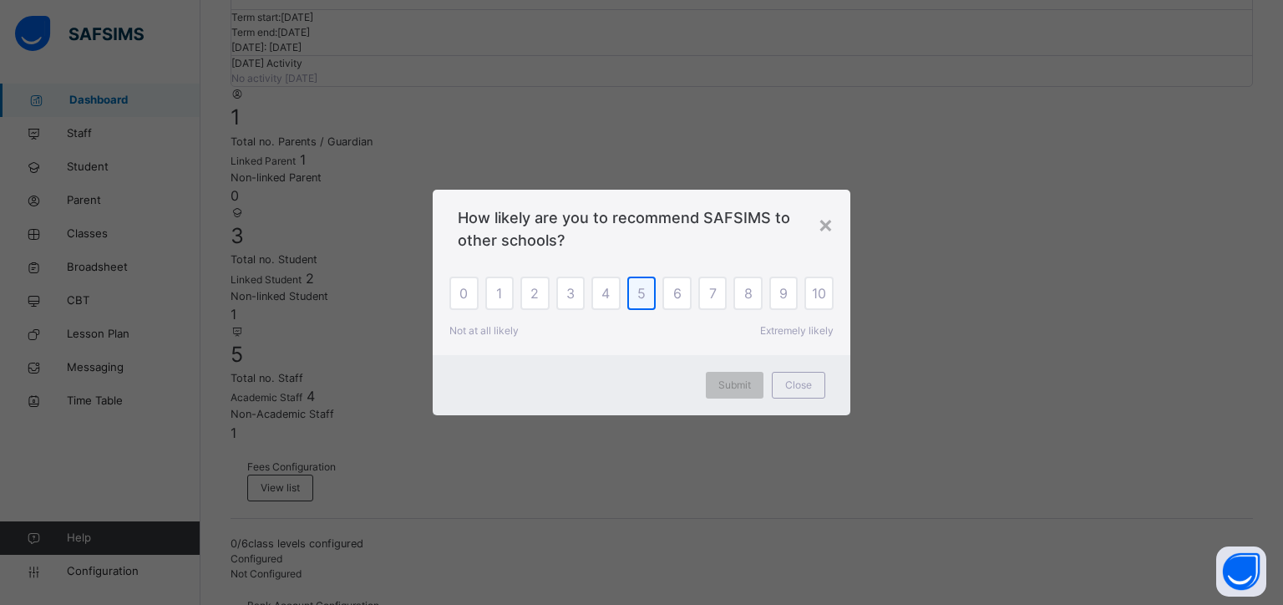
click at [642, 291] on span "5" at bounding box center [641, 293] width 8 height 20
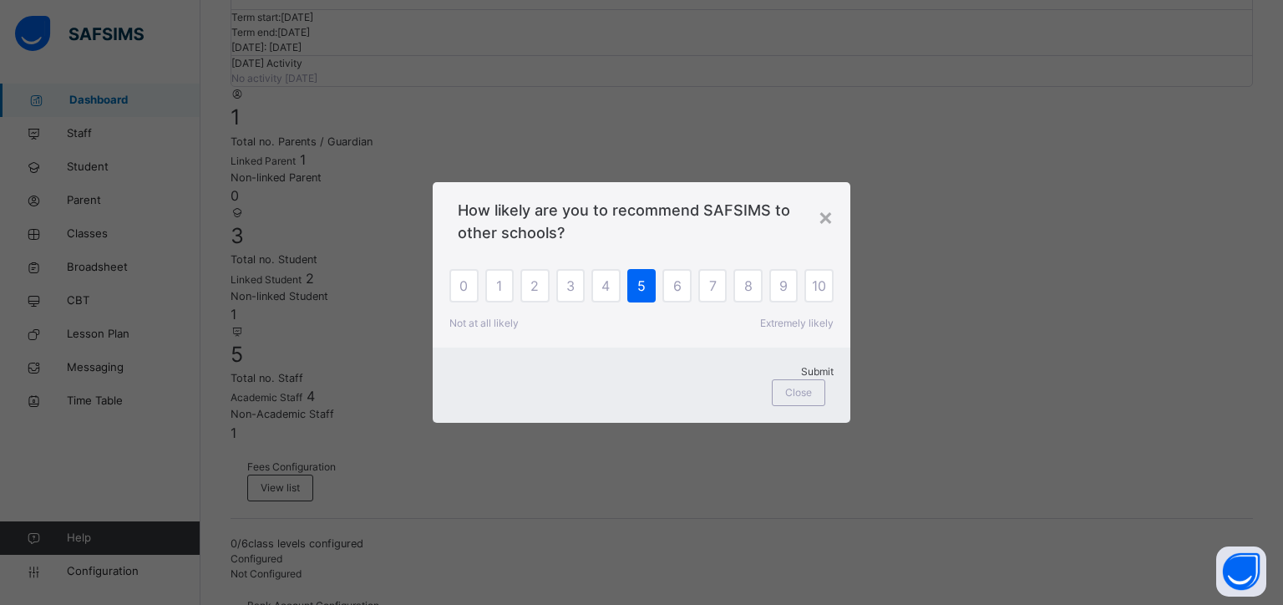
click at [801, 377] on span "Submit" at bounding box center [817, 371] width 33 height 13
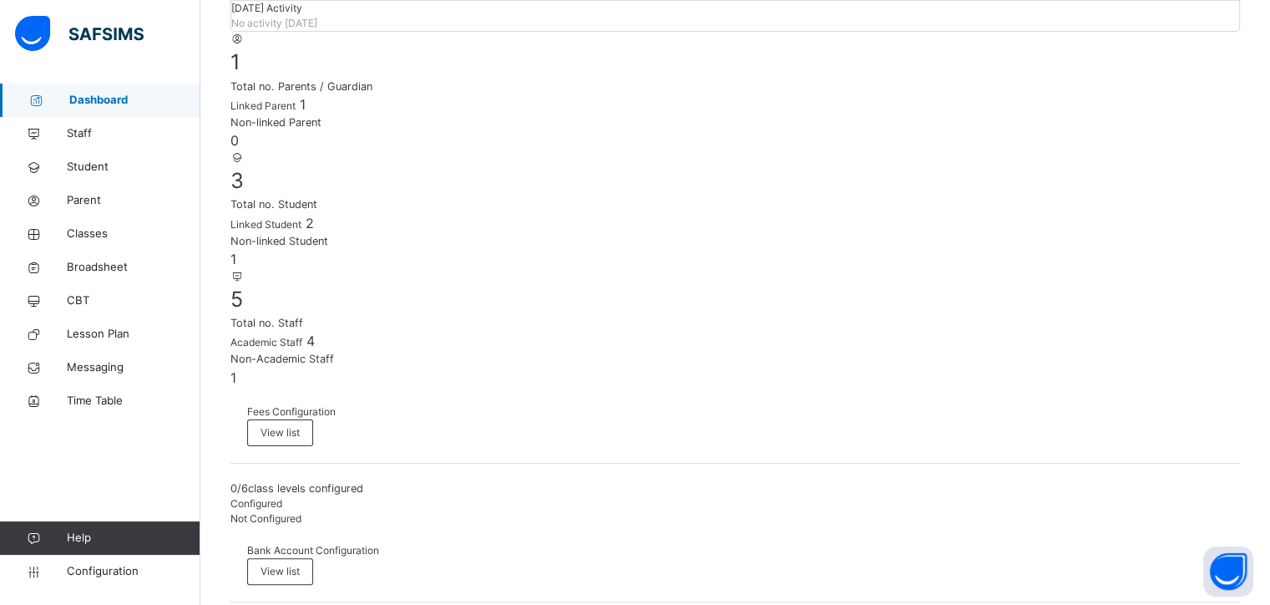
scroll to position [334, 0]
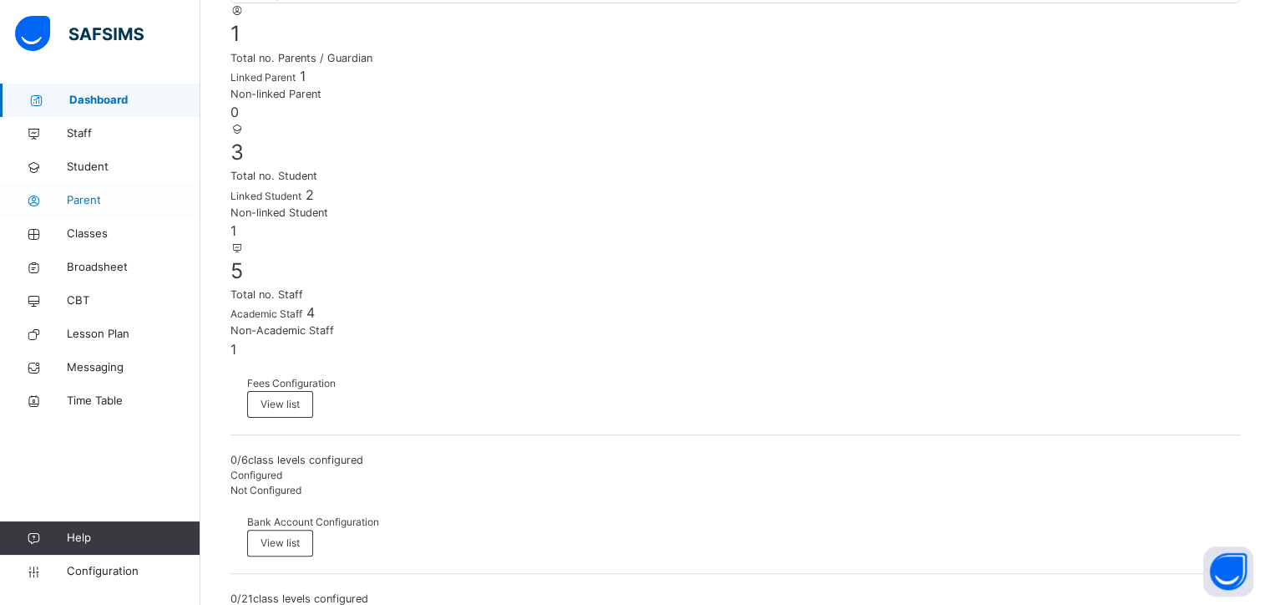
click at [92, 200] on span "Parent" at bounding box center [134, 200] width 134 height 17
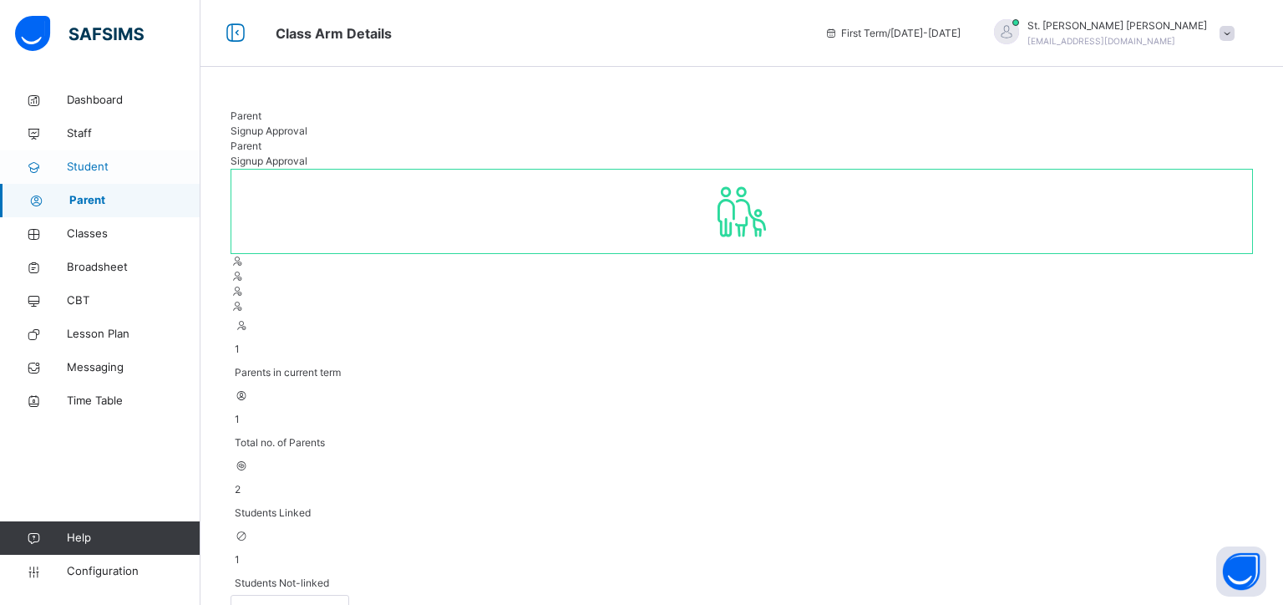
click at [103, 168] on span "Student" at bounding box center [134, 167] width 134 height 17
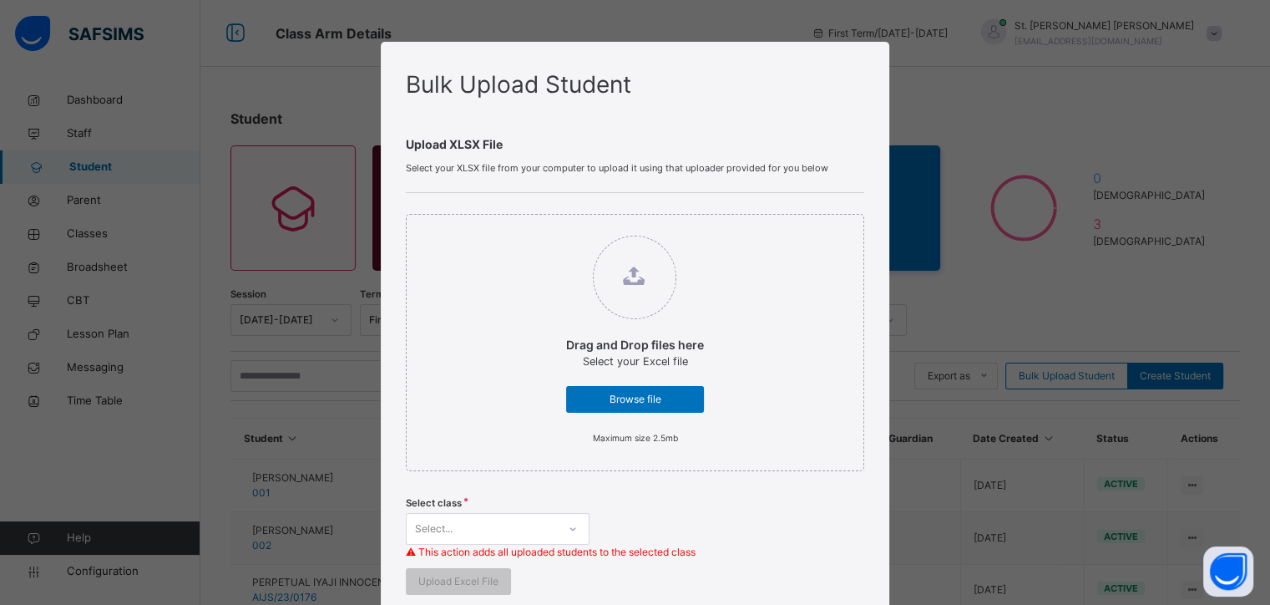
click at [994, 145] on div "Bulk Upload Student Upload XLSX File Select your XLSX file from your computer t…" at bounding box center [635, 302] width 1270 height 605
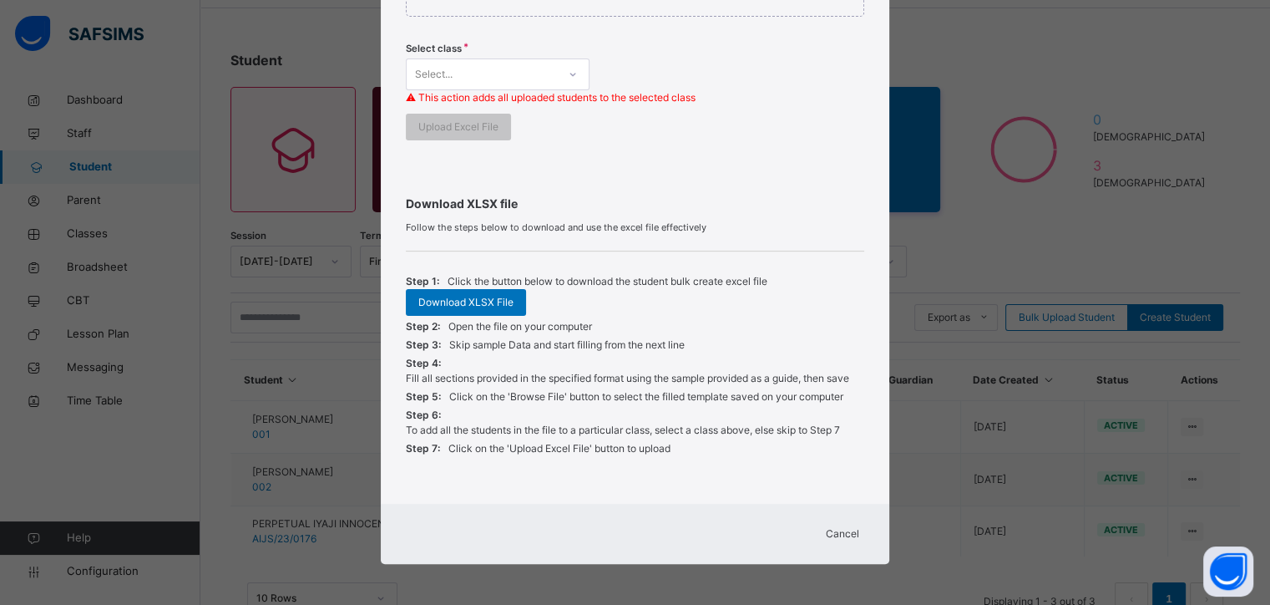
scroll to position [110, 0]
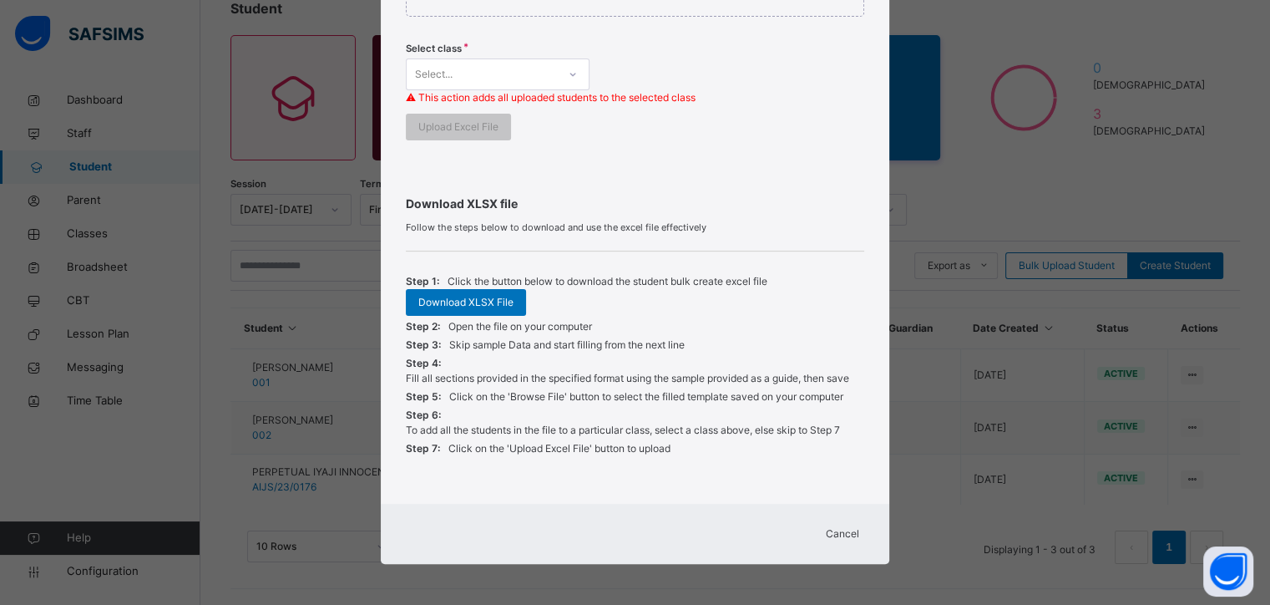
click at [854, 536] on span "Cancel" at bounding box center [842, 533] width 33 height 15
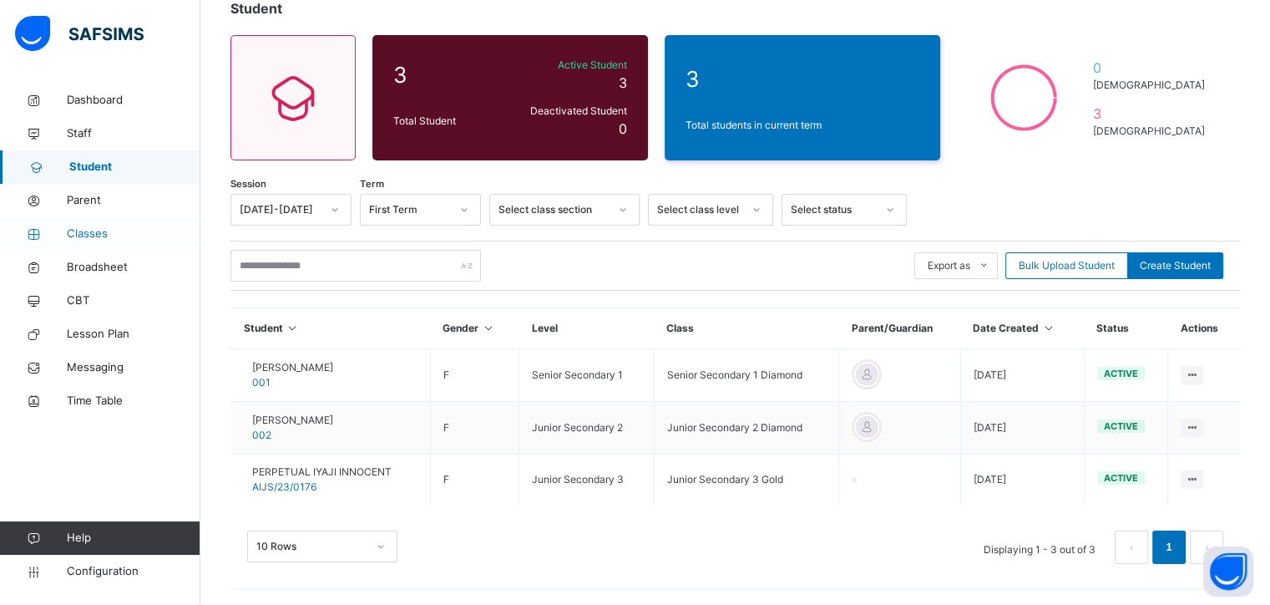
click at [96, 232] on span "Classes" at bounding box center [134, 233] width 134 height 17
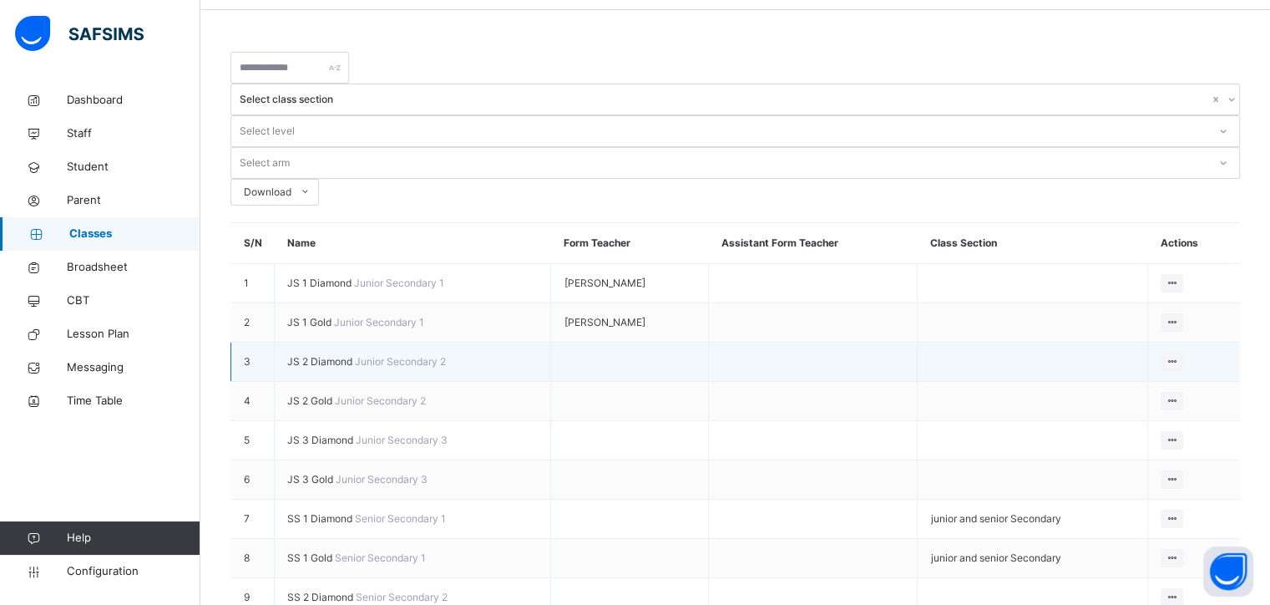
scroll to position [84, 0]
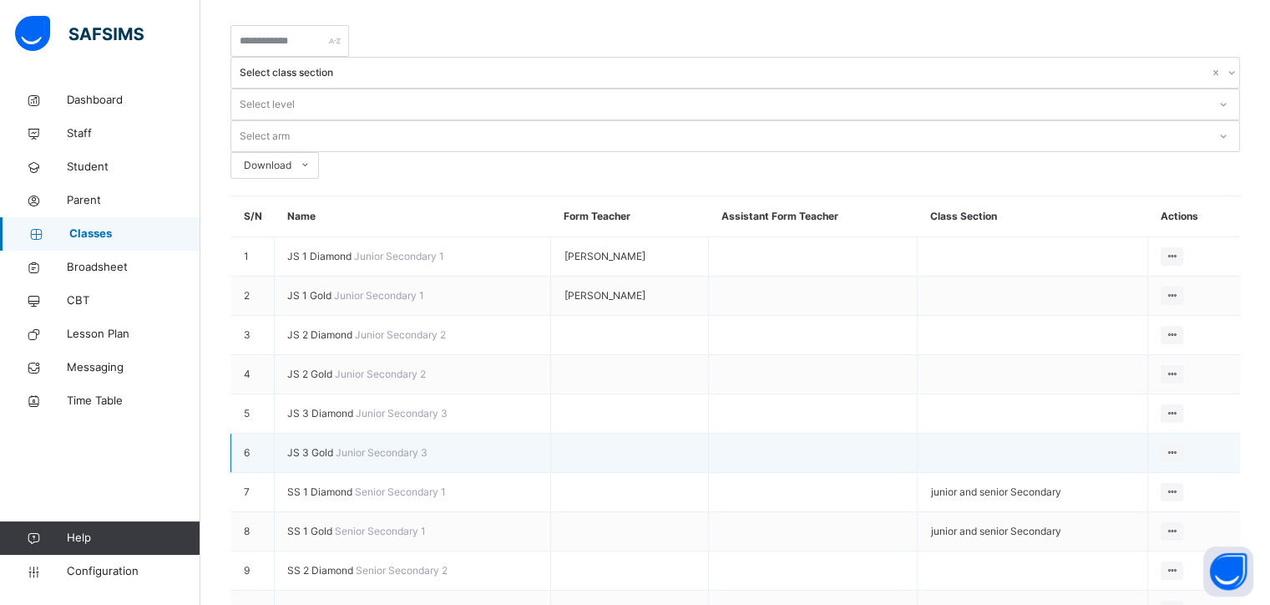
click at [312, 446] on span "JS 3 Gold" at bounding box center [311, 452] width 48 height 13
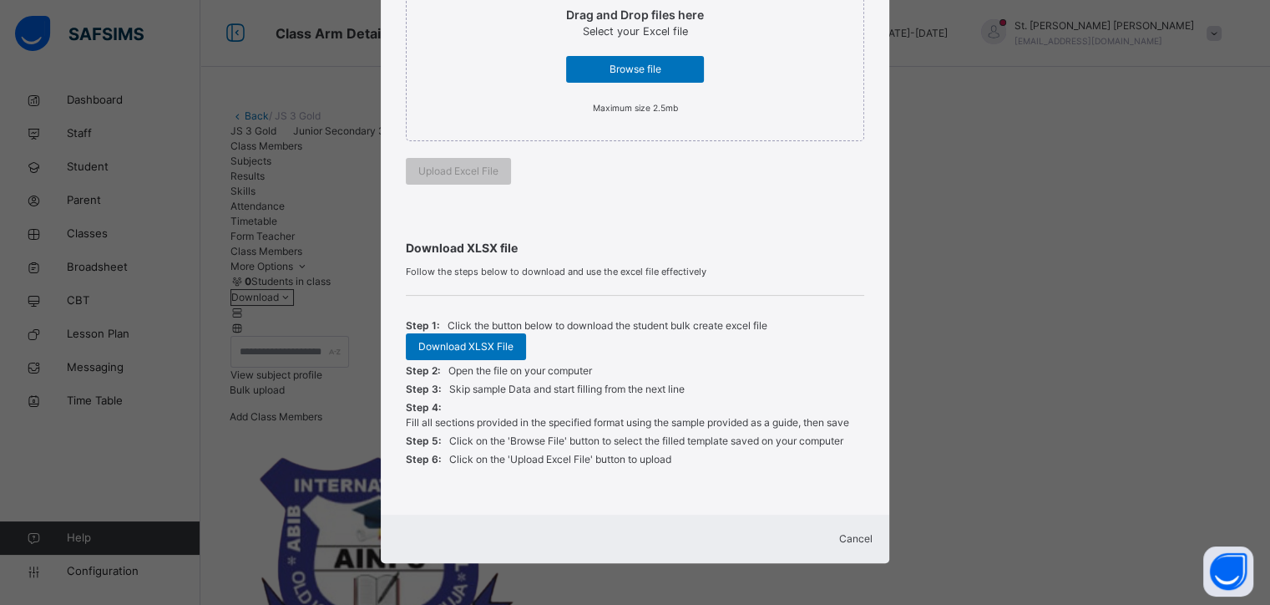
scroll to position [341, 0]
click at [839, 533] on span "Cancel" at bounding box center [855, 538] width 33 height 13
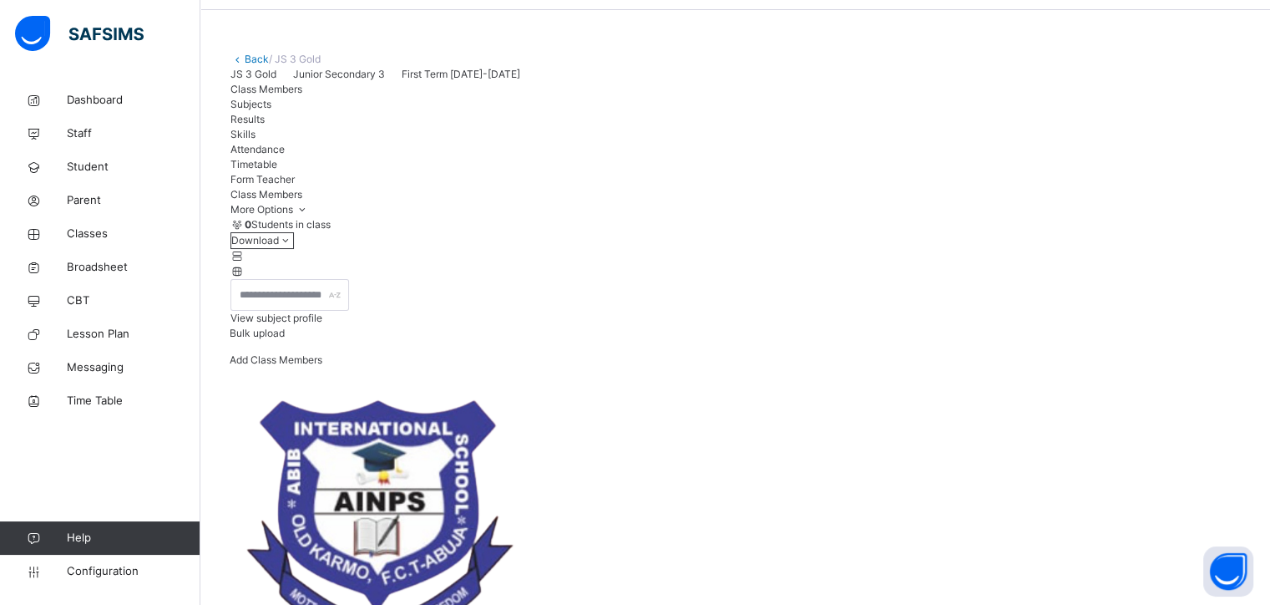
scroll to position [89, 0]
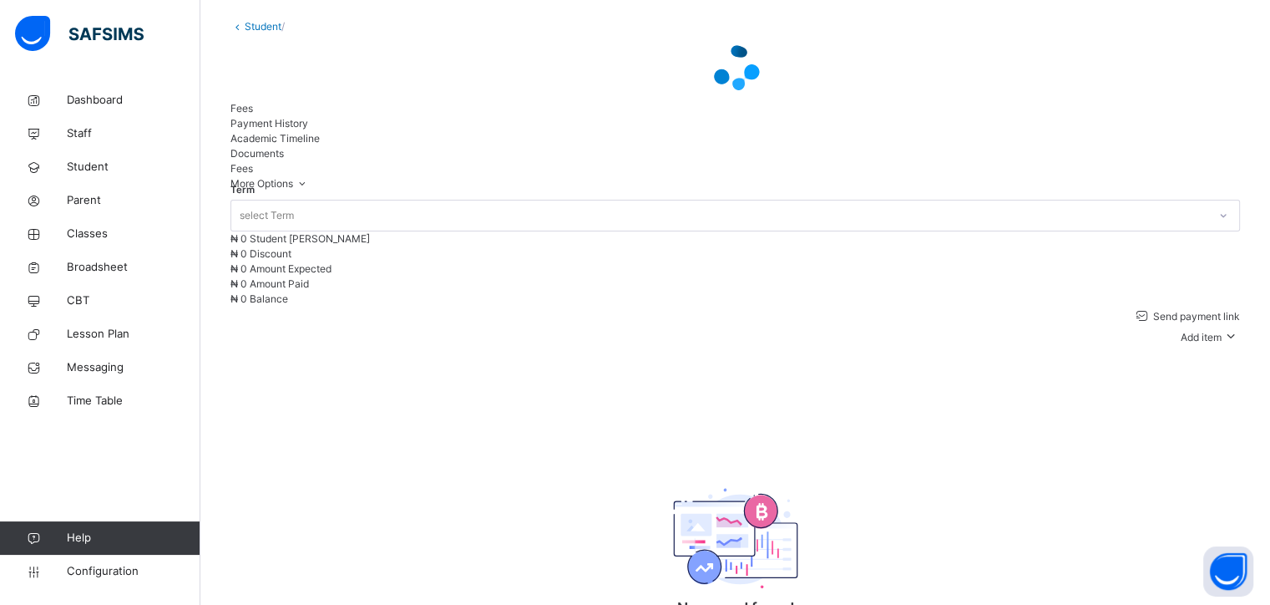
click at [1148, 229] on div "select Term" at bounding box center [719, 216] width 976 height 26
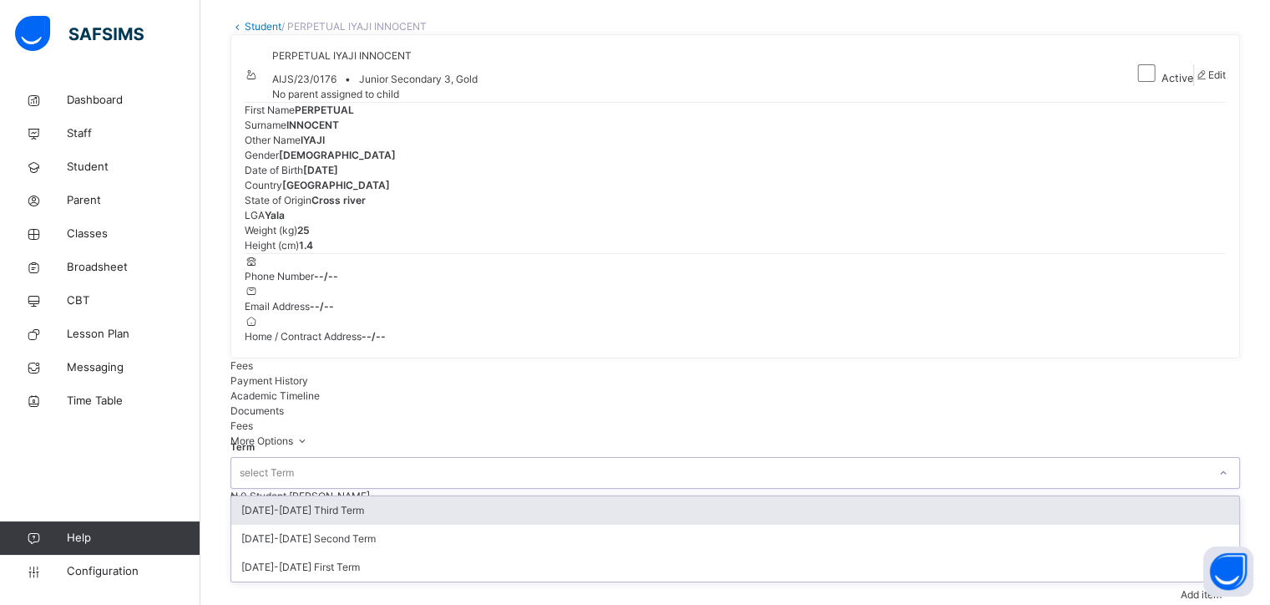
click at [1208, 81] on span "Edit" at bounding box center [1217, 74] width 18 height 13
select select "**"
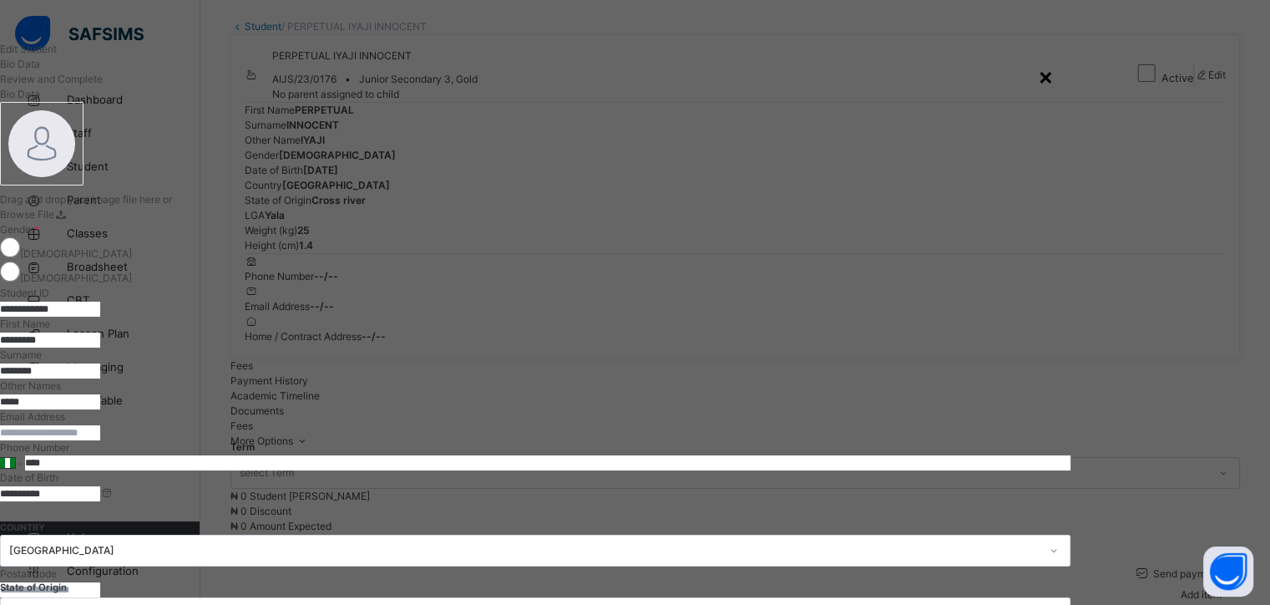
click at [1054, 74] on div "×" at bounding box center [1046, 75] width 16 height 35
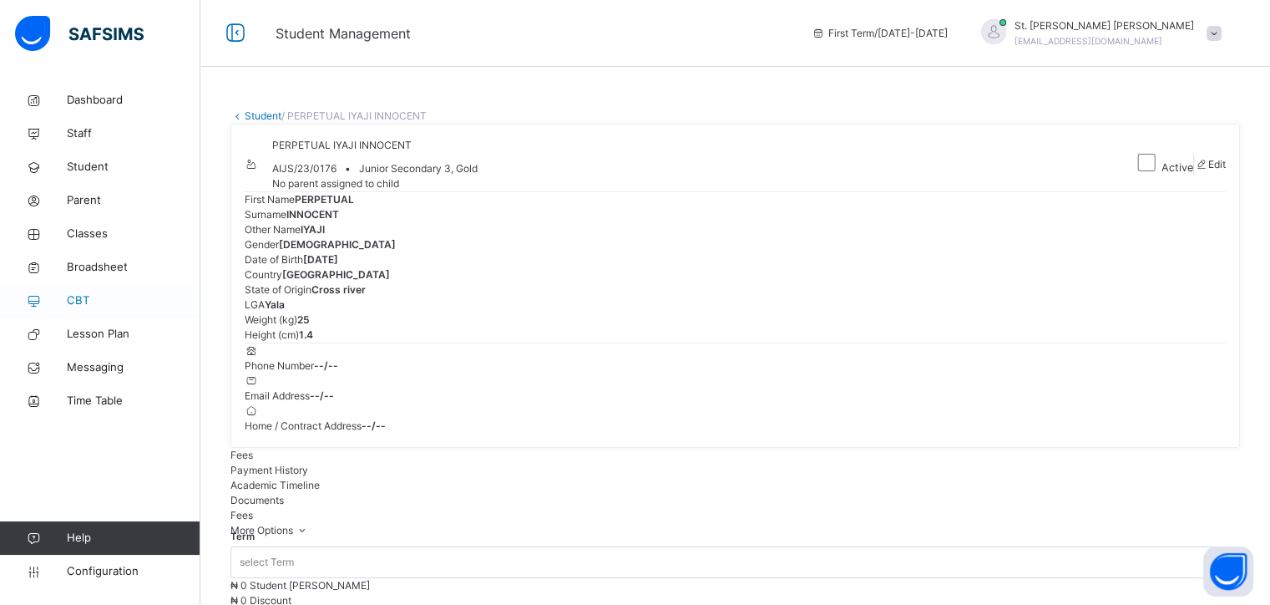
click at [78, 301] on span "CBT" at bounding box center [134, 300] width 134 height 17
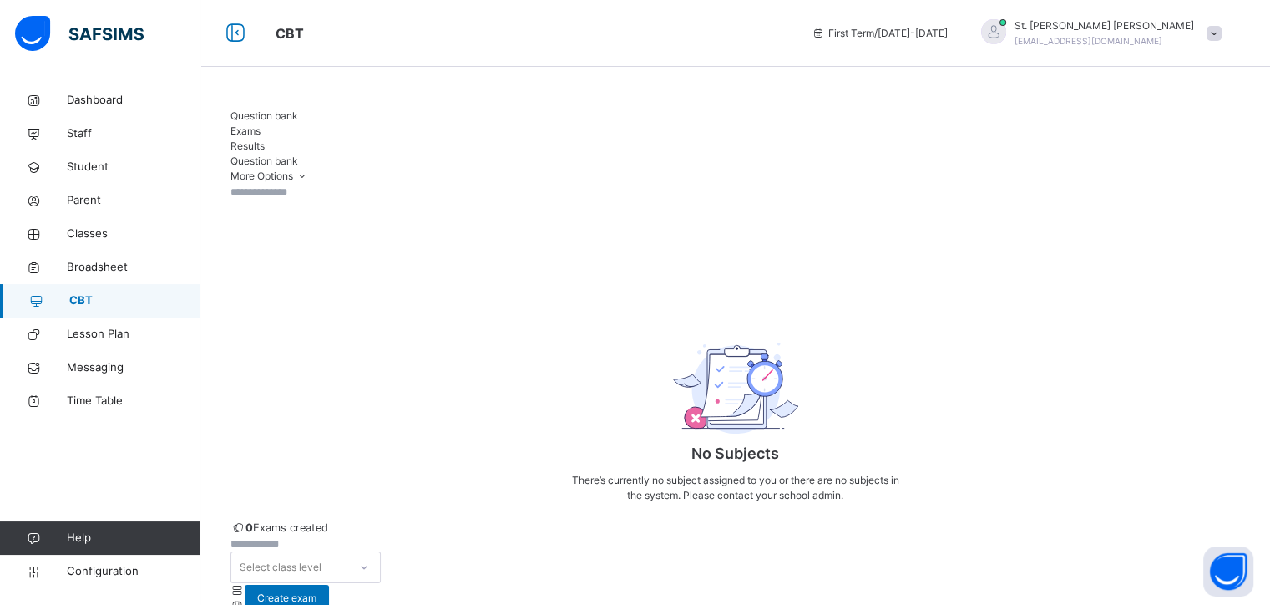
click at [331, 186] on input "text" at bounding box center [280, 192] width 100 height 15
click at [261, 124] on span "Exams" at bounding box center [245, 130] width 30 height 13
click at [322, 551] on div "Select class level" at bounding box center [281, 567] width 82 height 32
click at [380, 560] on div "JS 1" at bounding box center [305, 604] width 149 height 28
click at [114, 332] on span "Lesson Plan" at bounding box center [134, 334] width 134 height 17
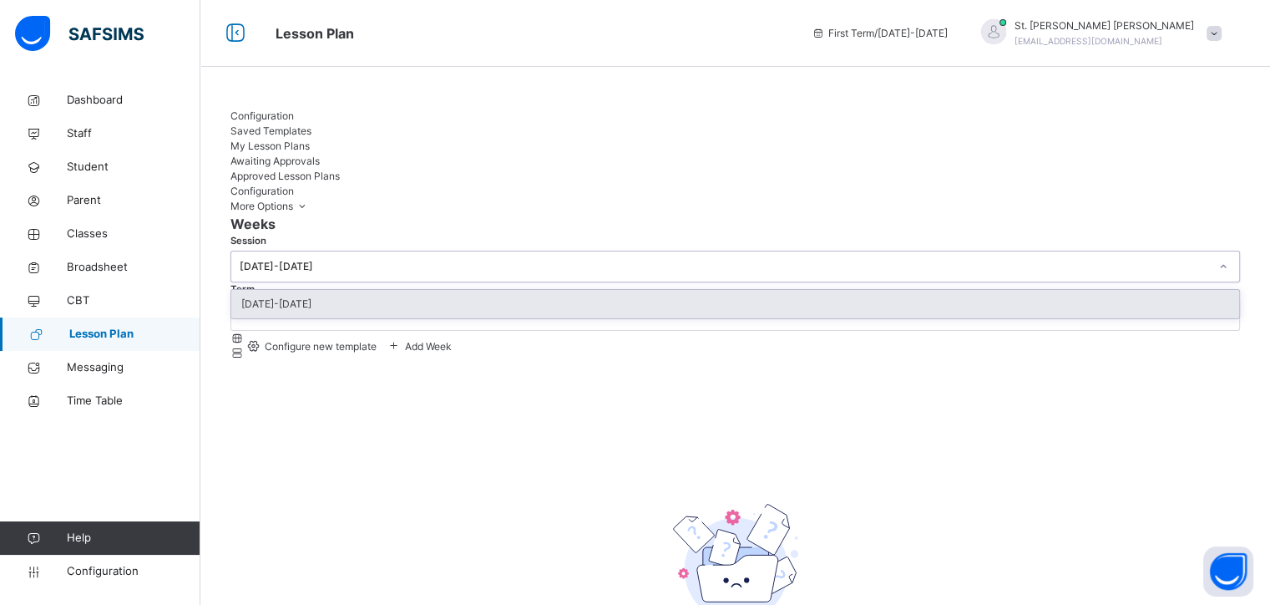
click at [1218, 258] on icon at bounding box center [1223, 266] width 10 height 17
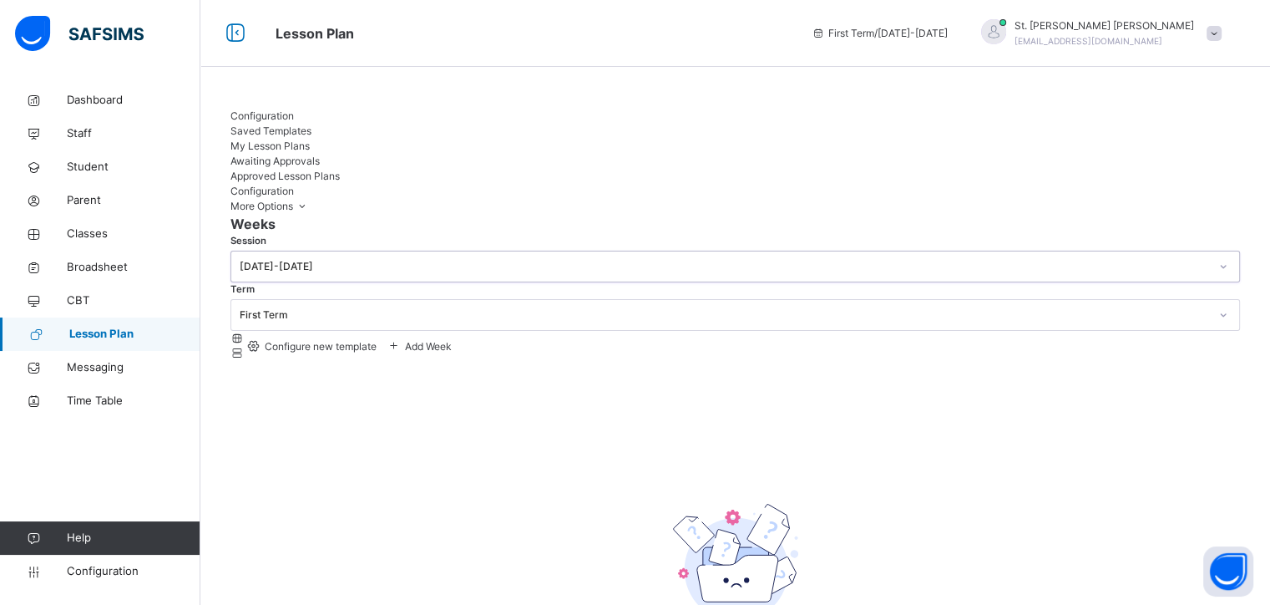
click at [1218, 306] on icon at bounding box center [1223, 314] width 10 height 17
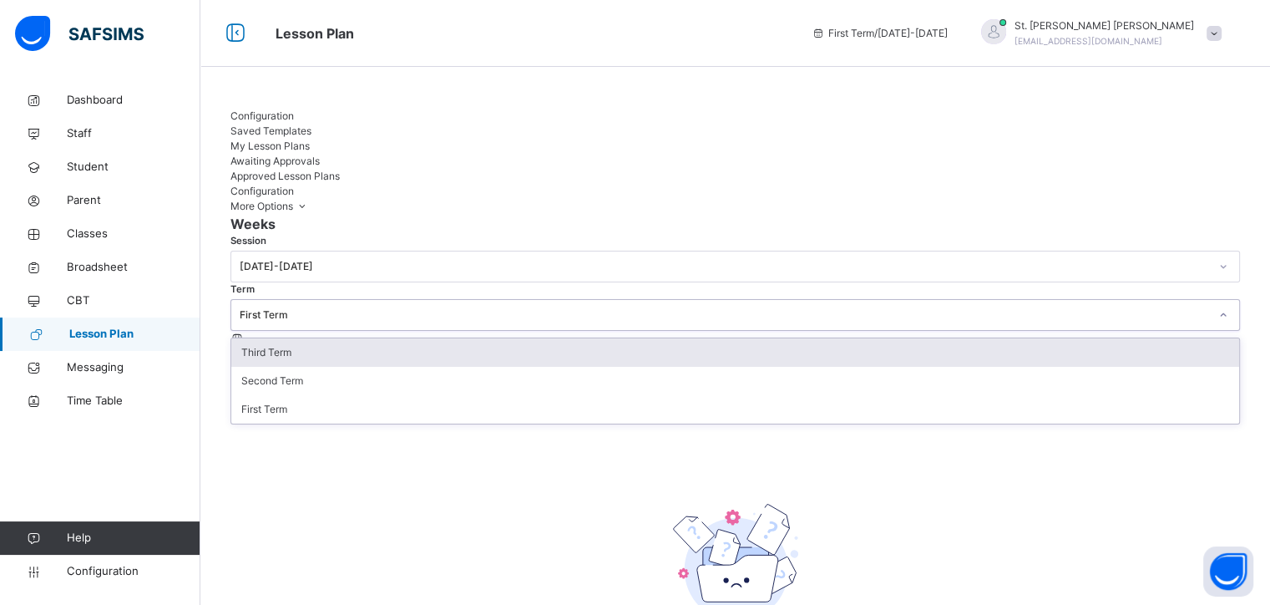
click at [471, 338] on div "Third Term" at bounding box center [735, 352] width 1008 height 28
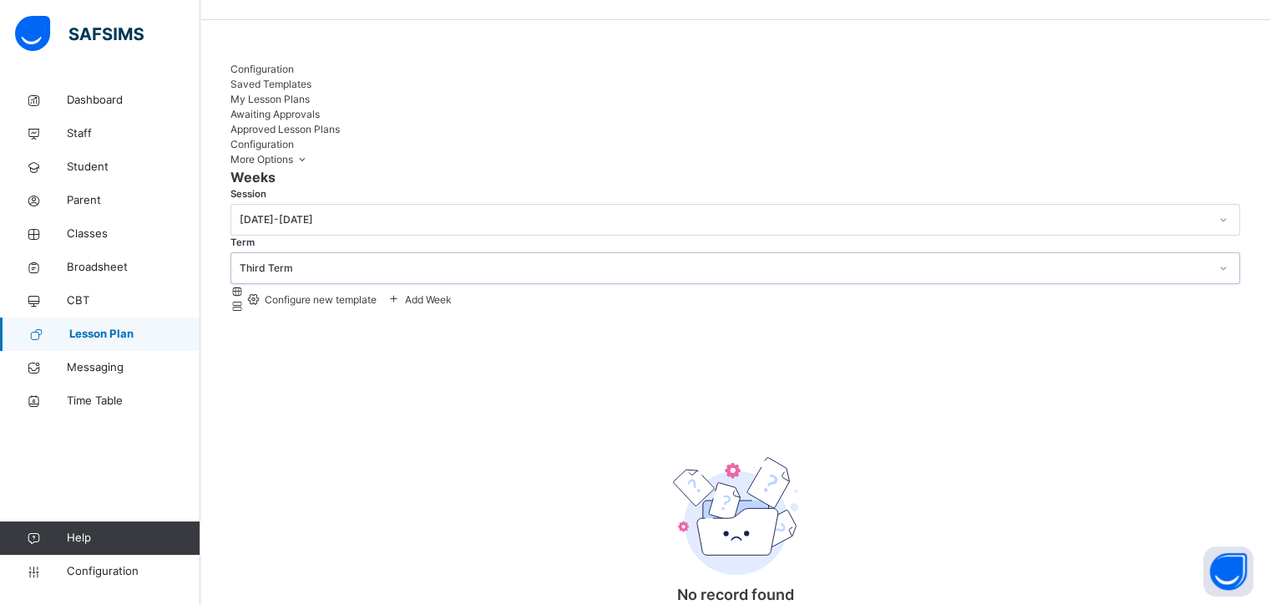
scroll to position [84, 0]
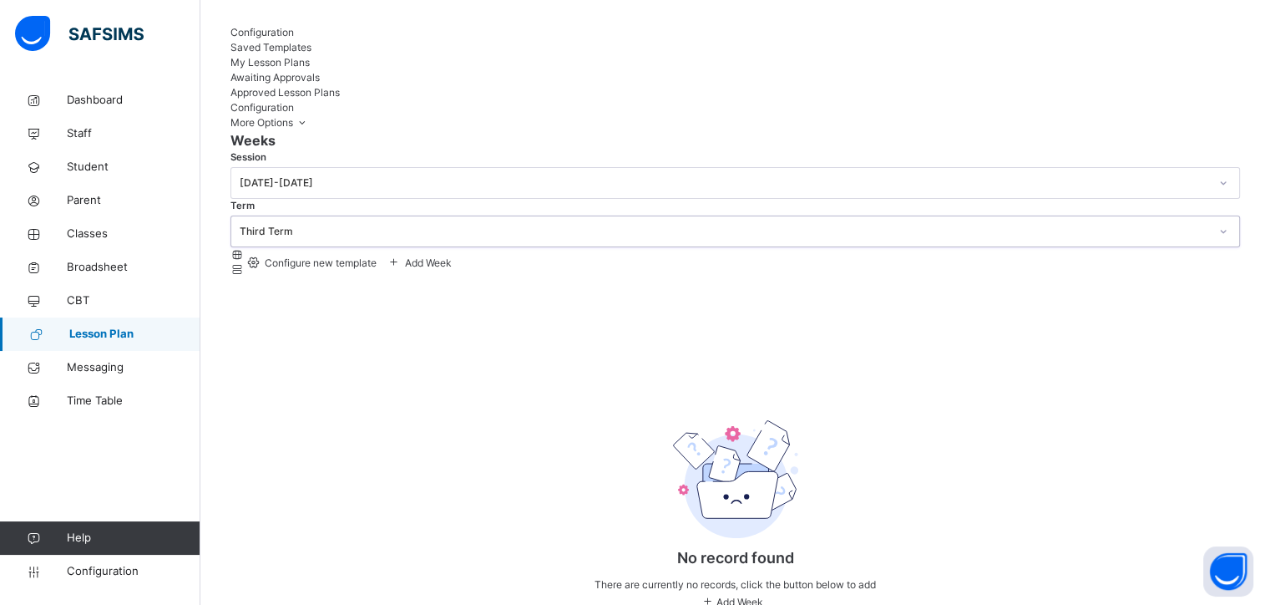
click at [245, 263] on span at bounding box center [237, 269] width 14 height 13
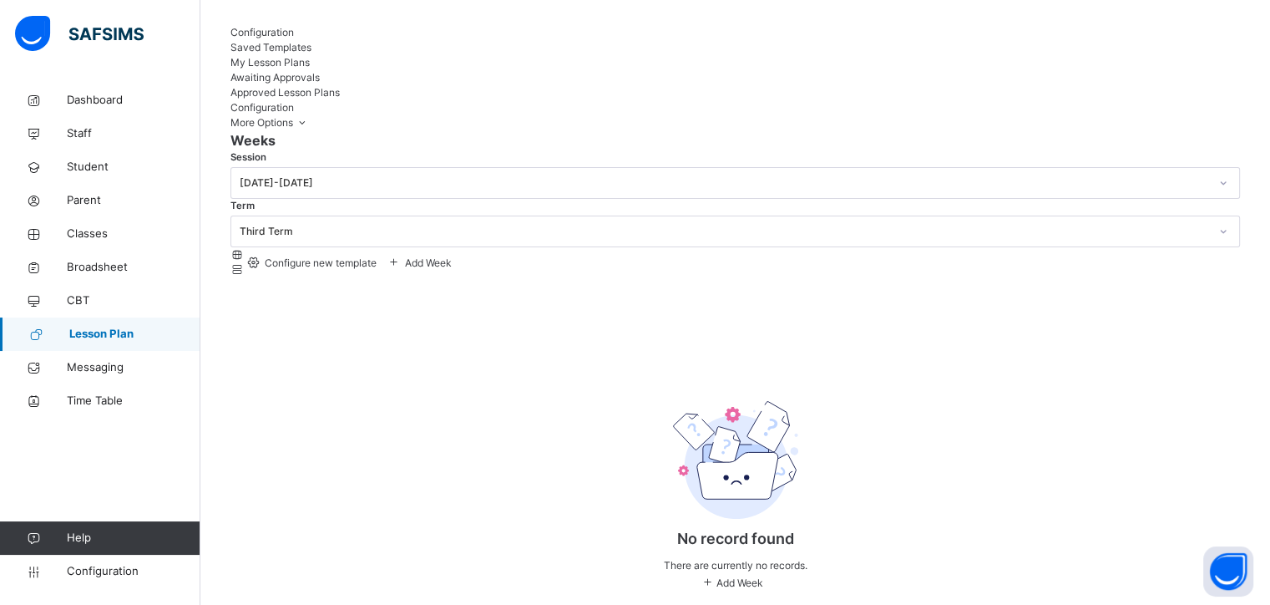
click at [245, 248] on icon at bounding box center [237, 254] width 14 height 13
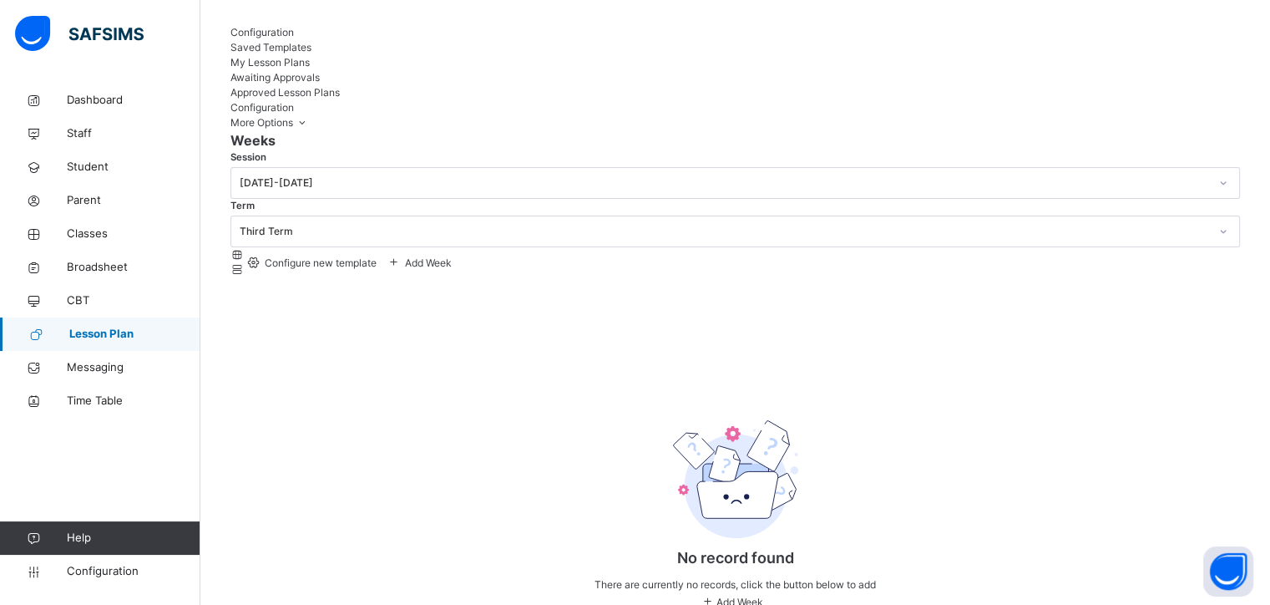
click at [245, 263] on icon at bounding box center [237, 269] width 14 height 13
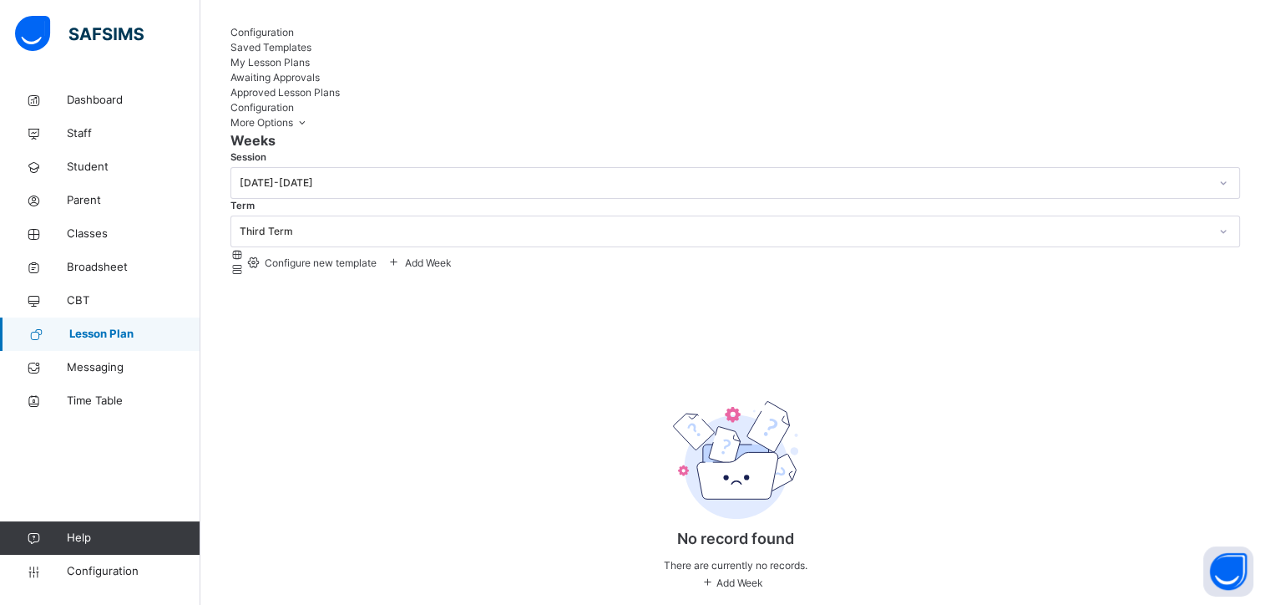
click at [245, 248] on icon at bounding box center [237, 254] width 14 height 13
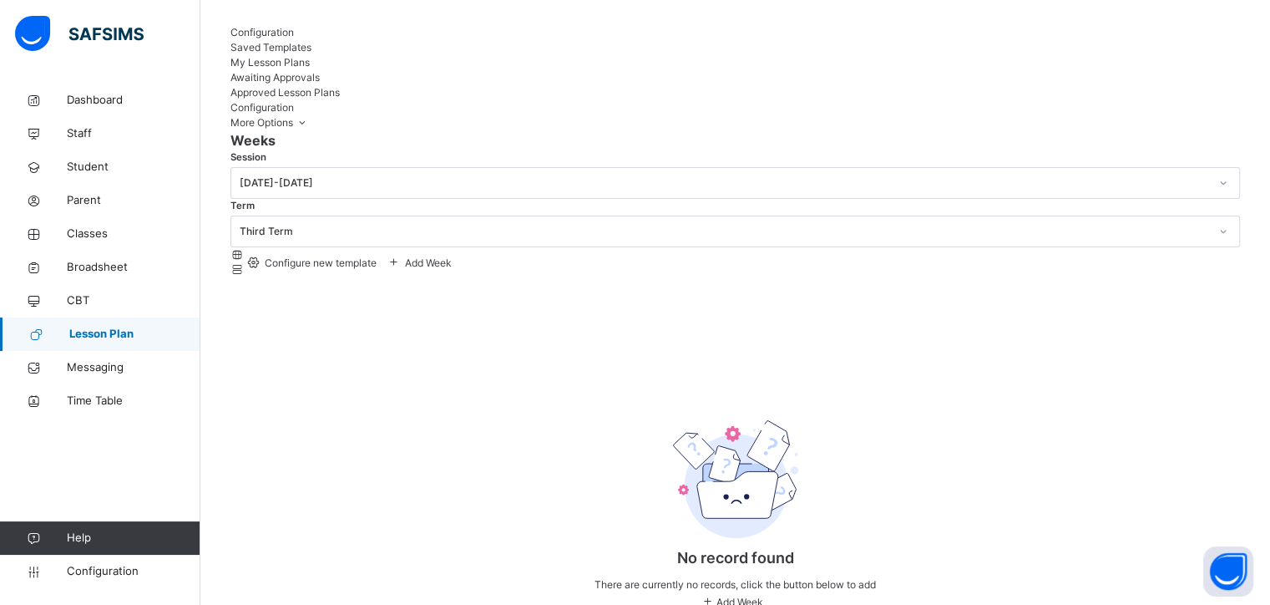
click at [245, 263] on icon at bounding box center [237, 269] width 14 height 13
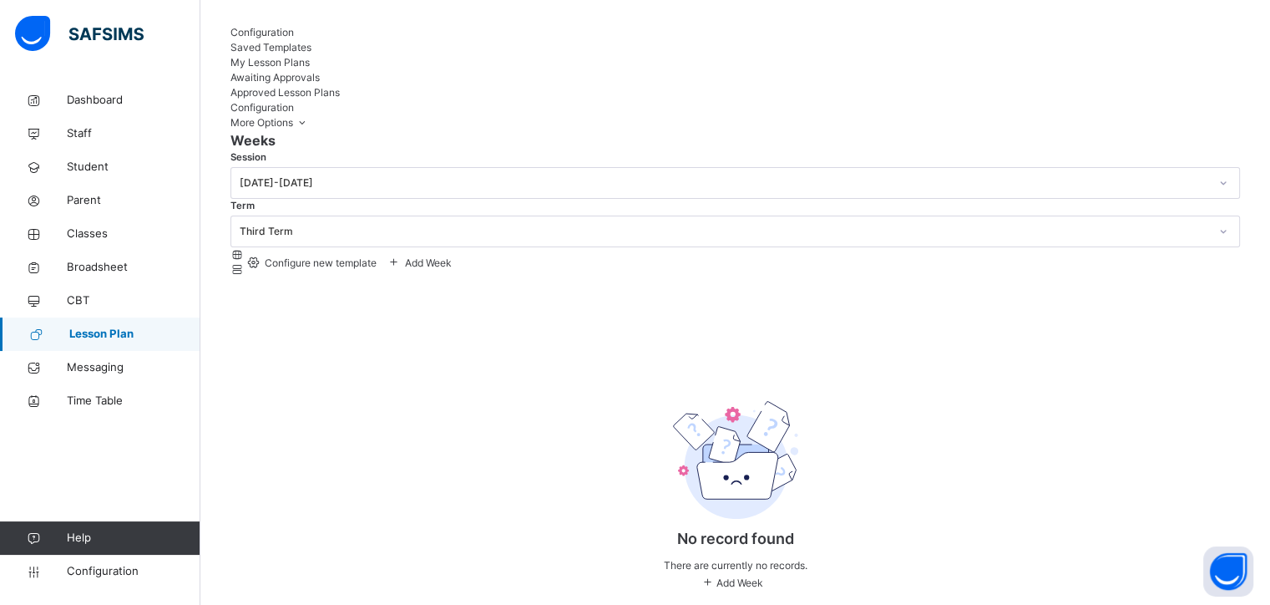
click at [751, 560] on span "Add Week" at bounding box center [740, 582] width 47 height 13
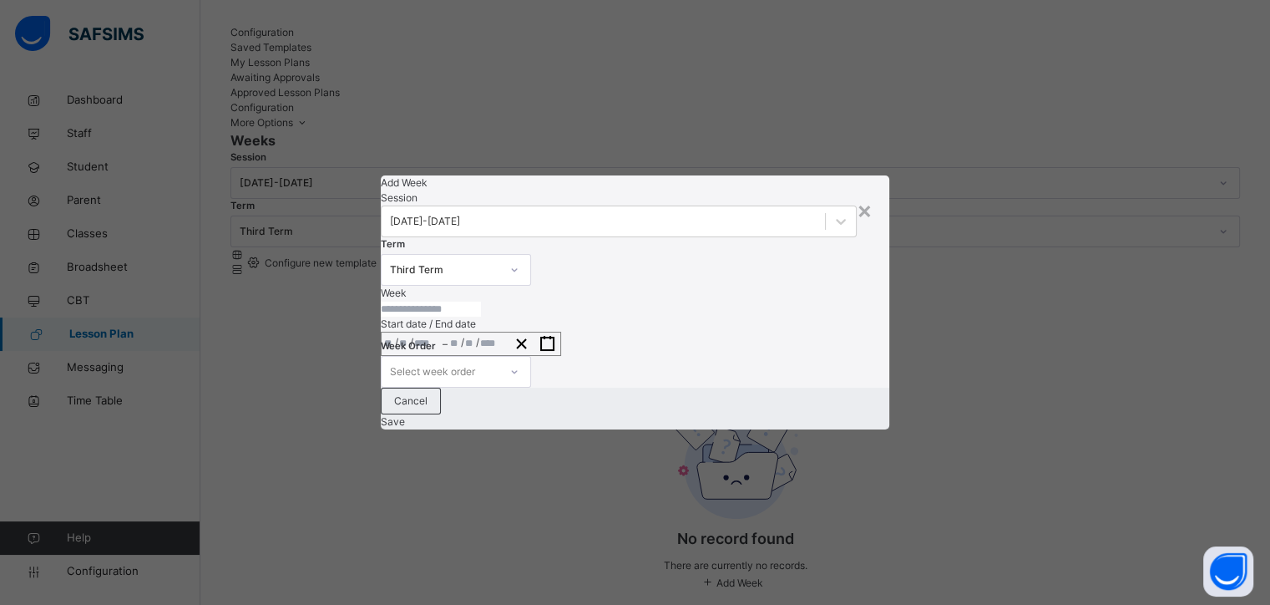
click at [481, 301] on input "text" at bounding box center [431, 308] width 100 height 15
click at [428, 408] on span "Cancel" at bounding box center [410, 400] width 33 height 15
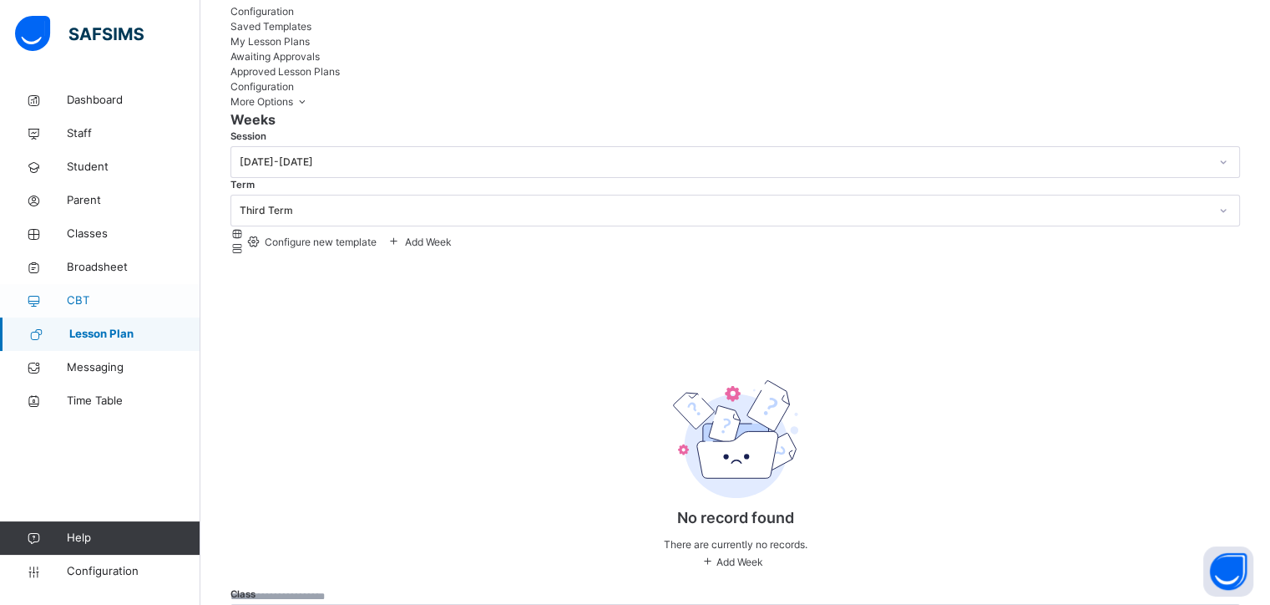
scroll to position [116, 0]
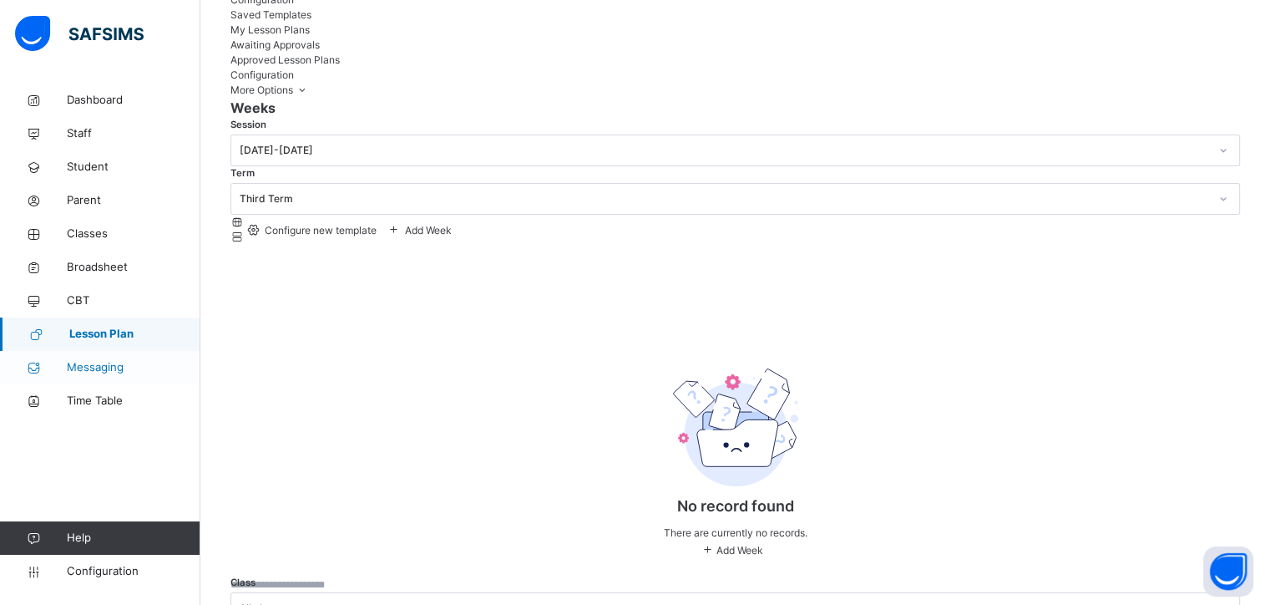
click at [113, 372] on span "Messaging" at bounding box center [134, 367] width 134 height 17
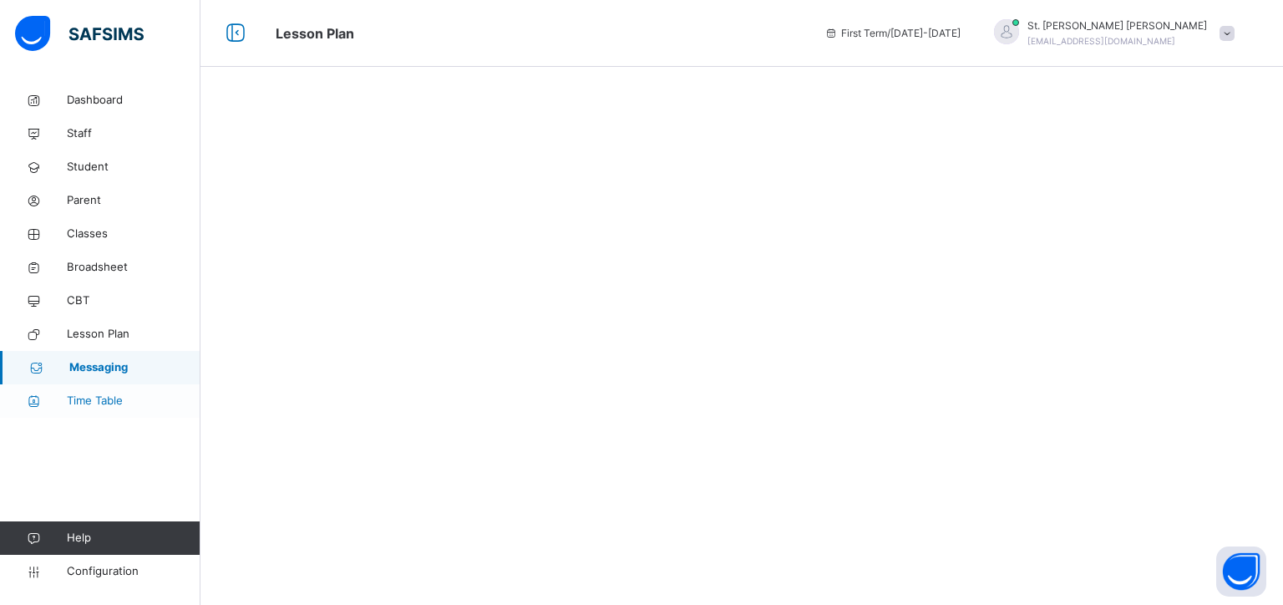
click at [106, 407] on span "Time Table" at bounding box center [134, 400] width 134 height 17
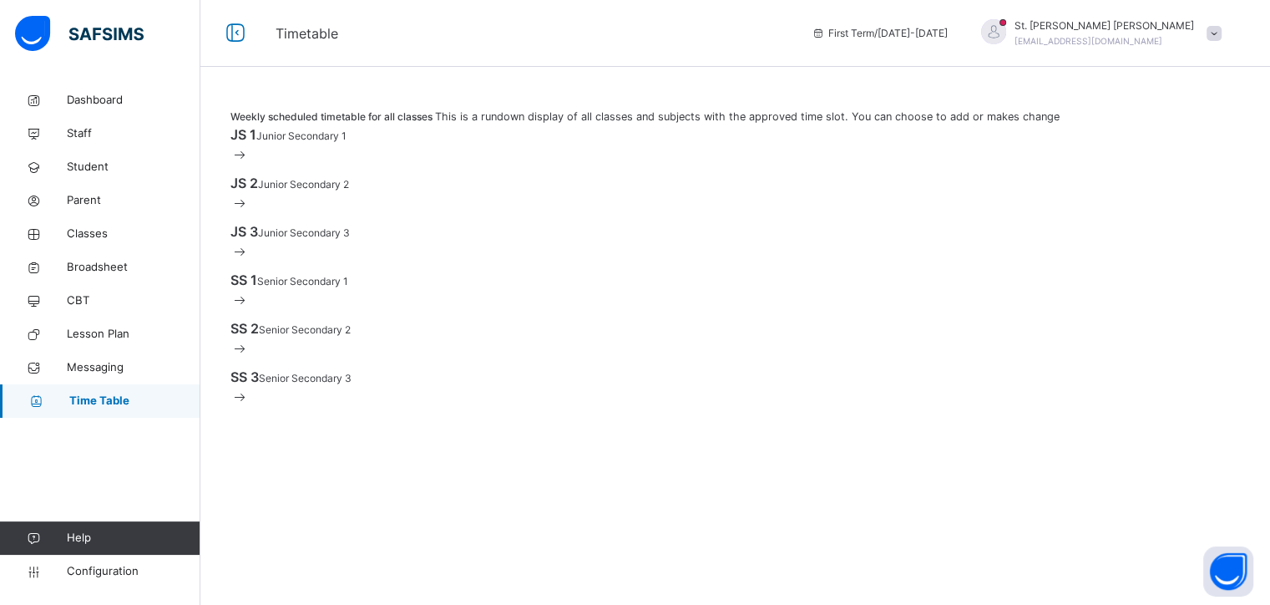
click at [312, 142] on span "Junior Secondary 1" at bounding box center [301, 135] width 90 height 13
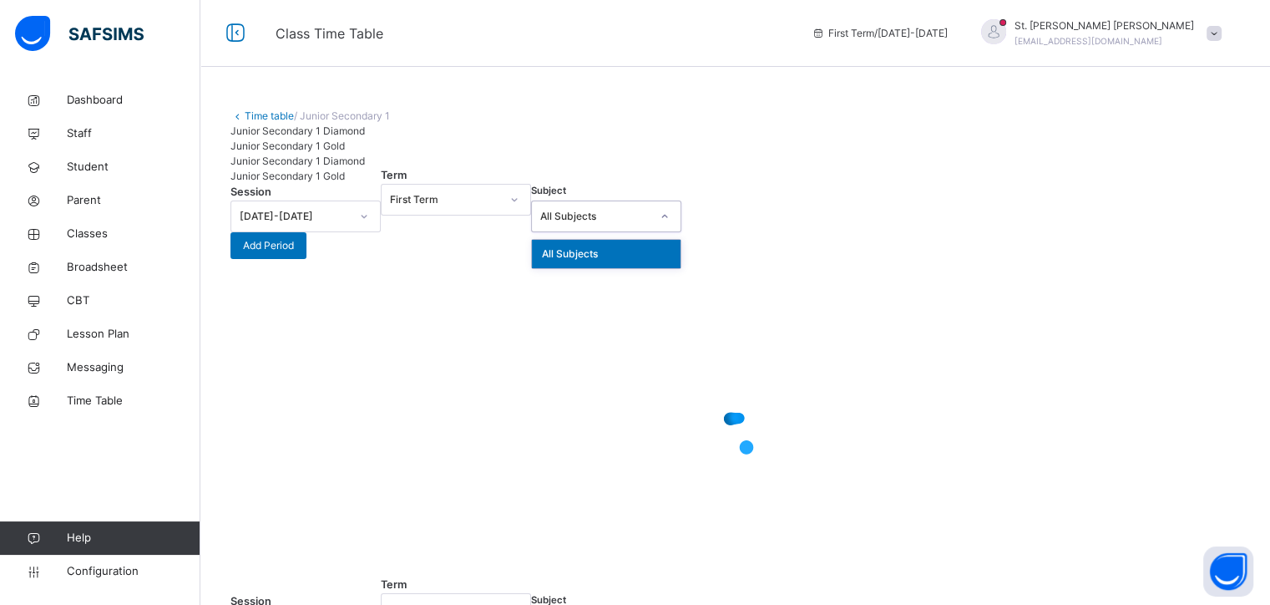
click at [672, 230] on div at bounding box center [665, 216] width 28 height 27
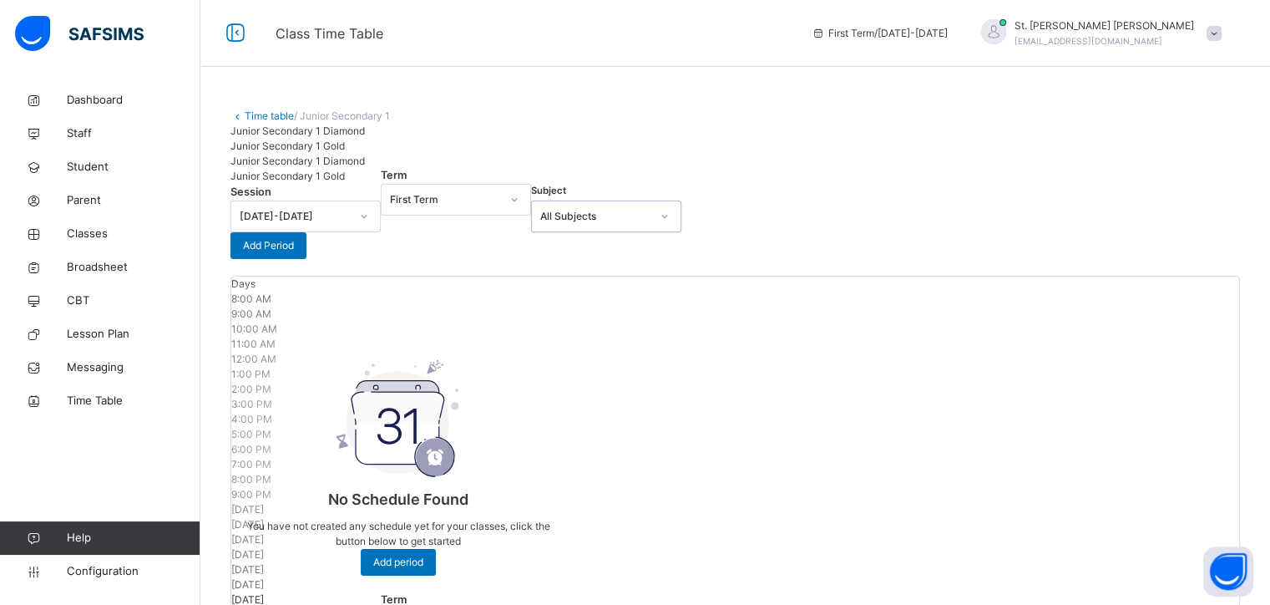
click at [674, 230] on div at bounding box center [665, 216] width 28 height 27
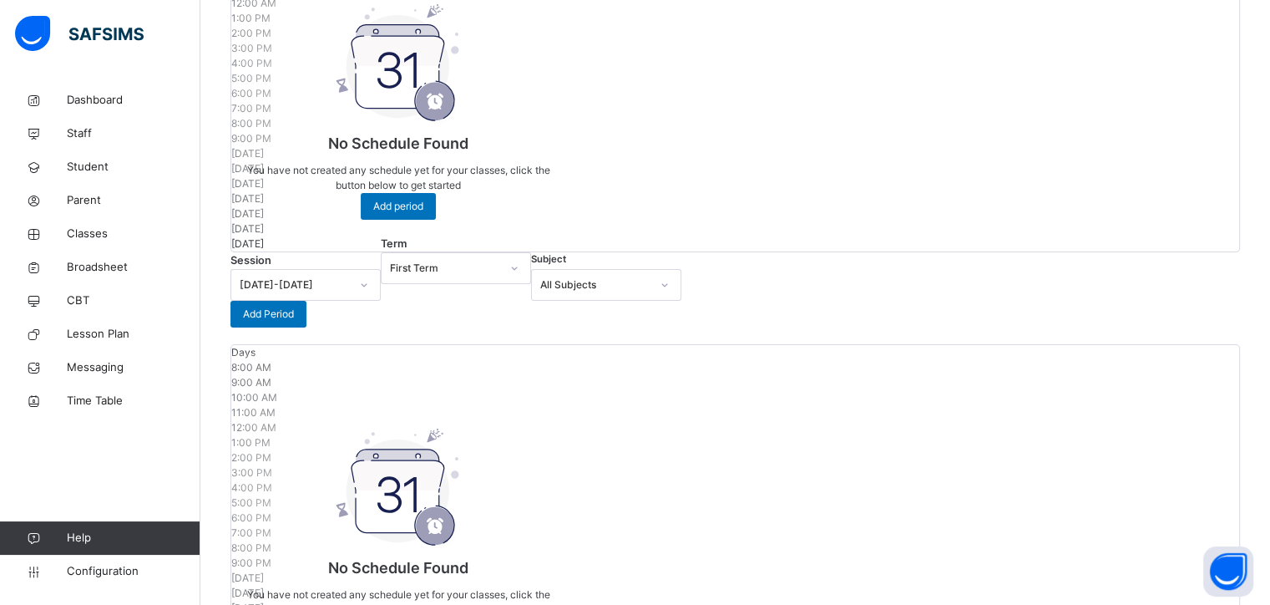
scroll to position [363, 0]
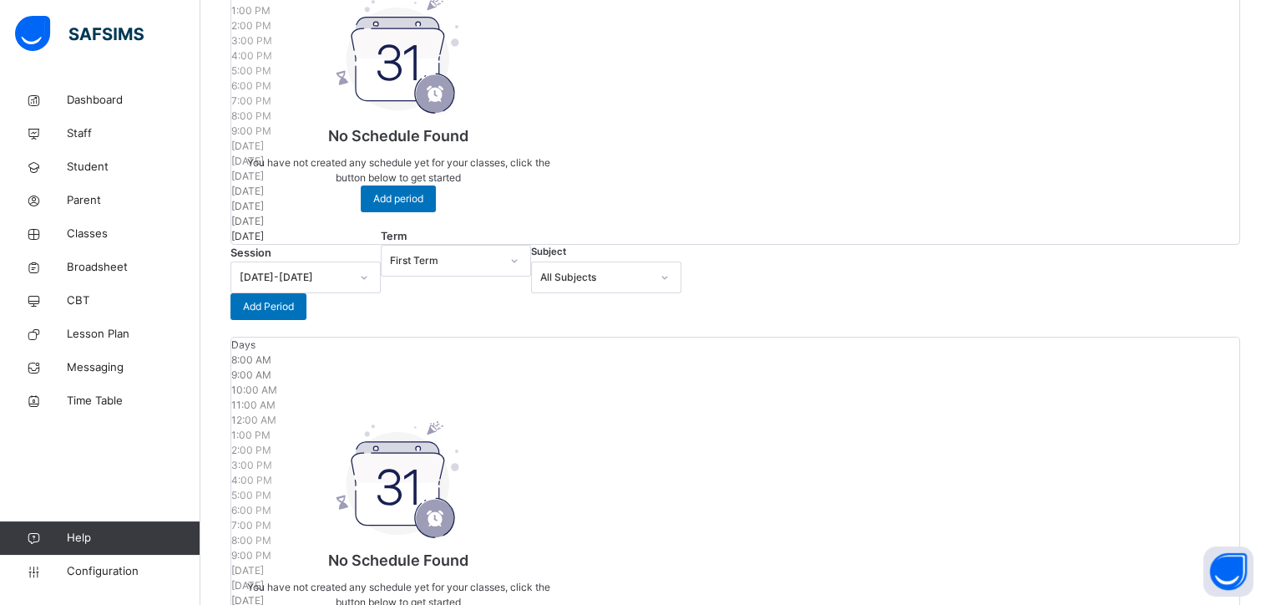
click at [359, 229] on div at bounding box center [735, 229] width 1008 height 0
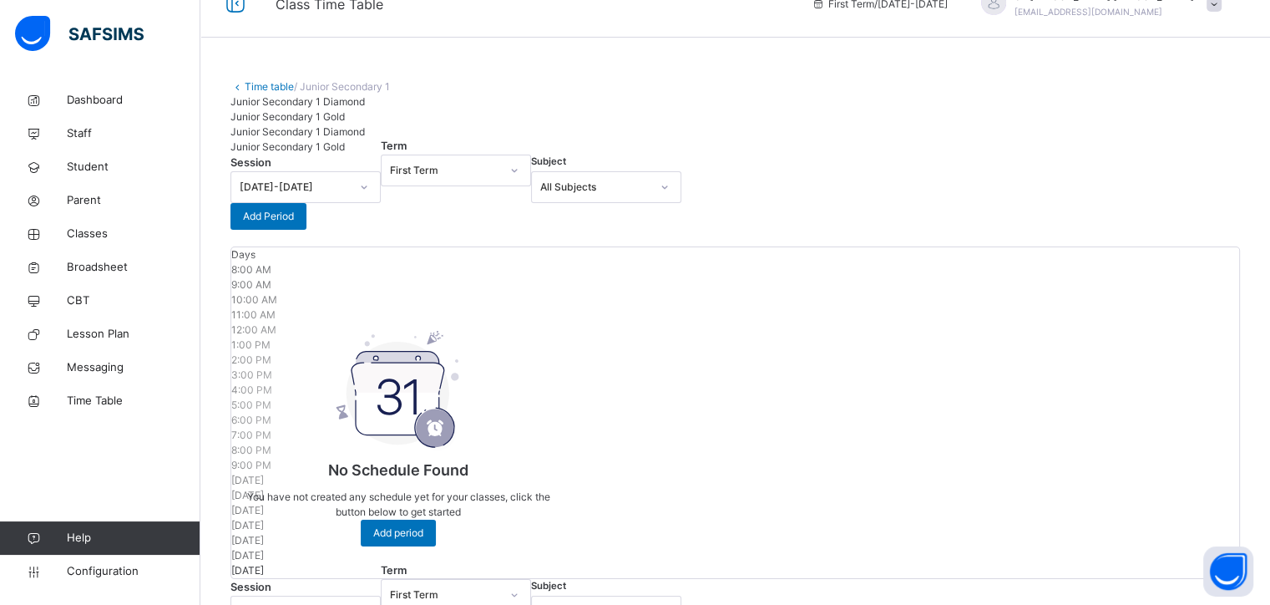
click at [274, 348] on div "No Schedule Found You have not created any schedule yet for your classes, click…" at bounding box center [398, 409] width 334 height 307
drag, startPoint x: 273, startPoint y: 366, endPoint x: 702, endPoint y: 365, distance: 429.2
click at [274, 366] on div "No Schedule Found You have not created any schedule yet for your classes, click…" at bounding box center [398, 409] width 334 height 307
click at [294, 224] on span "Add Period" at bounding box center [268, 216] width 51 height 15
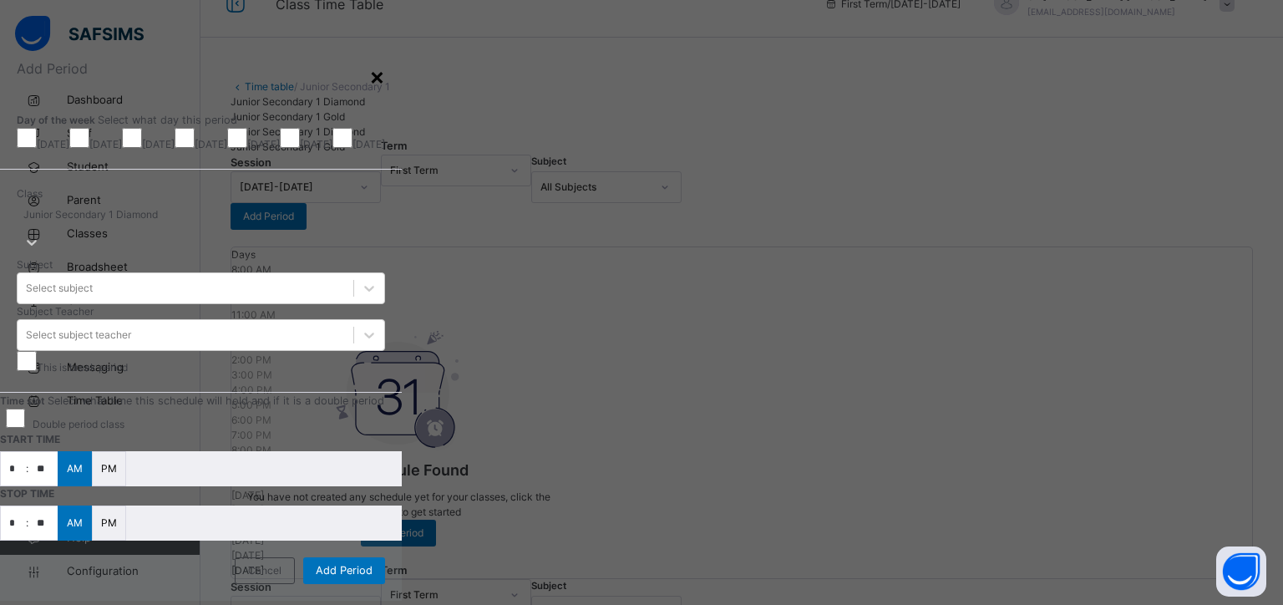
click at [385, 83] on div "×" at bounding box center [377, 75] width 16 height 35
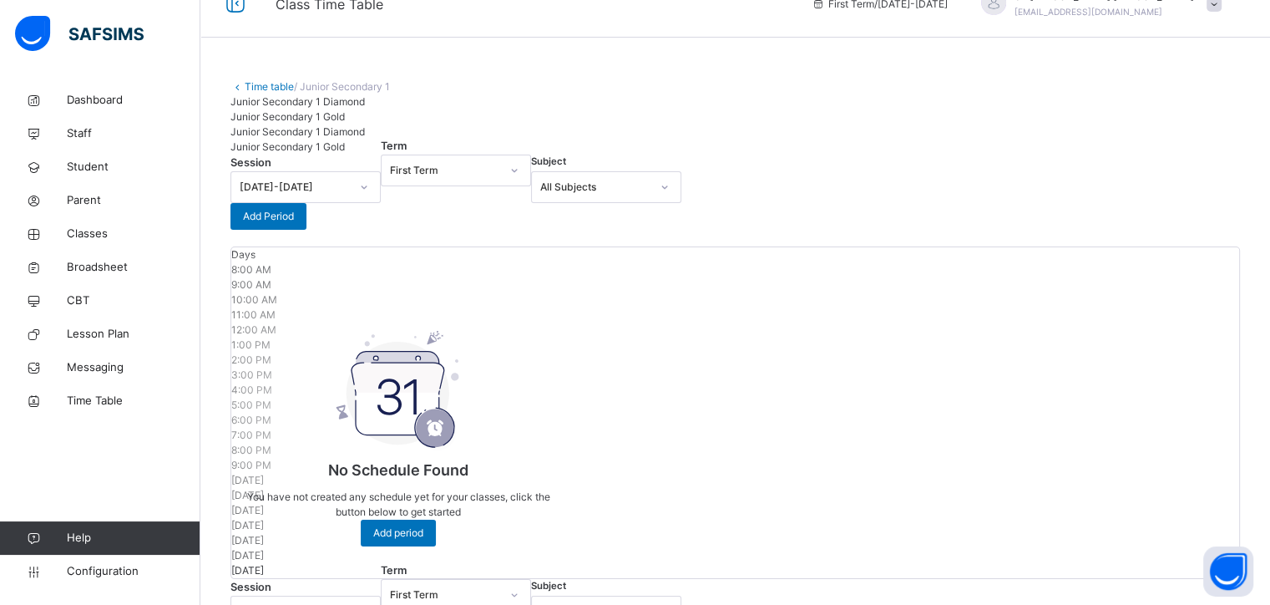
click at [345, 123] on span "Junior Secondary 1 Gold" at bounding box center [287, 116] width 114 height 13
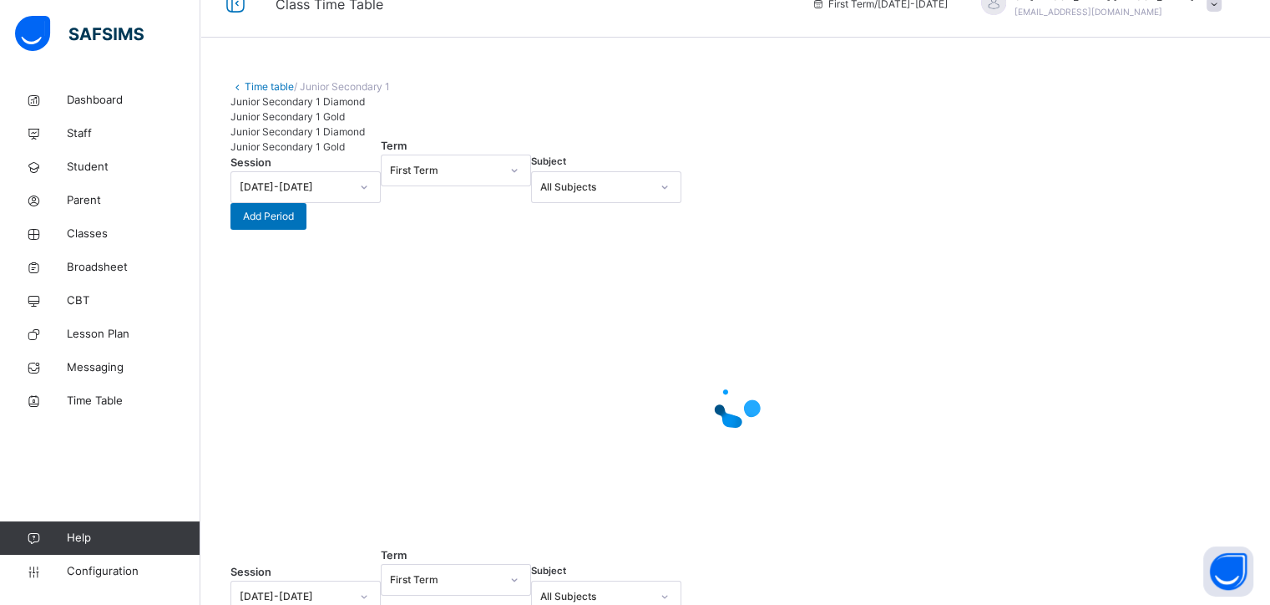
click at [311, 108] on span "Junior Secondary 1 Diamond" at bounding box center [297, 101] width 134 height 13
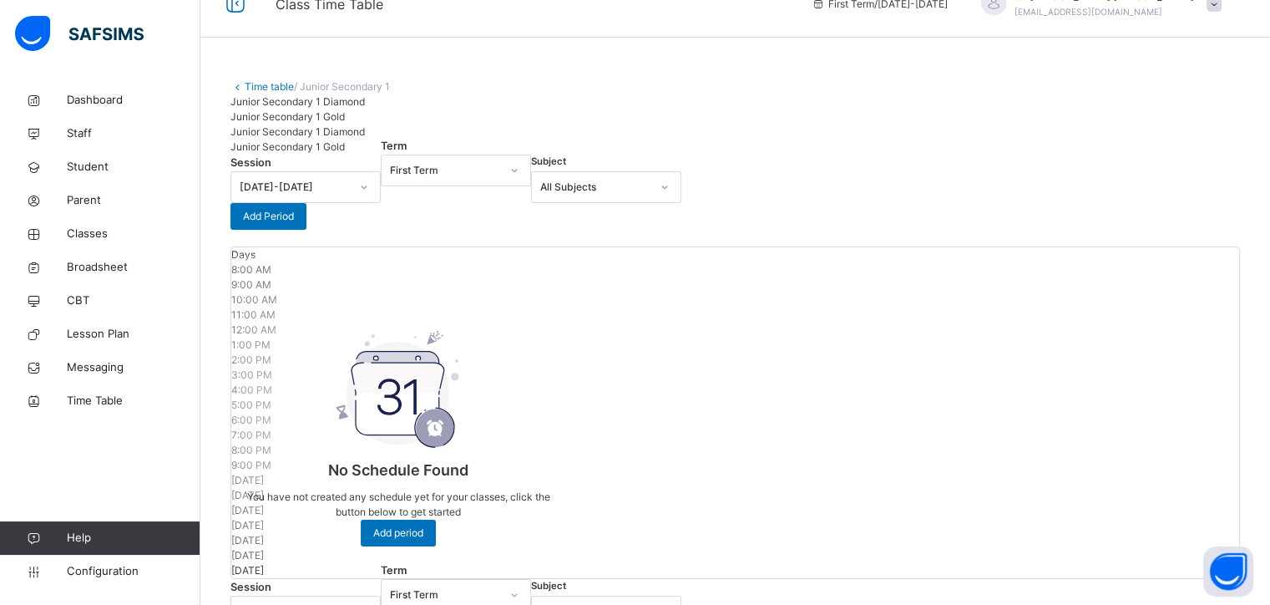
scroll to position [113, 0]
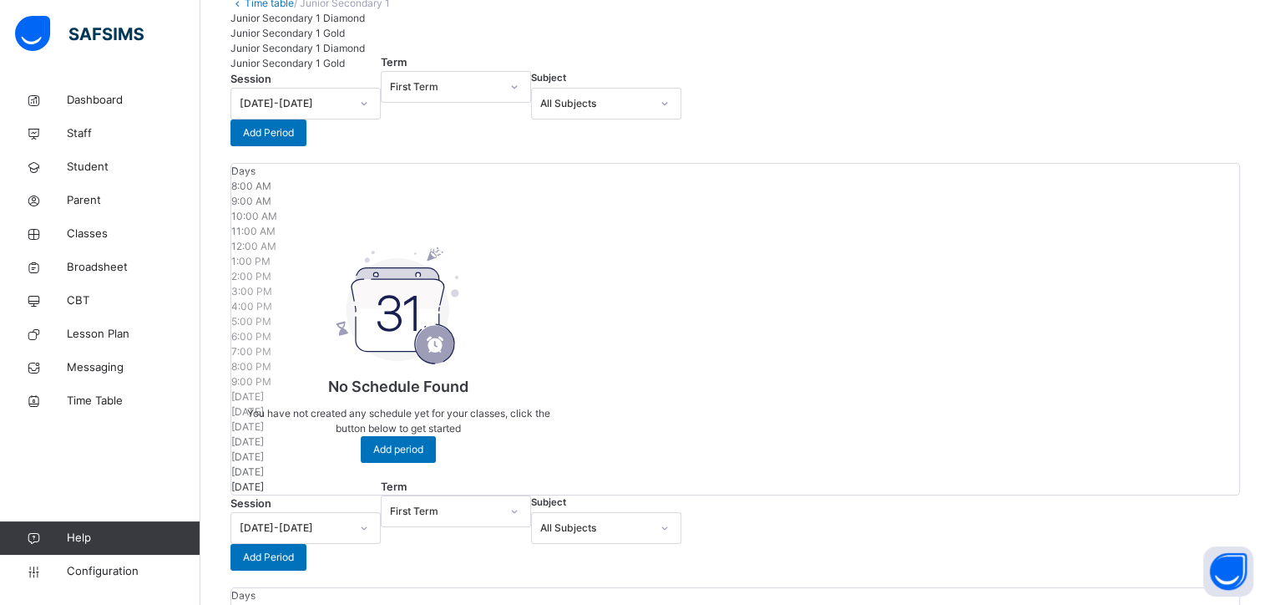
click at [341, 225] on div "No Schedule Found You have not created any schedule yet for your classes, click…" at bounding box center [398, 325] width 334 height 307
click at [329, 271] on div "No Schedule Found You have not created any schedule yet for your classes, click…" at bounding box center [398, 325] width 334 height 307
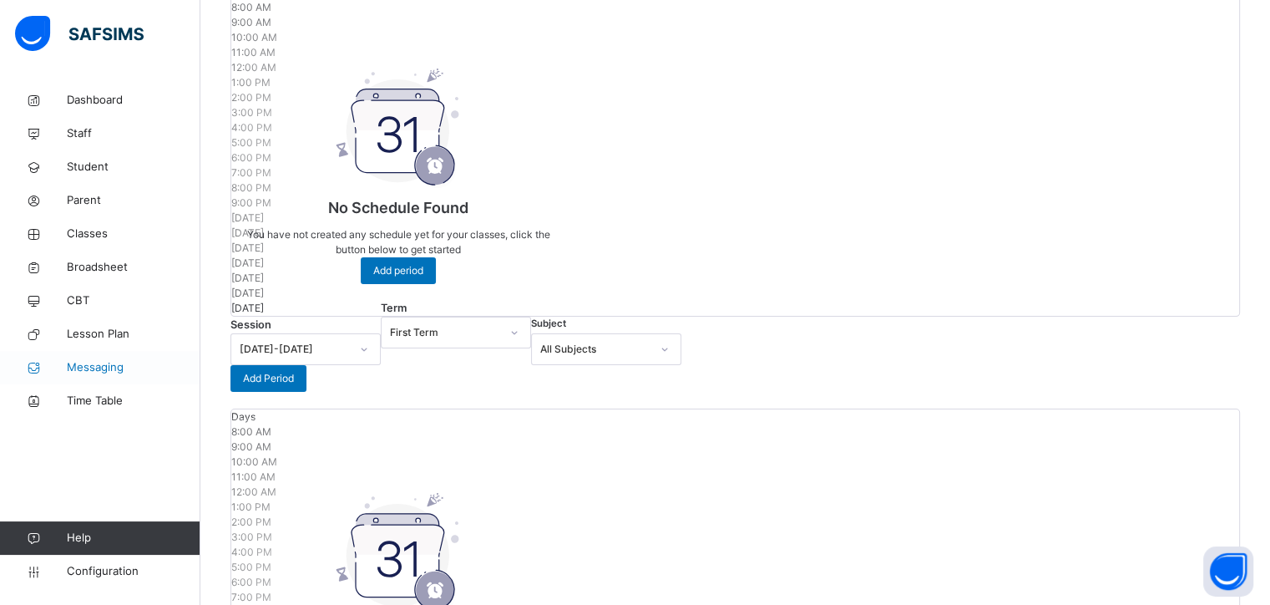
scroll to position [196, 0]
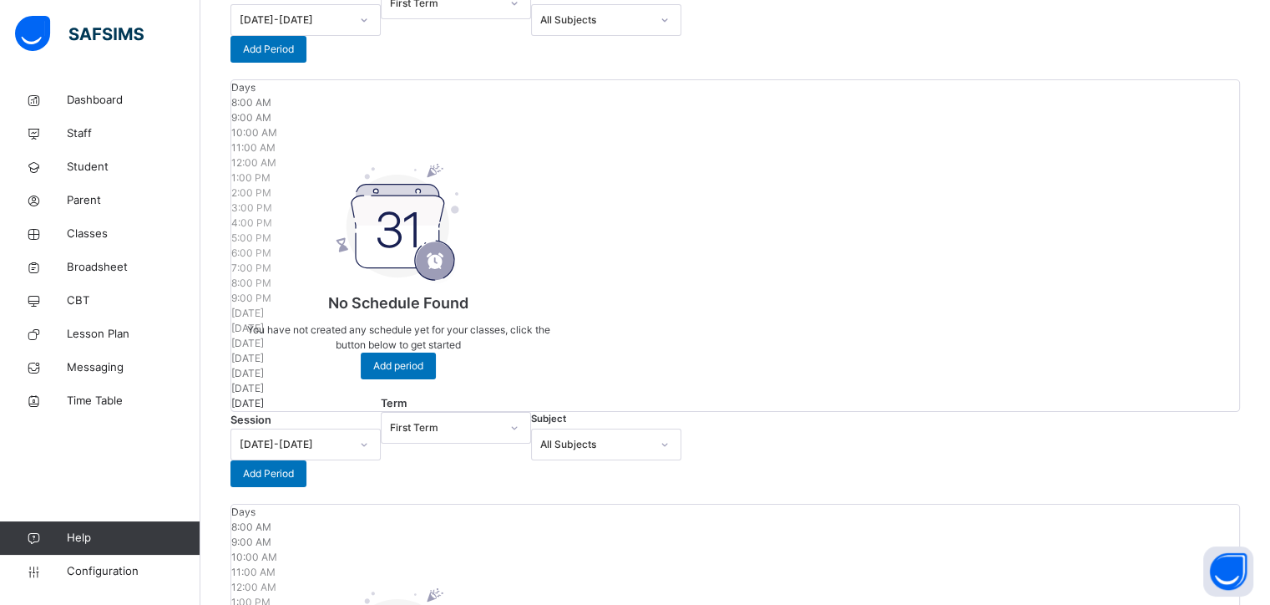
click at [615, 28] on div "All Subjects" at bounding box center [595, 20] width 110 height 15
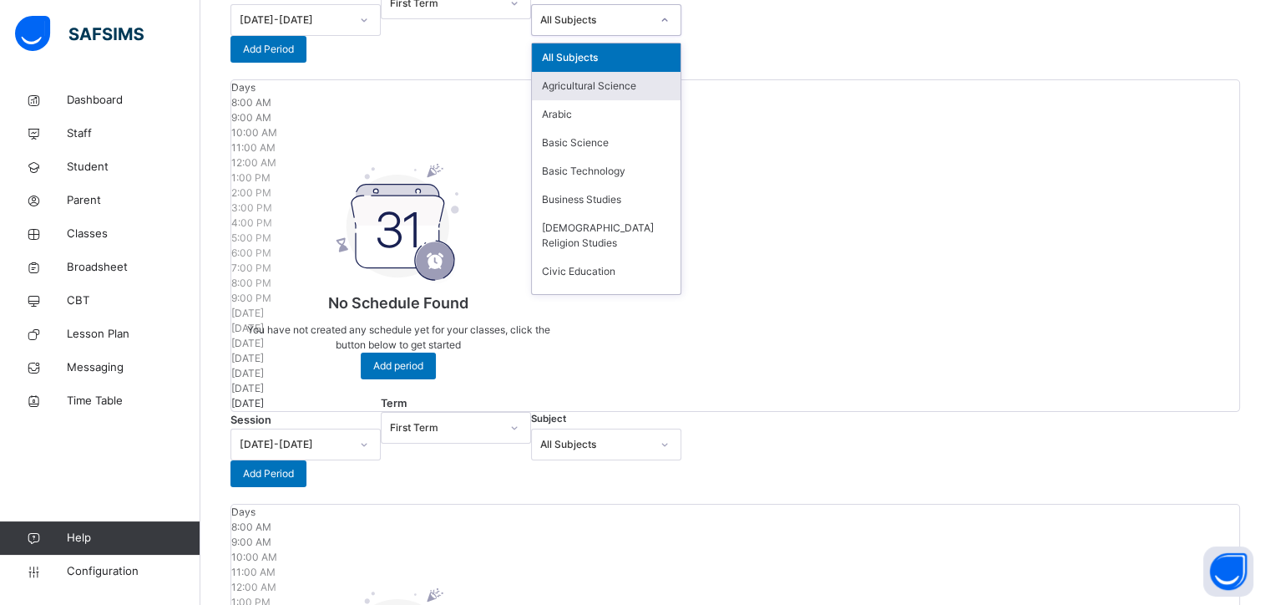
click at [603, 100] on div "Agricultural Science" at bounding box center [606, 86] width 149 height 28
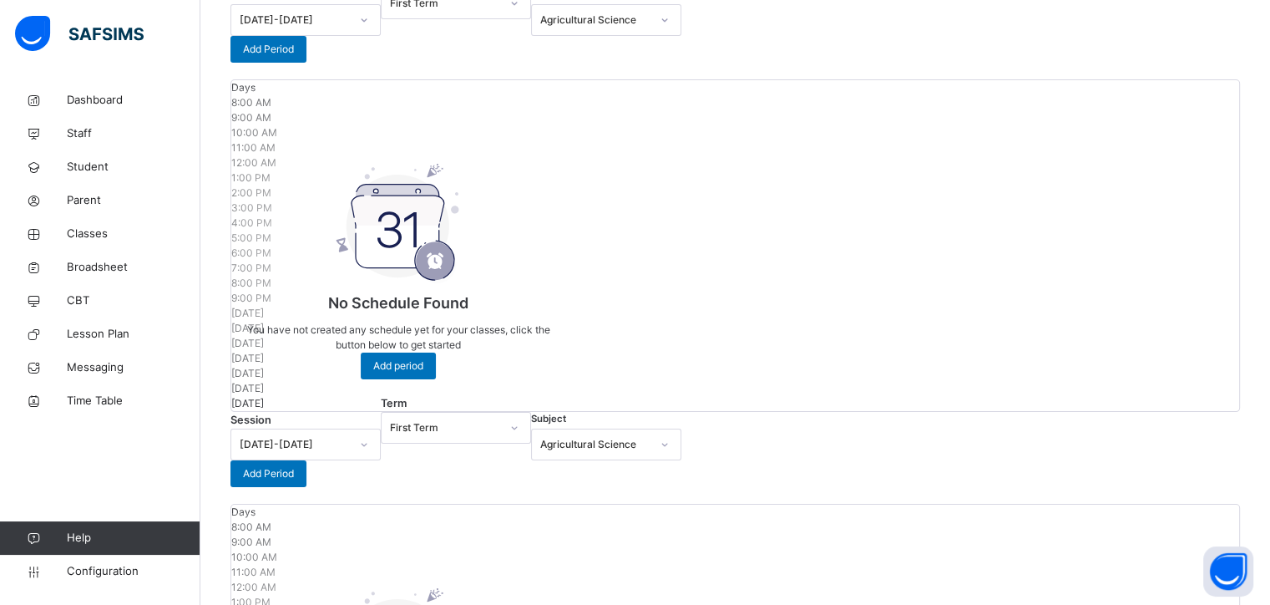
click at [428, 140] on div "No Schedule Found You have not created any schedule yet for your classes, click…" at bounding box center [398, 242] width 334 height 307
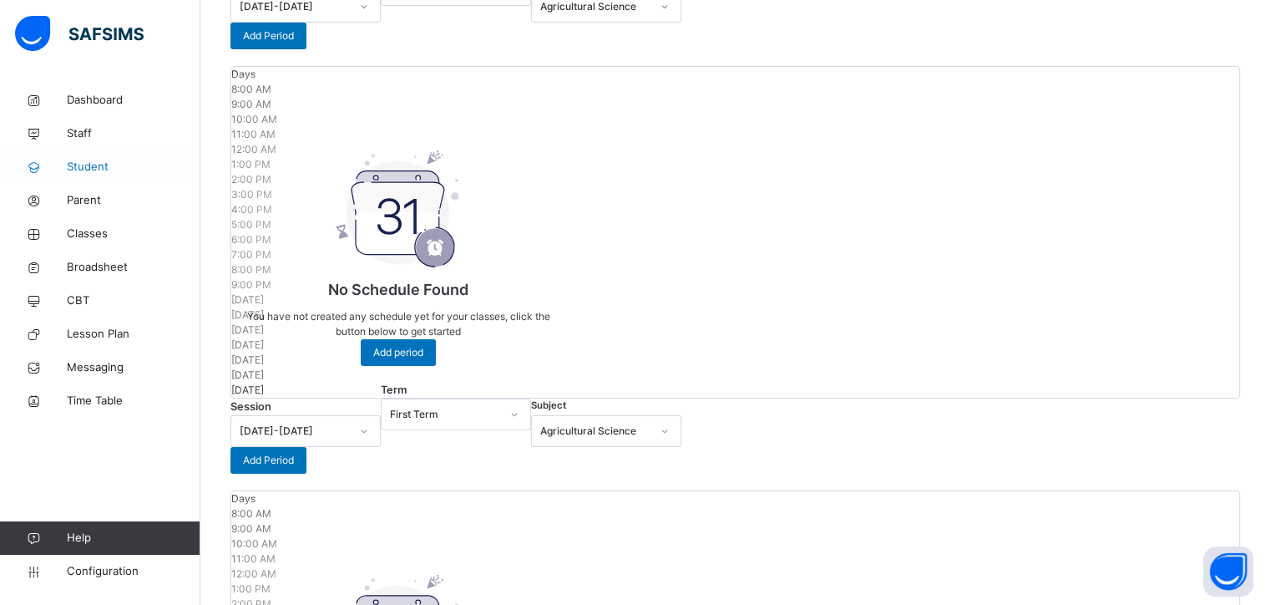
scroll to position [29, 0]
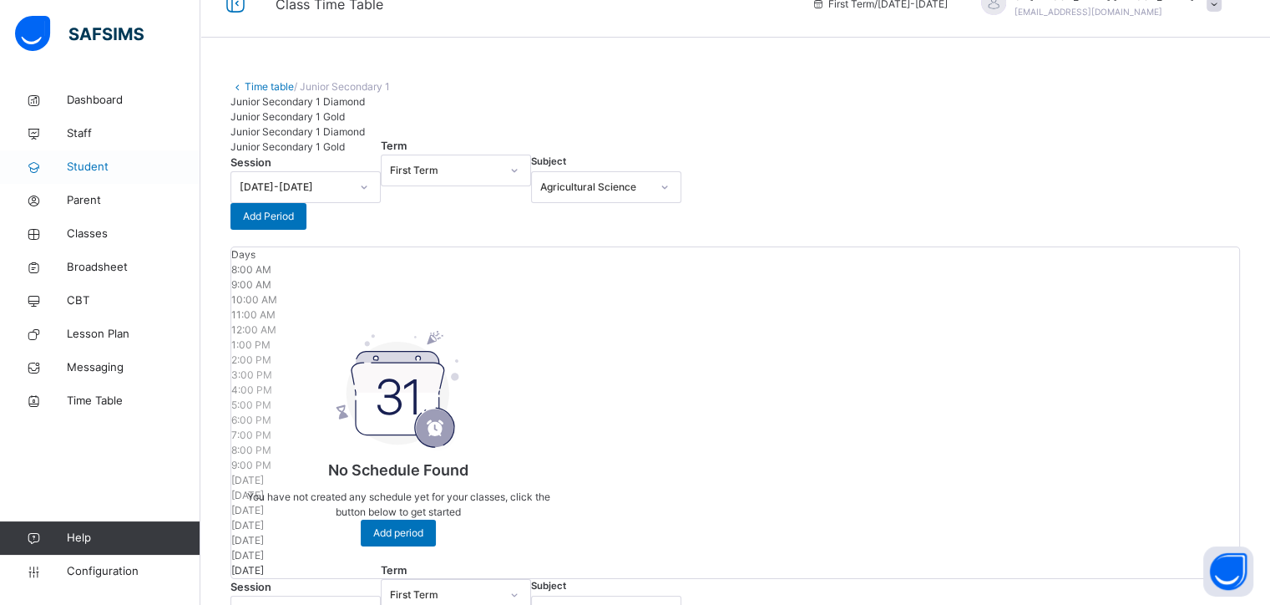
click at [107, 169] on span "Student" at bounding box center [134, 167] width 134 height 17
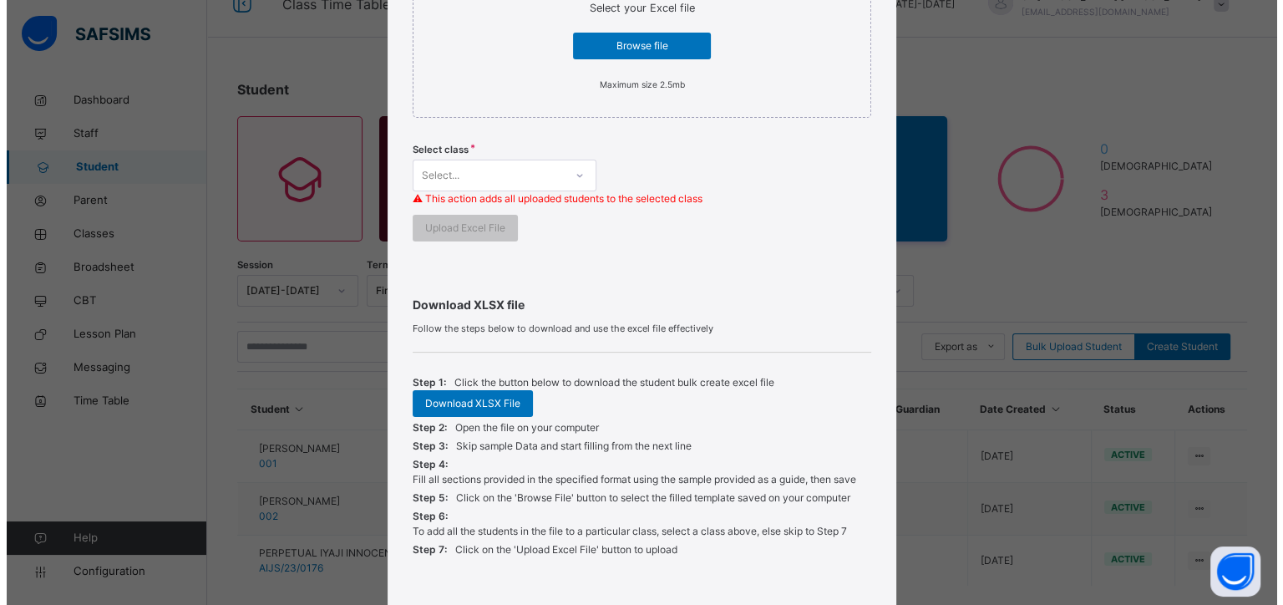
scroll to position [418, 0]
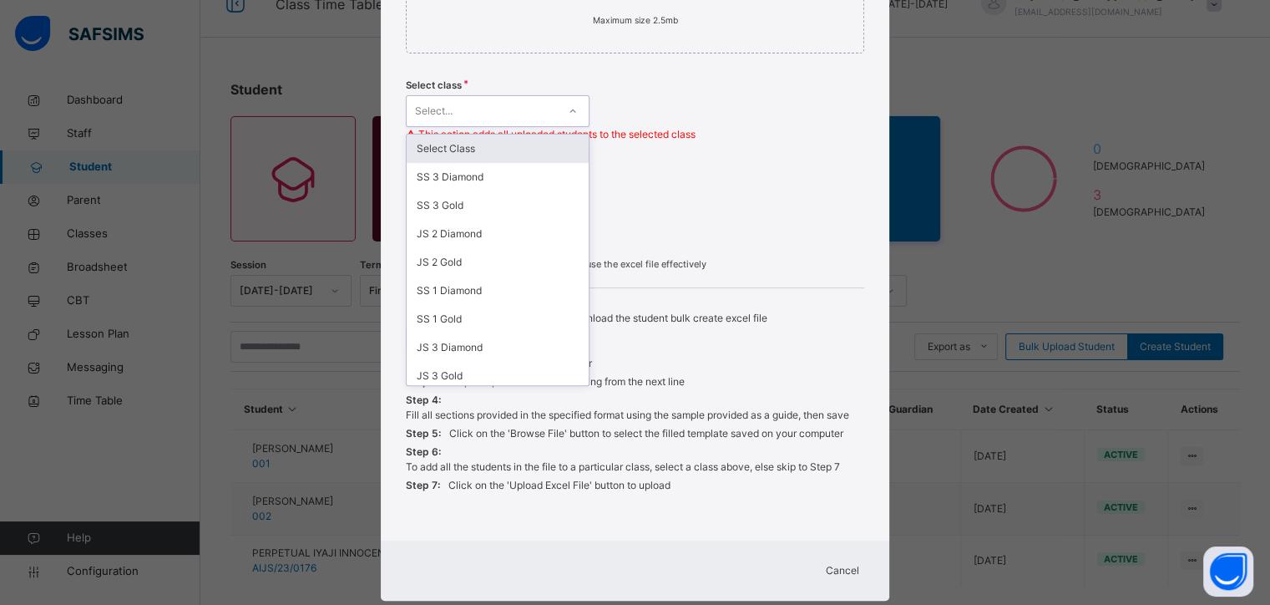
click at [572, 104] on div at bounding box center [573, 111] width 28 height 27
click at [465, 167] on div "SS 3 Diamond" at bounding box center [498, 177] width 182 height 28
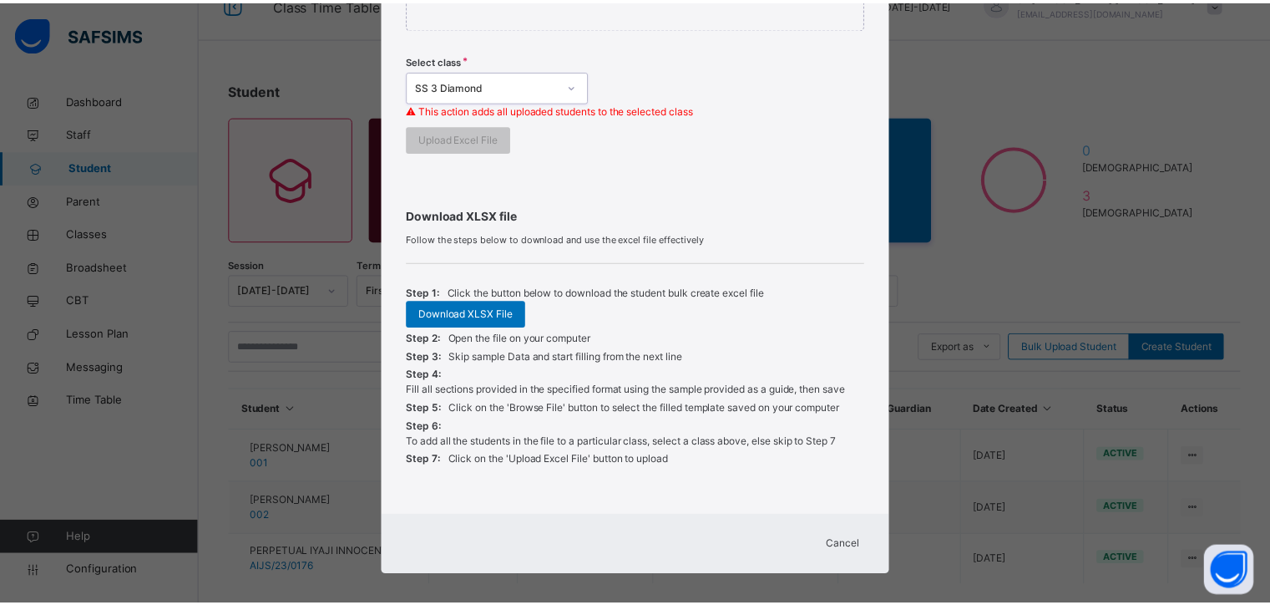
scroll to position [454, 0]
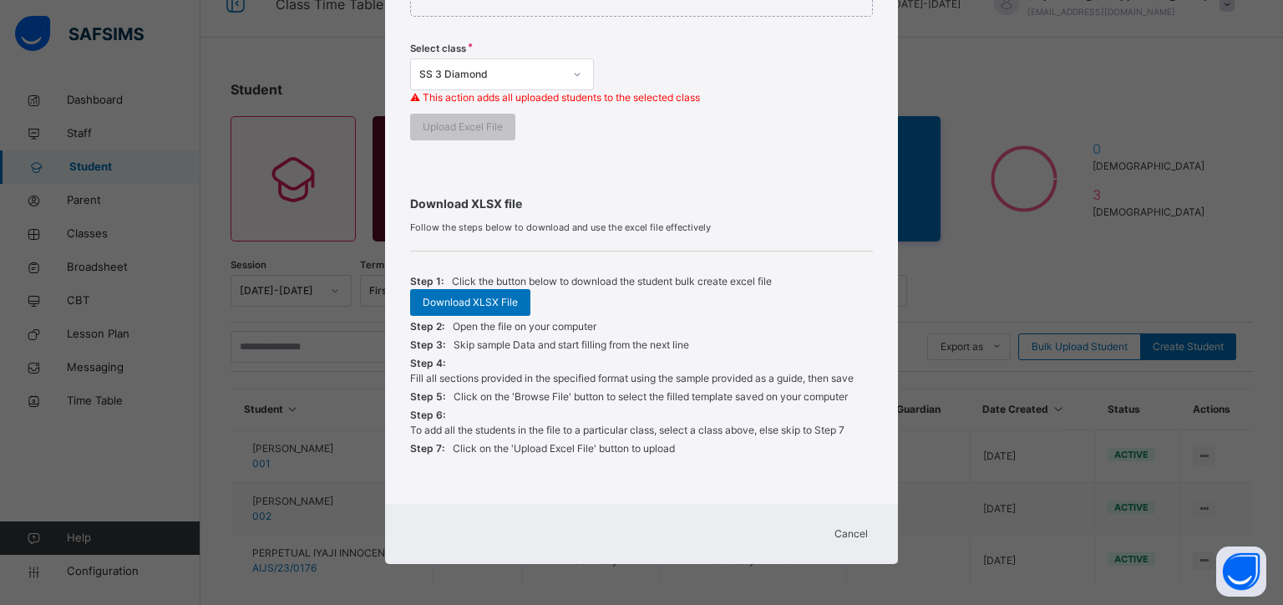
click at [852, 532] on span "Cancel" at bounding box center [850, 533] width 33 height 15
